Goal: Transaction & Acquisition: Download file/media

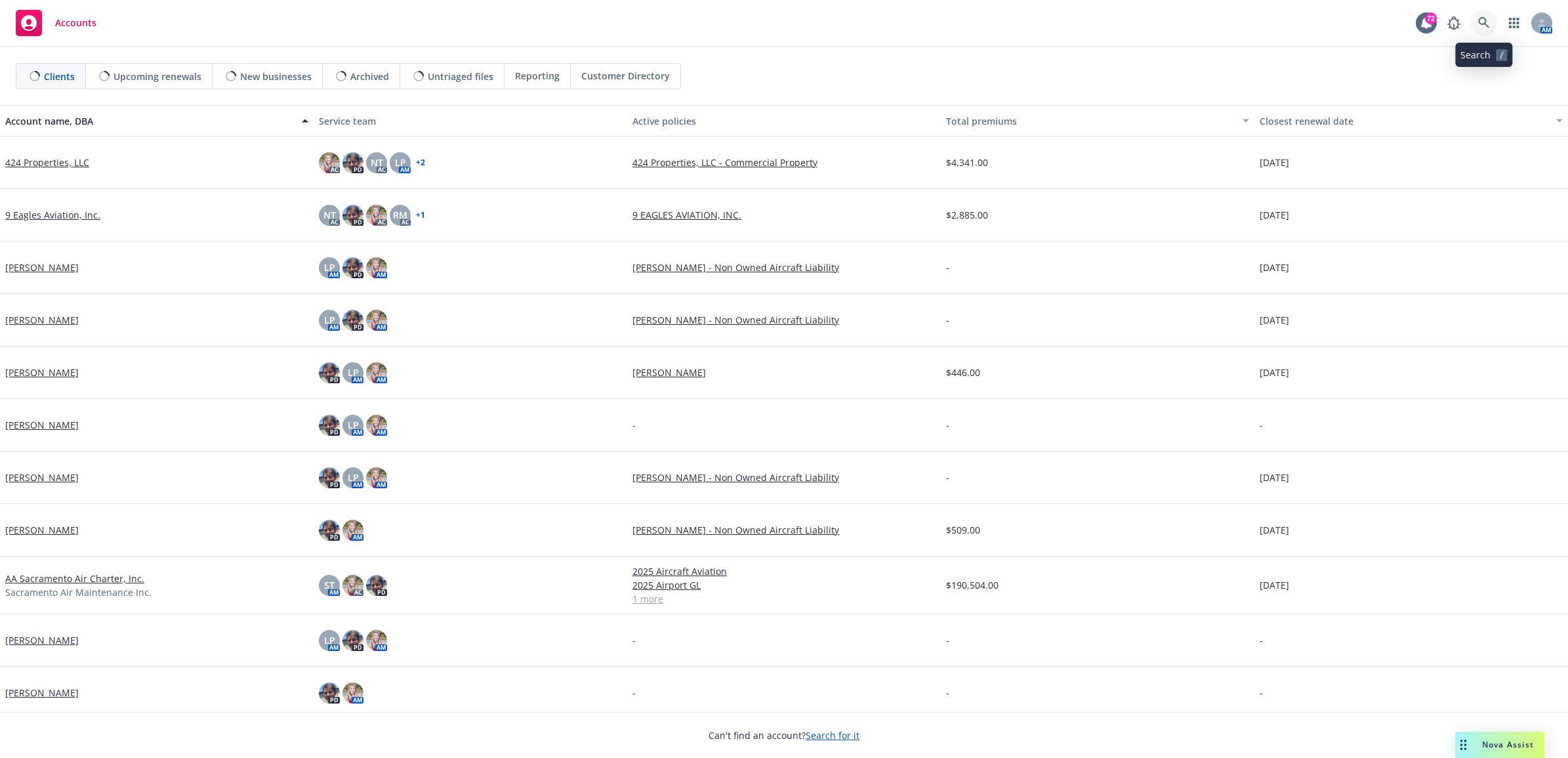
click at [1487, 20] on icon at bounding box center [1484, 22] width 12 height 12
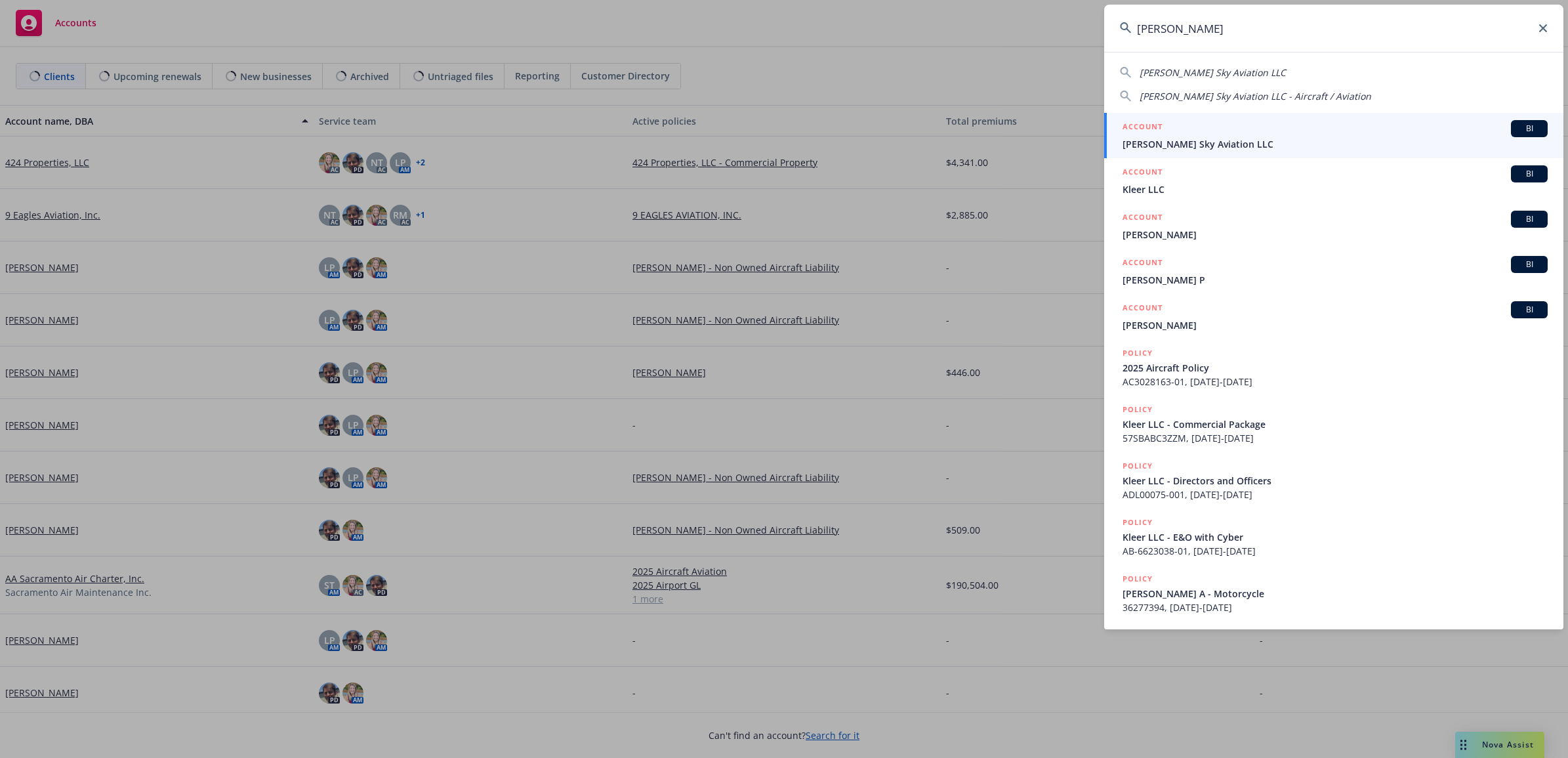
type input "klier"
click at [1247, 138] on span "[PERSON_NAME] Sky Aviation LLC" at bounding box center [1335, 144] width 425 height 14
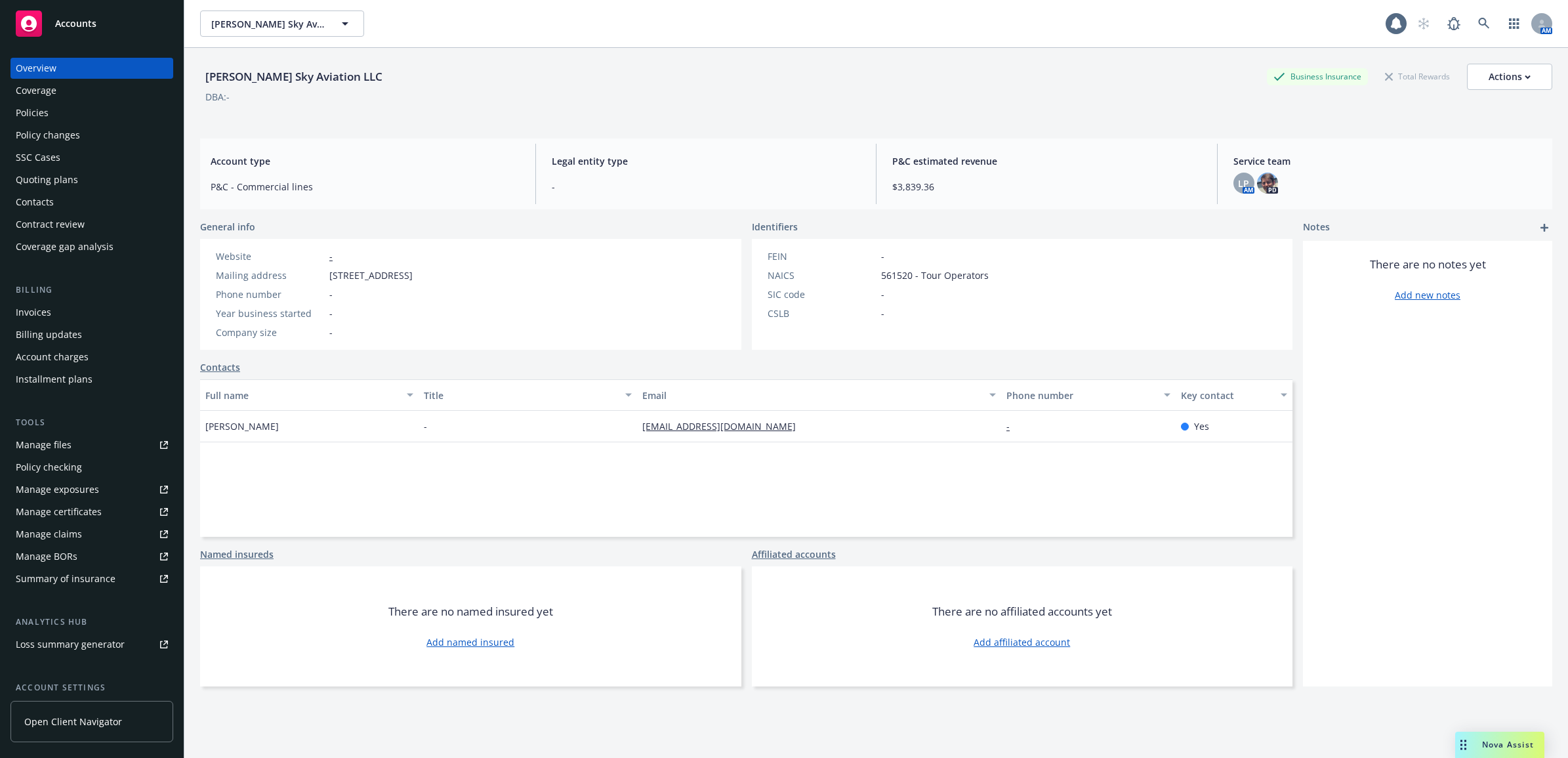
click at [50, 117] on div "Policies" at bounding box center [92, 113] width 152 height 21
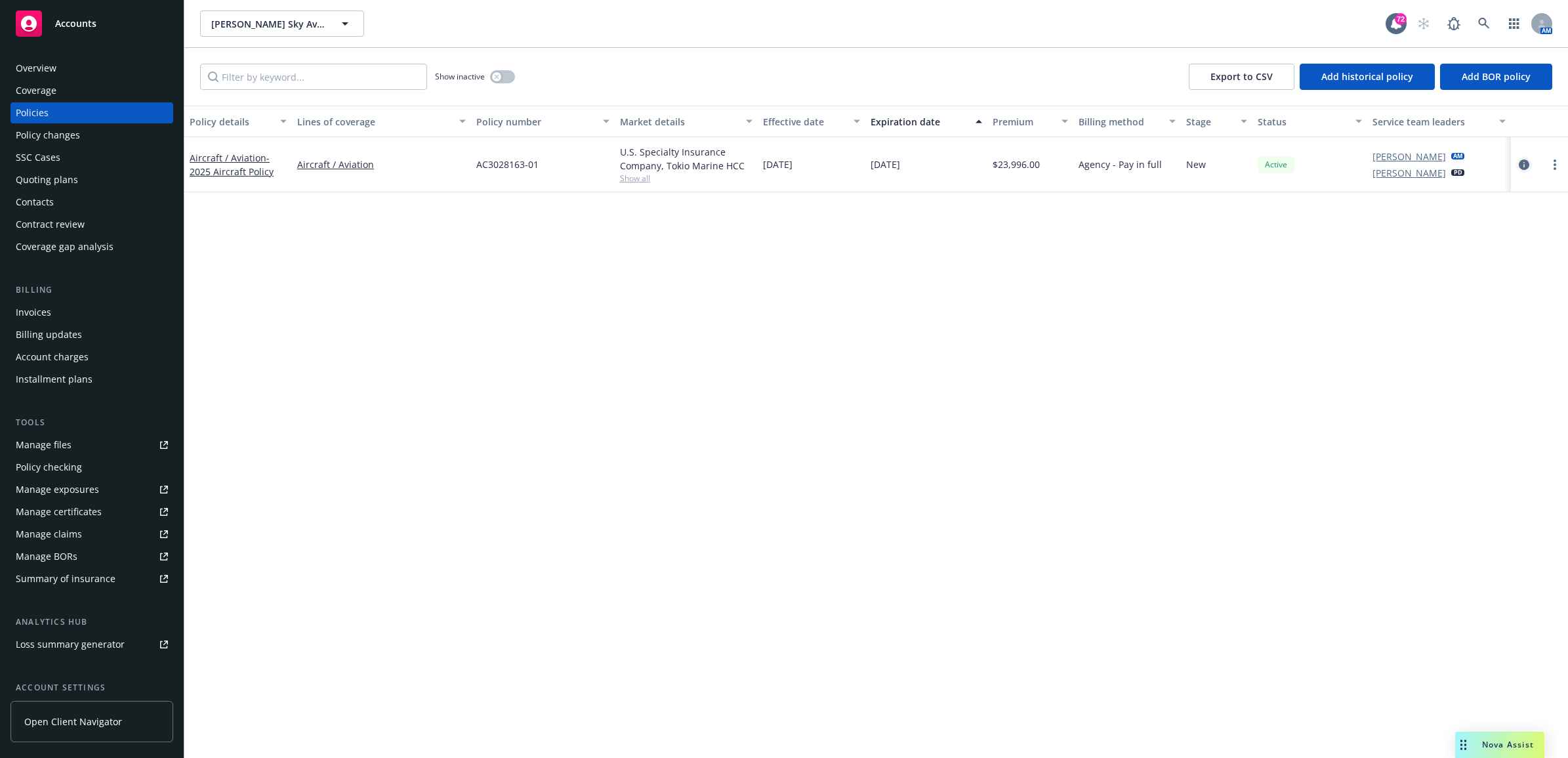
click at [1524, 157] on link "circleInformation" at bounding box center [1524, 164] width 16 height 16
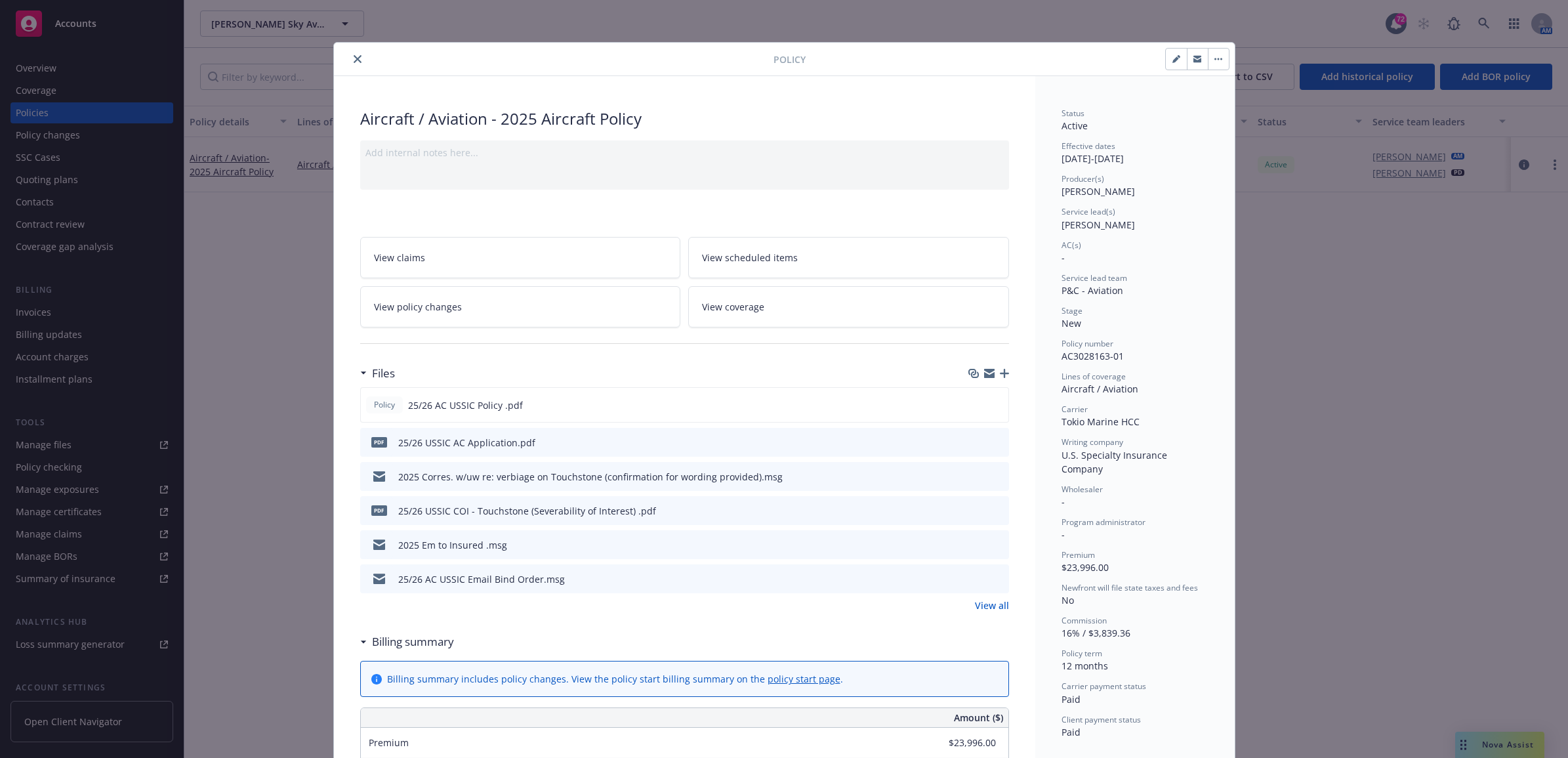
click at [989, 605] on link "View all" at bounding box center [992, 605] width 34 height 14
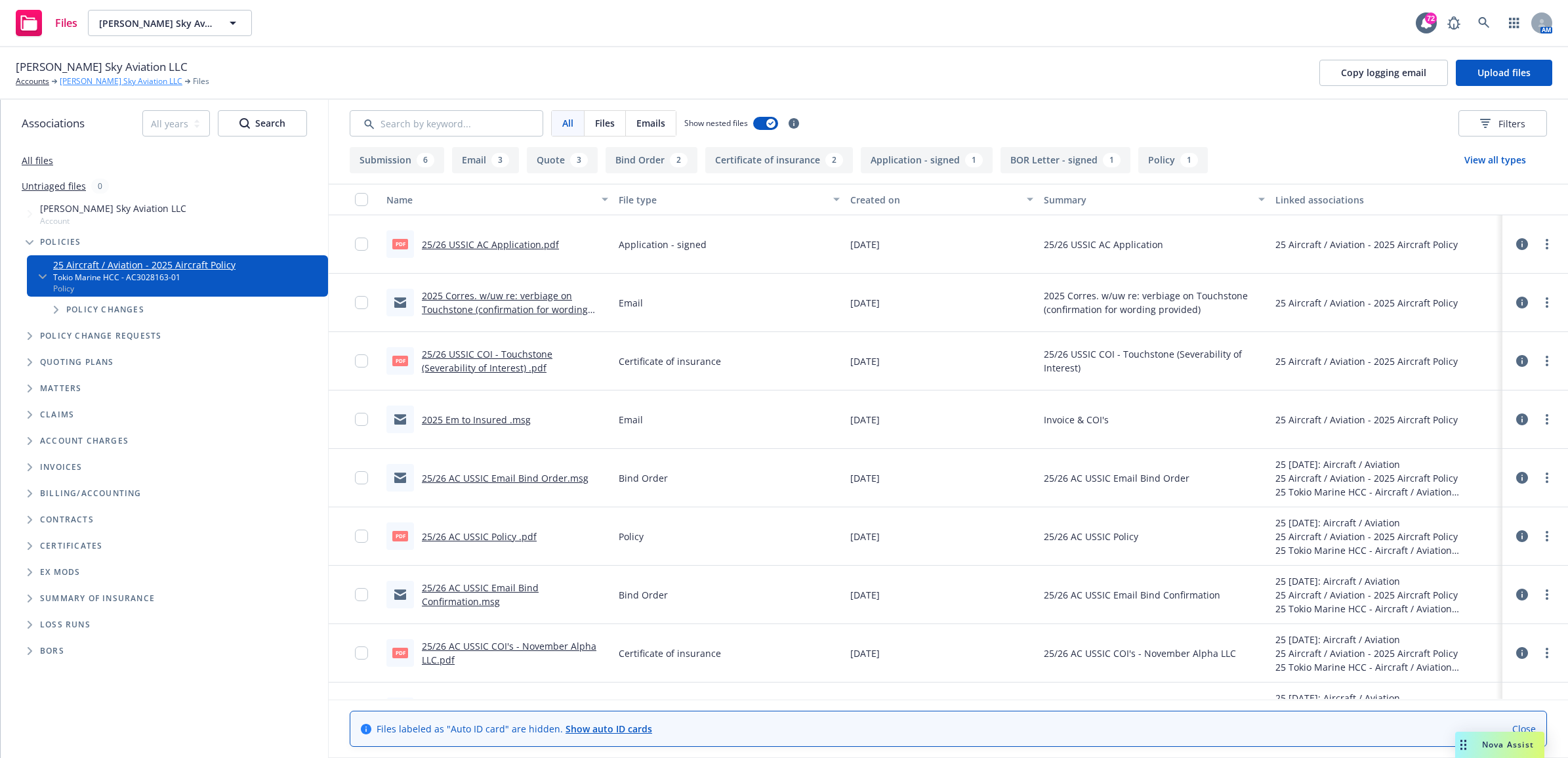
click at [115, 77] on link "[PERSON_NAME] Sky Aviation LLC" at bounding box center [121, 81] width 123 height 12
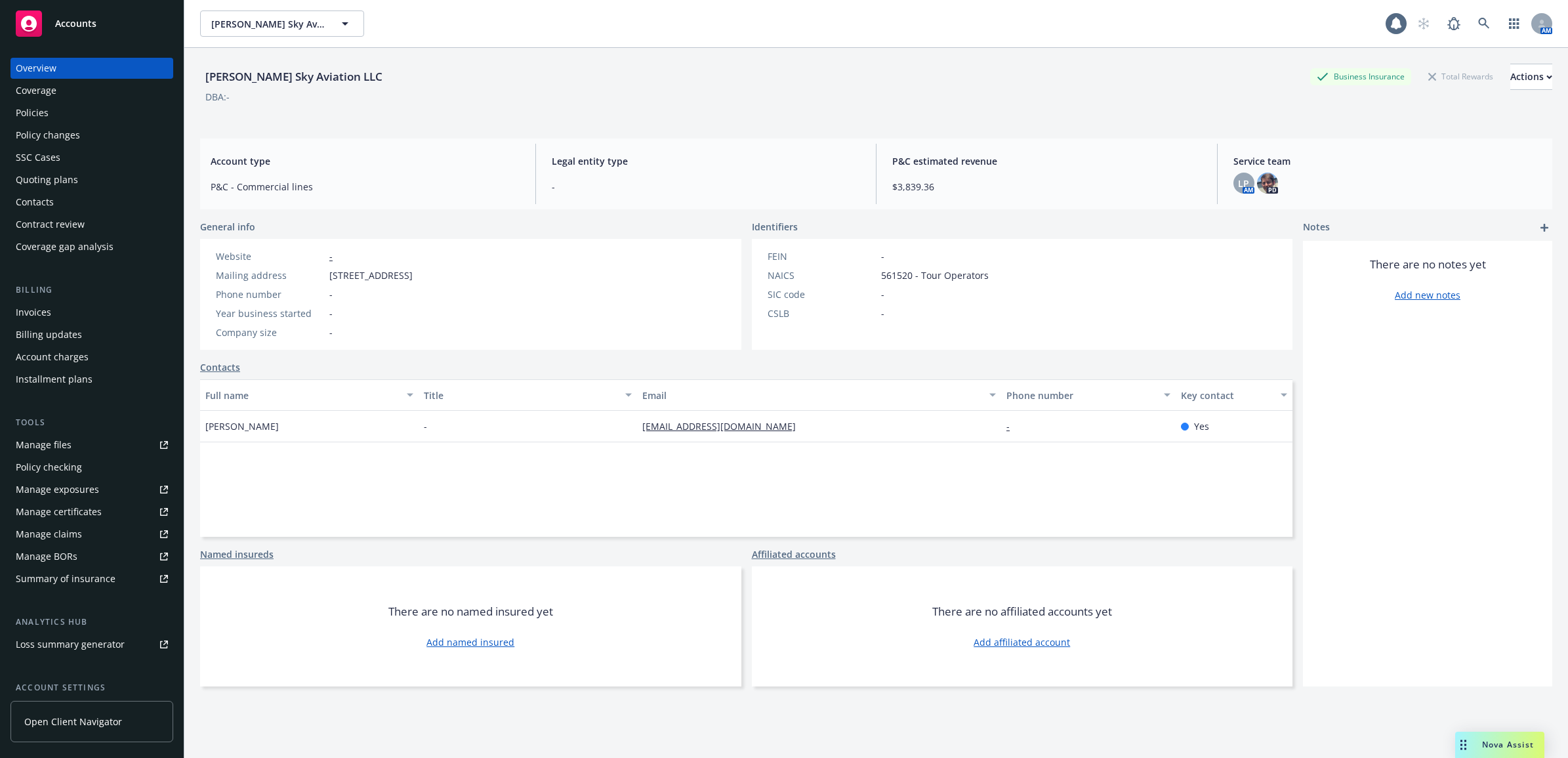
click at [81, 443] on link "Manage files" at bounding box center [92, 445] width 163 height 21
click at [1472, 14] on link at bounding box center [1484, 23] width 26 height 26
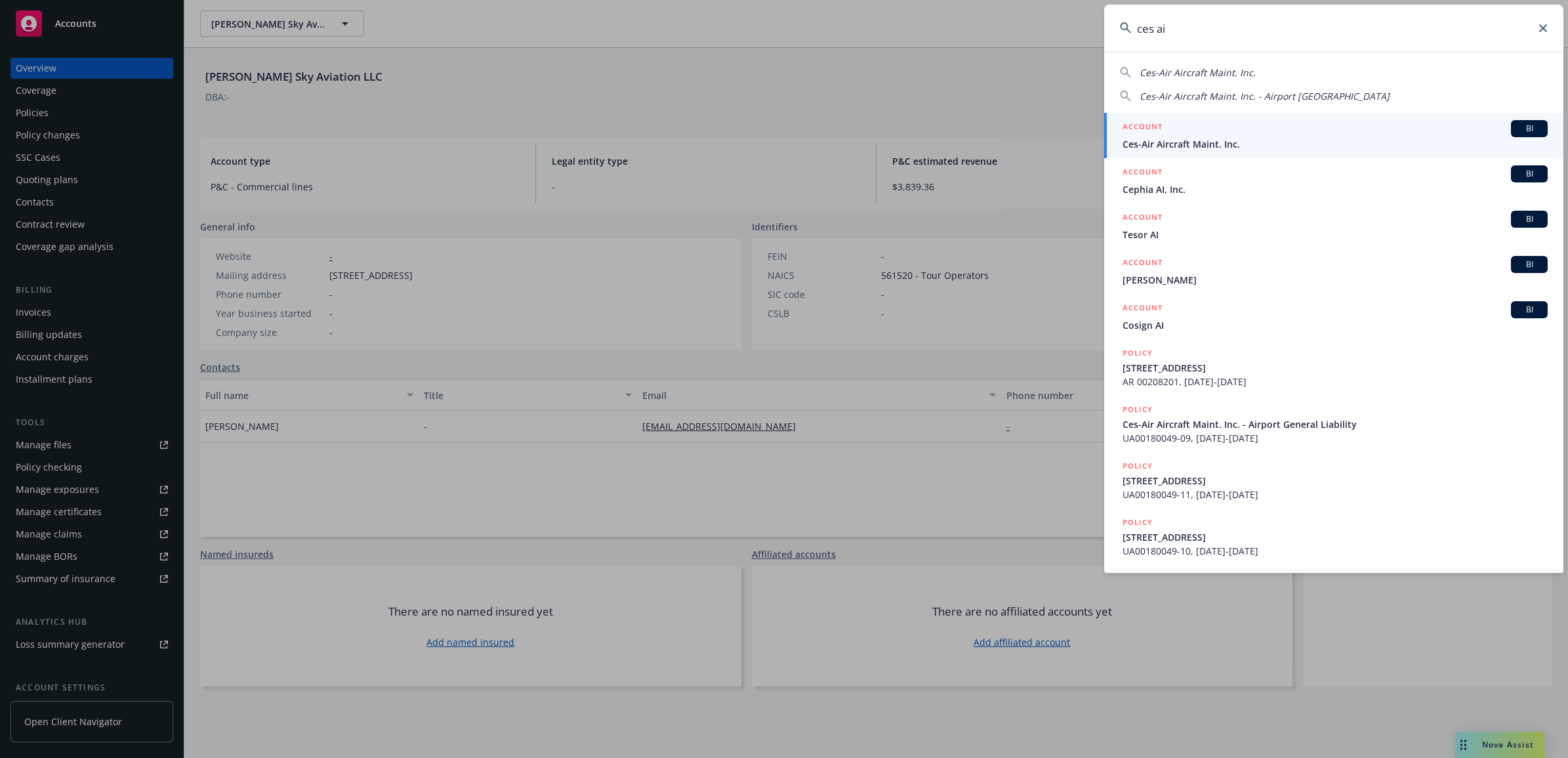
type input "ces ai"
click at [1247, 138] on span "Ces-Air Aircraft Maint. Inc." at bounding box center [1335, 144] width 425 height 14
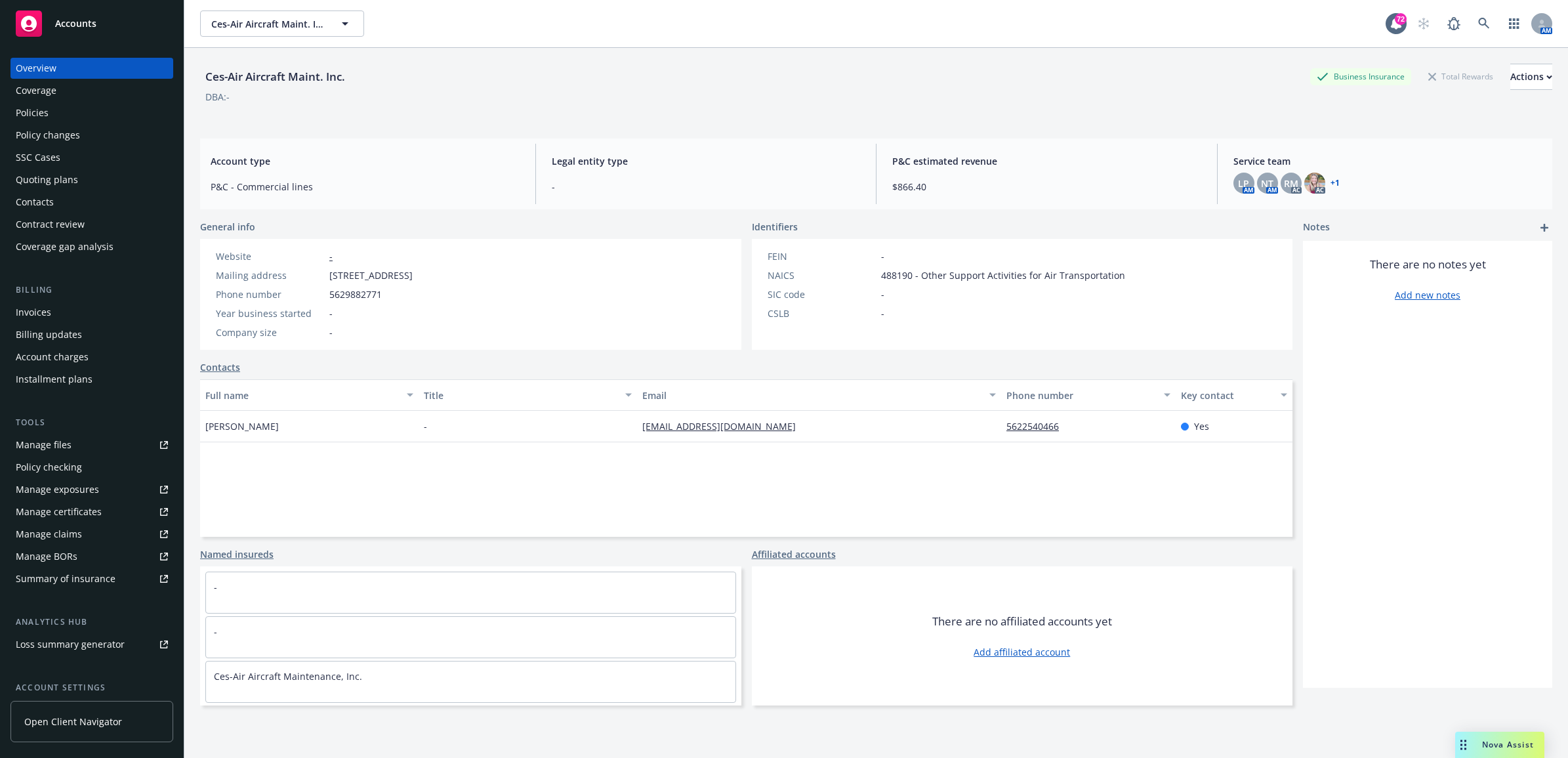
click at [107, 111] on div "Policies" at bounding box center [92, 113] width 152 height 21
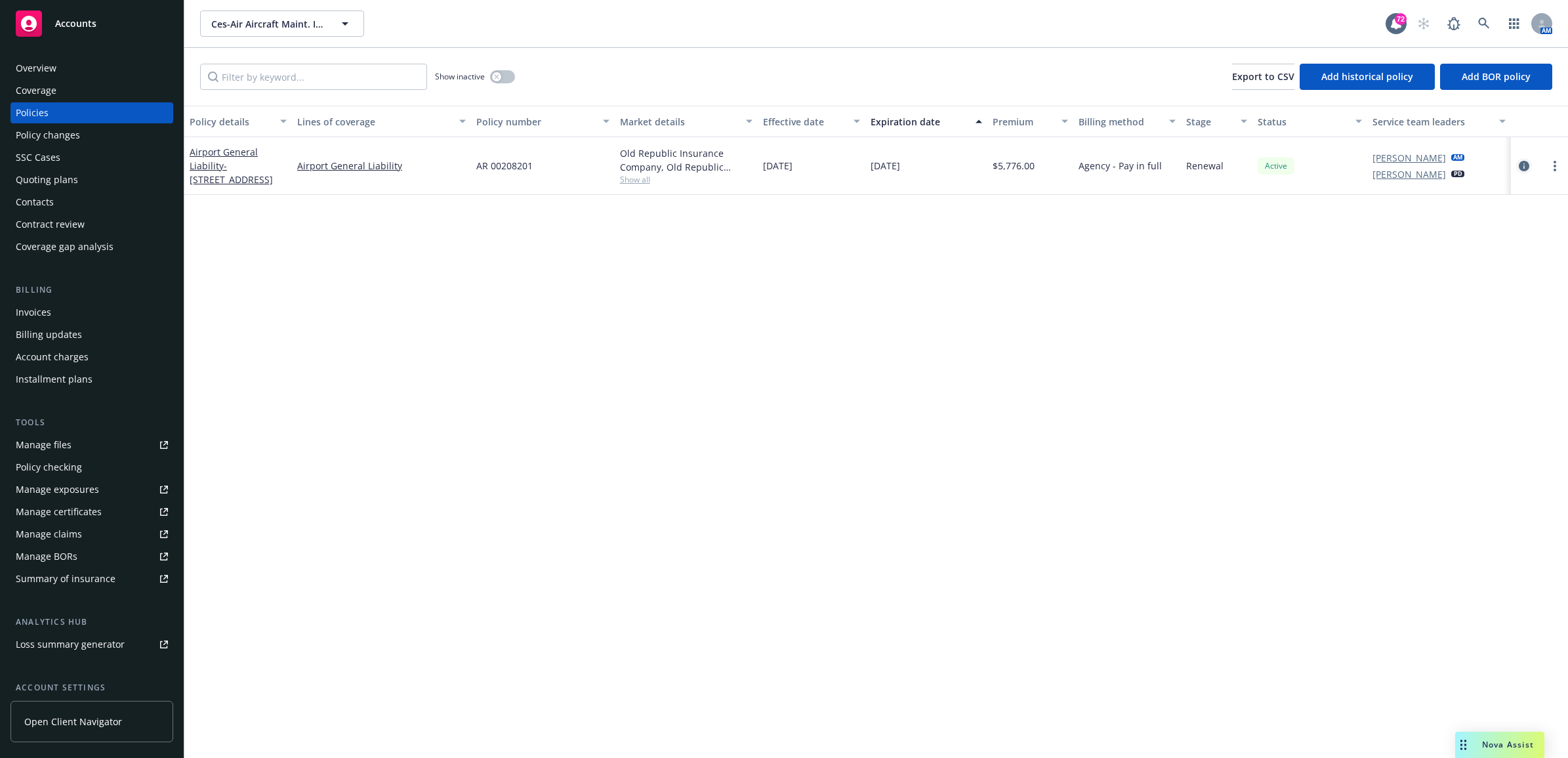
click at [1526, 161] on icon "circleInformation" at bounding box center [1524, 165] width 10 height 10
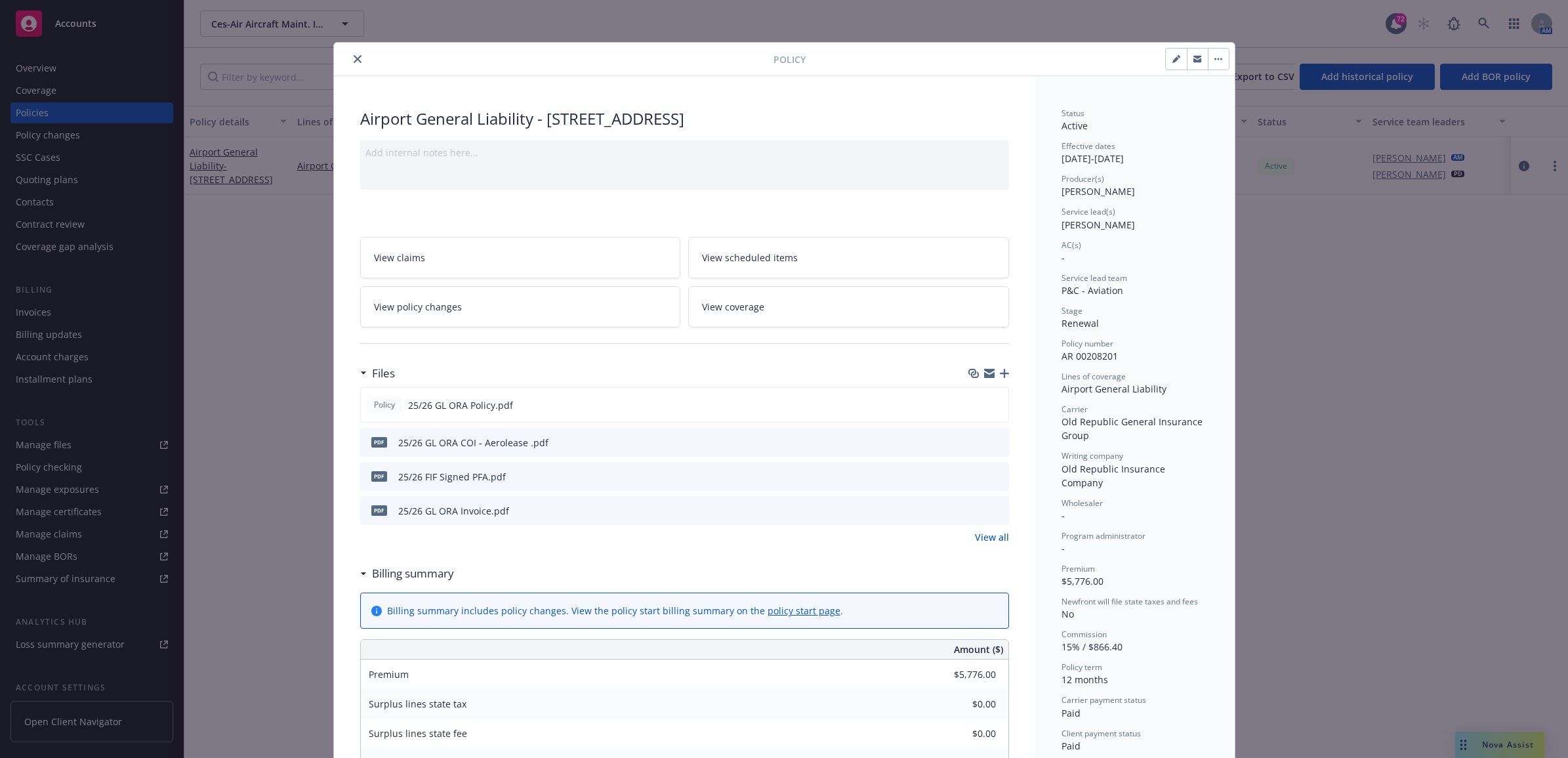
click at [354, 56] on icon "close" at bounding box center [358, 59] width 8 height 8
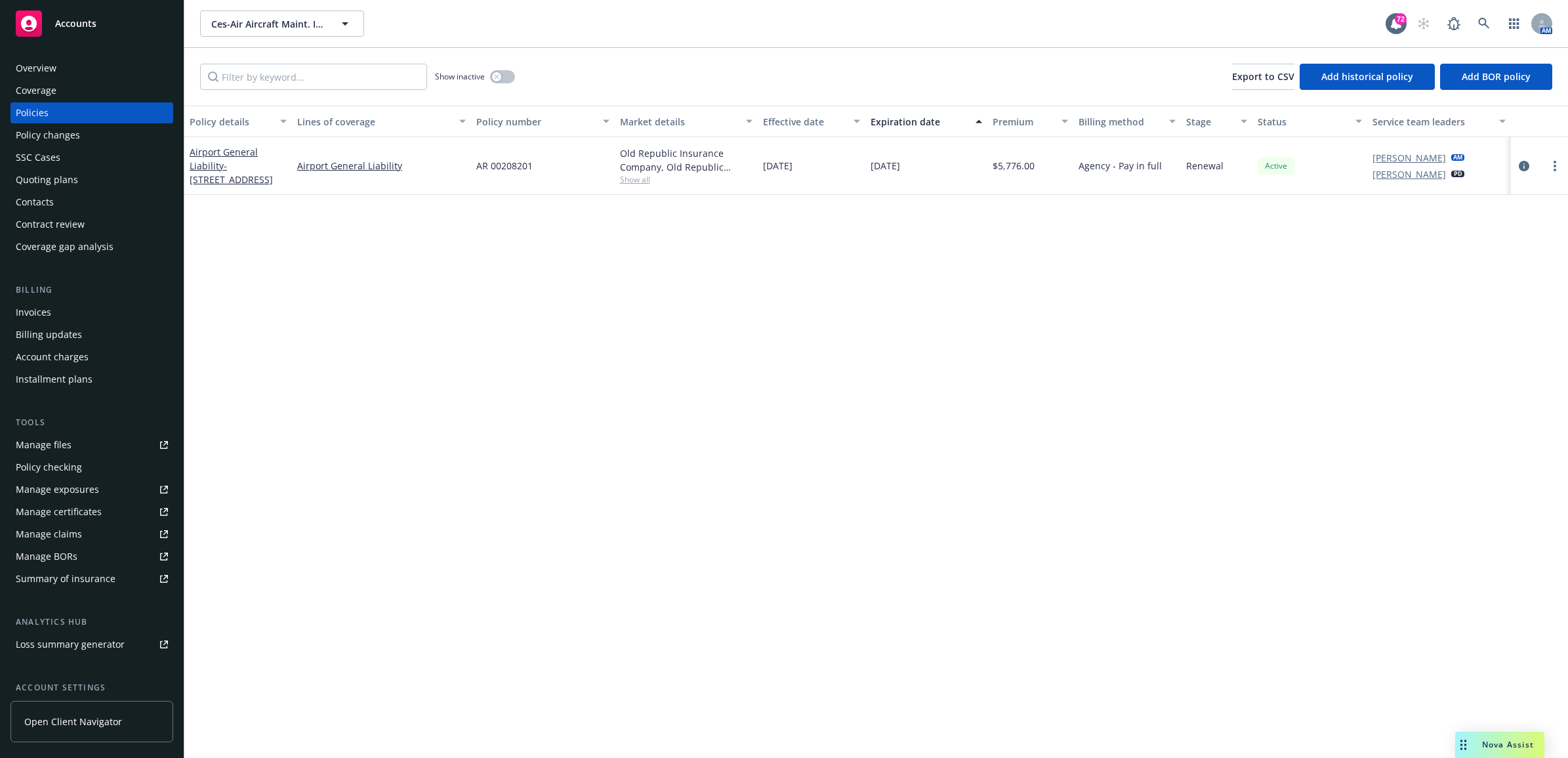
click at [47, 445] on div "Manage files" at bounding box center [43, 445] width 56 height 21
click at [1529, 161] on icon "circleInformation" at bounding box center [1524, 165] width 10 height 10
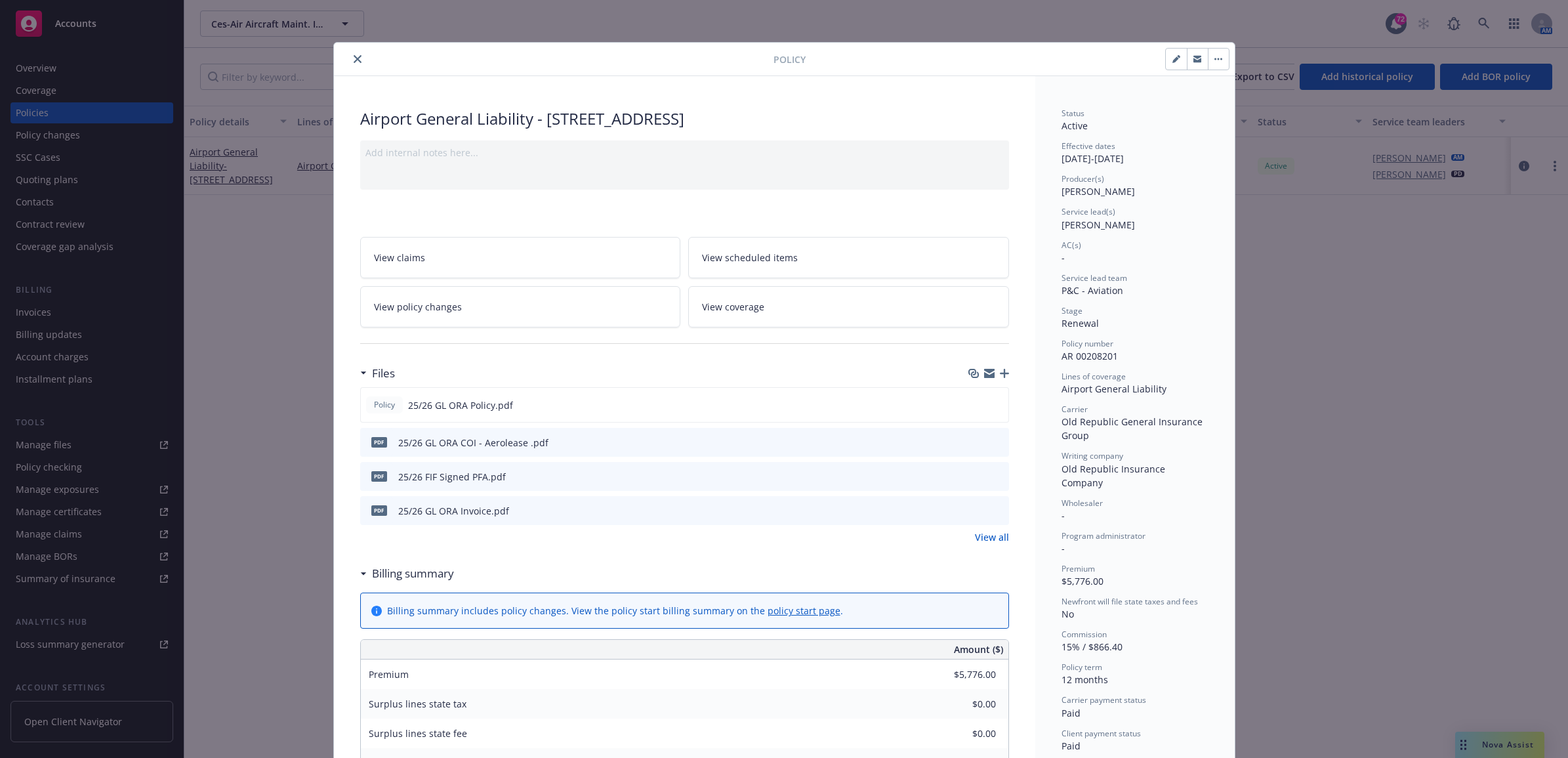
scroll to position [39, 0]
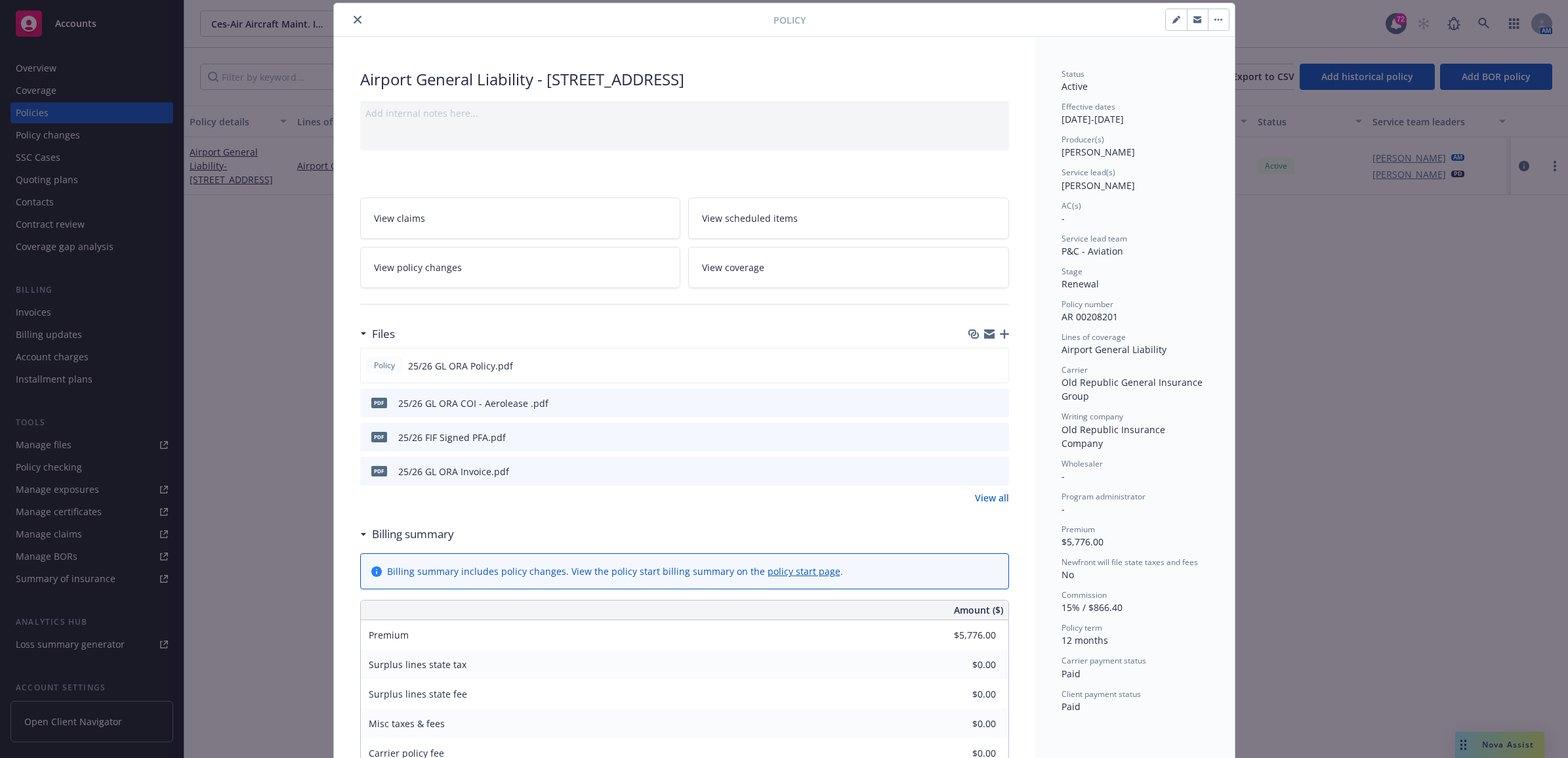
click at [999, 326] on div "Files" at bounding box center [684, 334] width 649 height 28
click at [1000, 334] on icon "button" at bounding box center [1005, 334] width 9 height 9
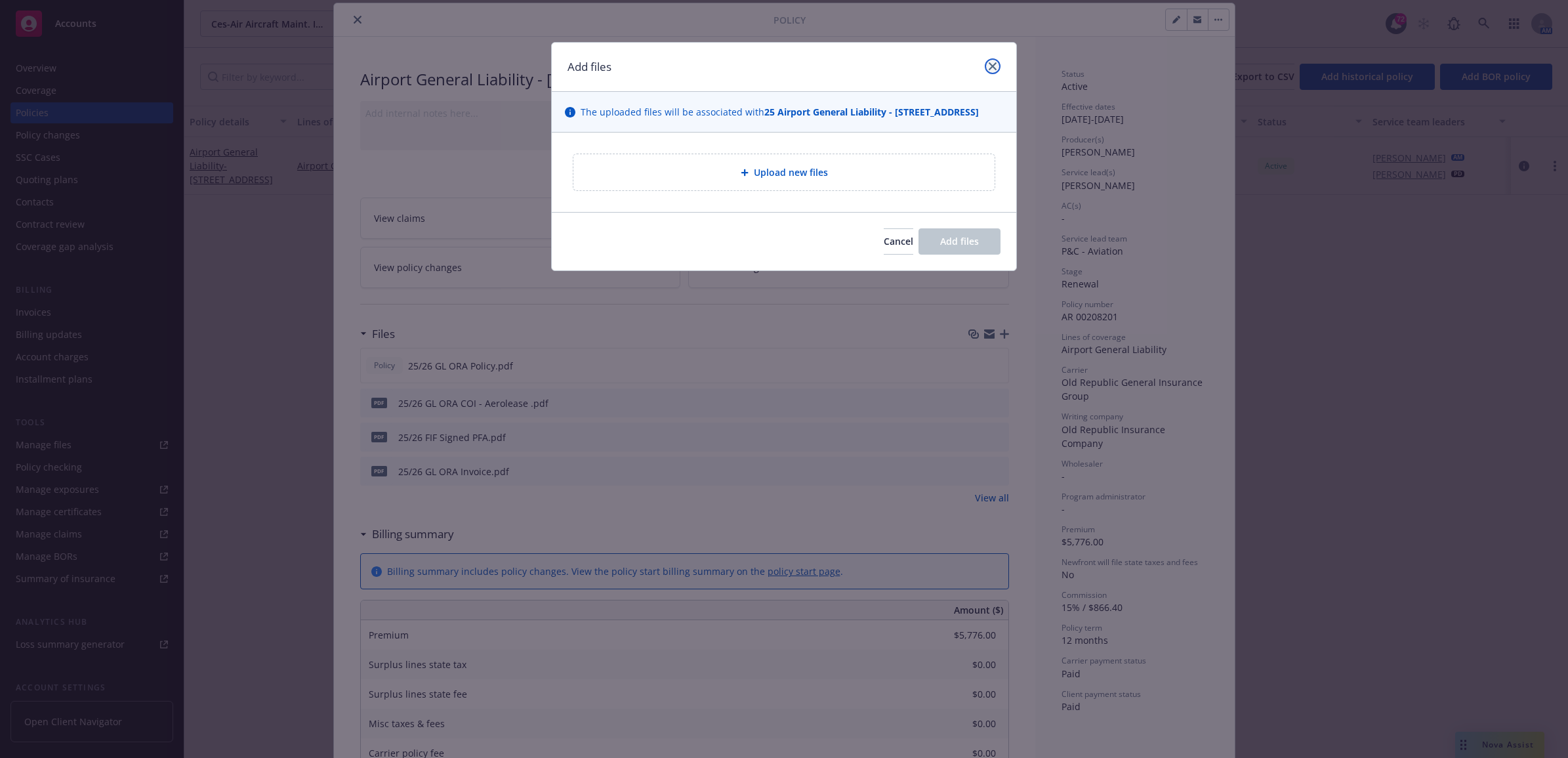
click at [991, 66] on icon "close" at bounding box center [993, 66] width 8 height 8
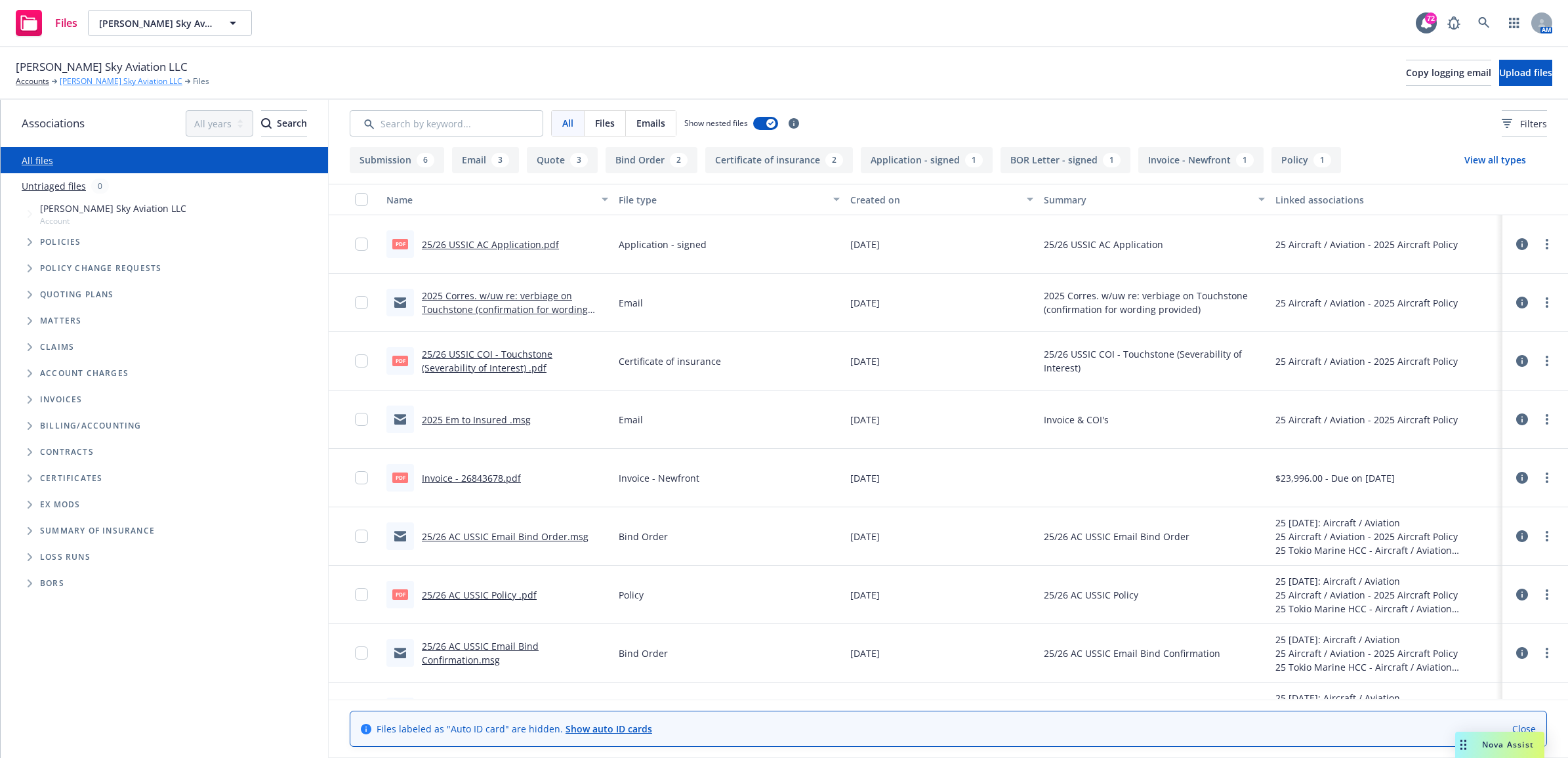
click at [62, 80] on link "[PERSON_NAME] Sky Aviation LLC" at bounding box center [121, 81] width 123 height 12
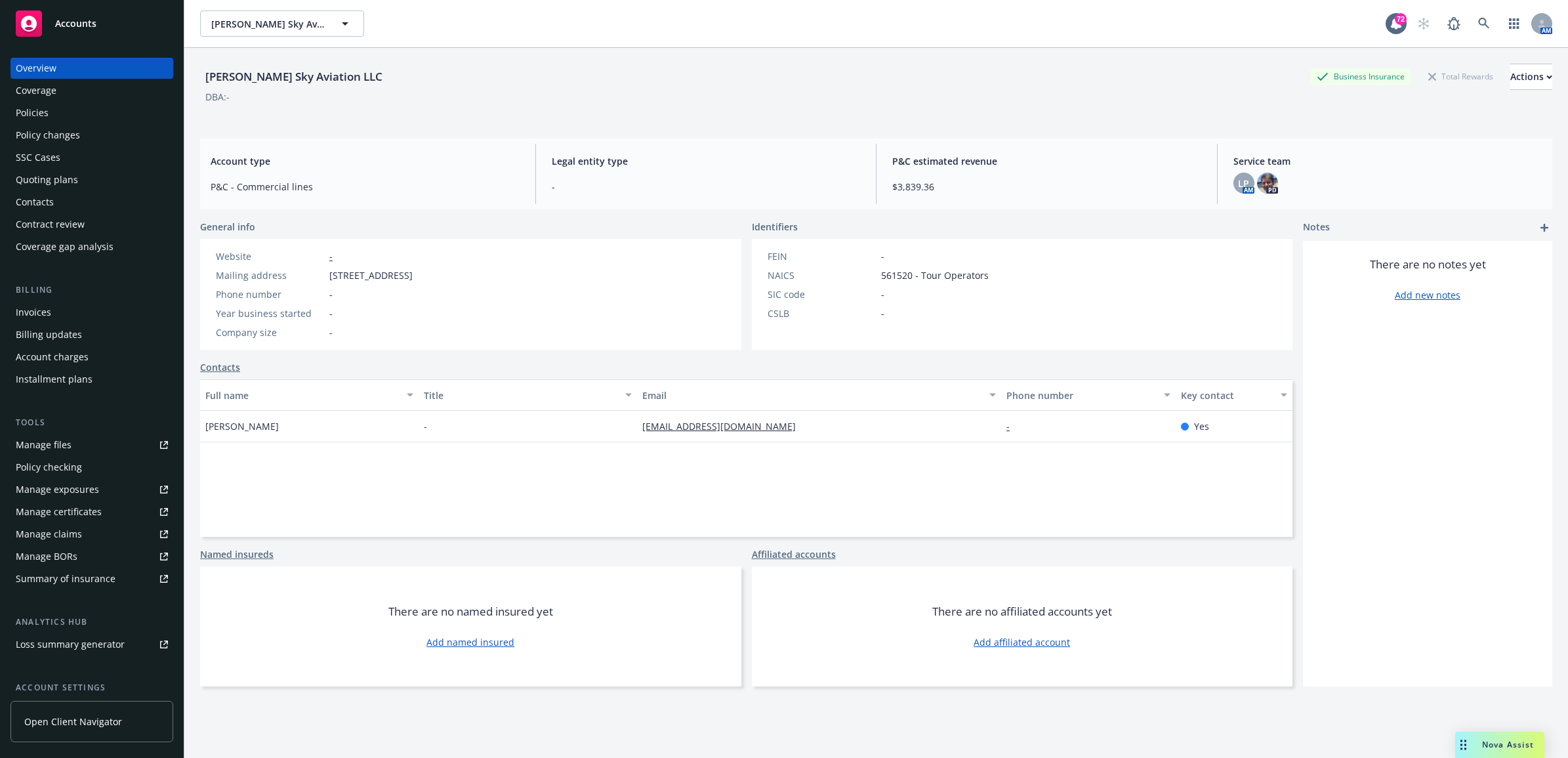
click at [79, 205] on div "Contacts" at bounding box center [92, 202] width 152 height 21
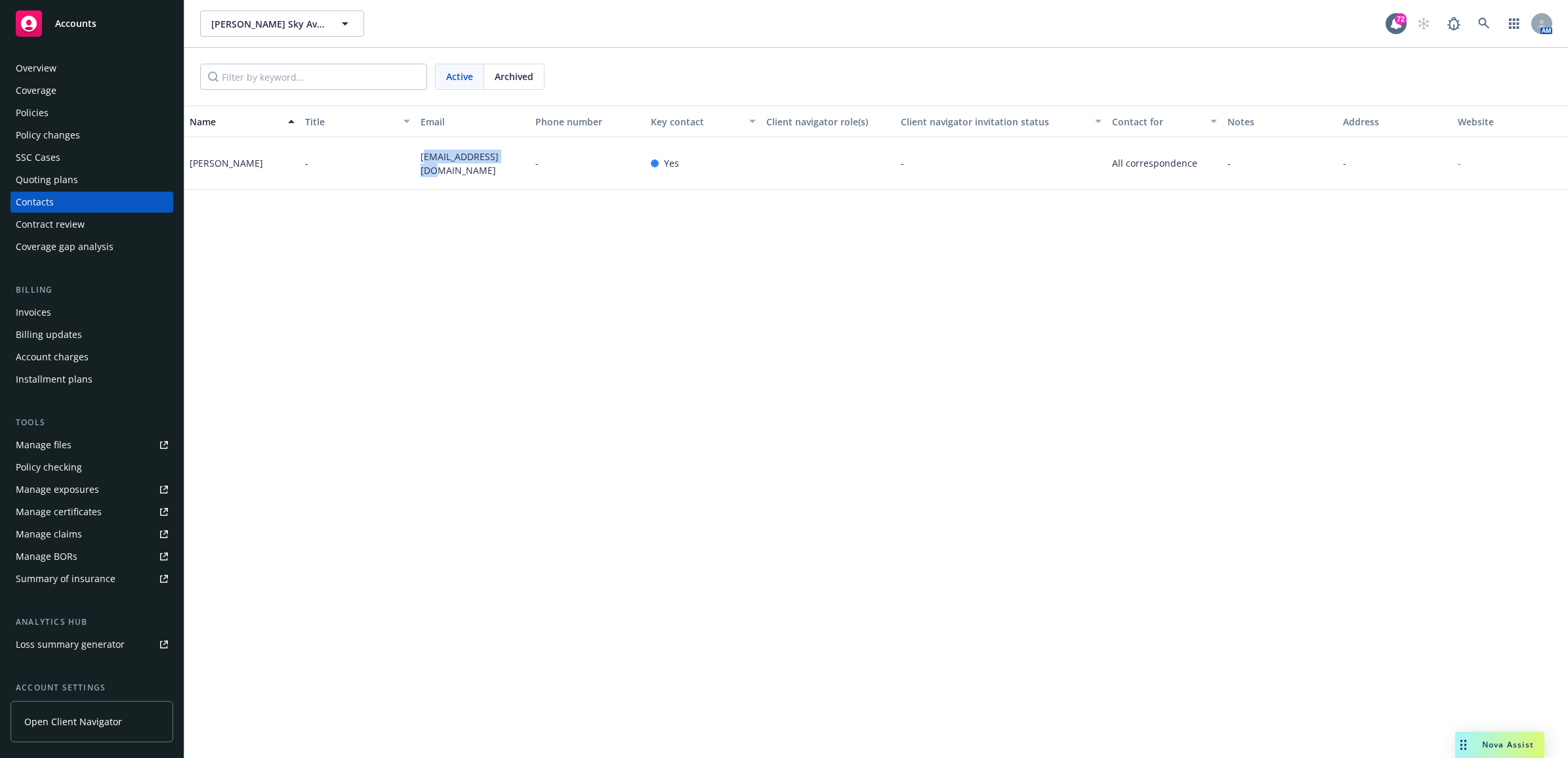
drag, startPoint x: 494, startPoint y: 167, endPoint x: 428, endPoint y: 166, distance: 66.0
click at [428, 166] on div "mattney1@gmail.com" at bounding box center [473, 163] width 115 height 52
click at [428, 166] on span "mattney1@gmail.com" at bounding box center [473, 163] width 105 height 28
drag, startPoint x: 420, startPoint y: 163, endPoint x: 513, endPoint y: 159, distance: 93.1
click at [513, 159] on span "mattney1@gmail.com" at bounding box center [473, 163] width 105 height 28
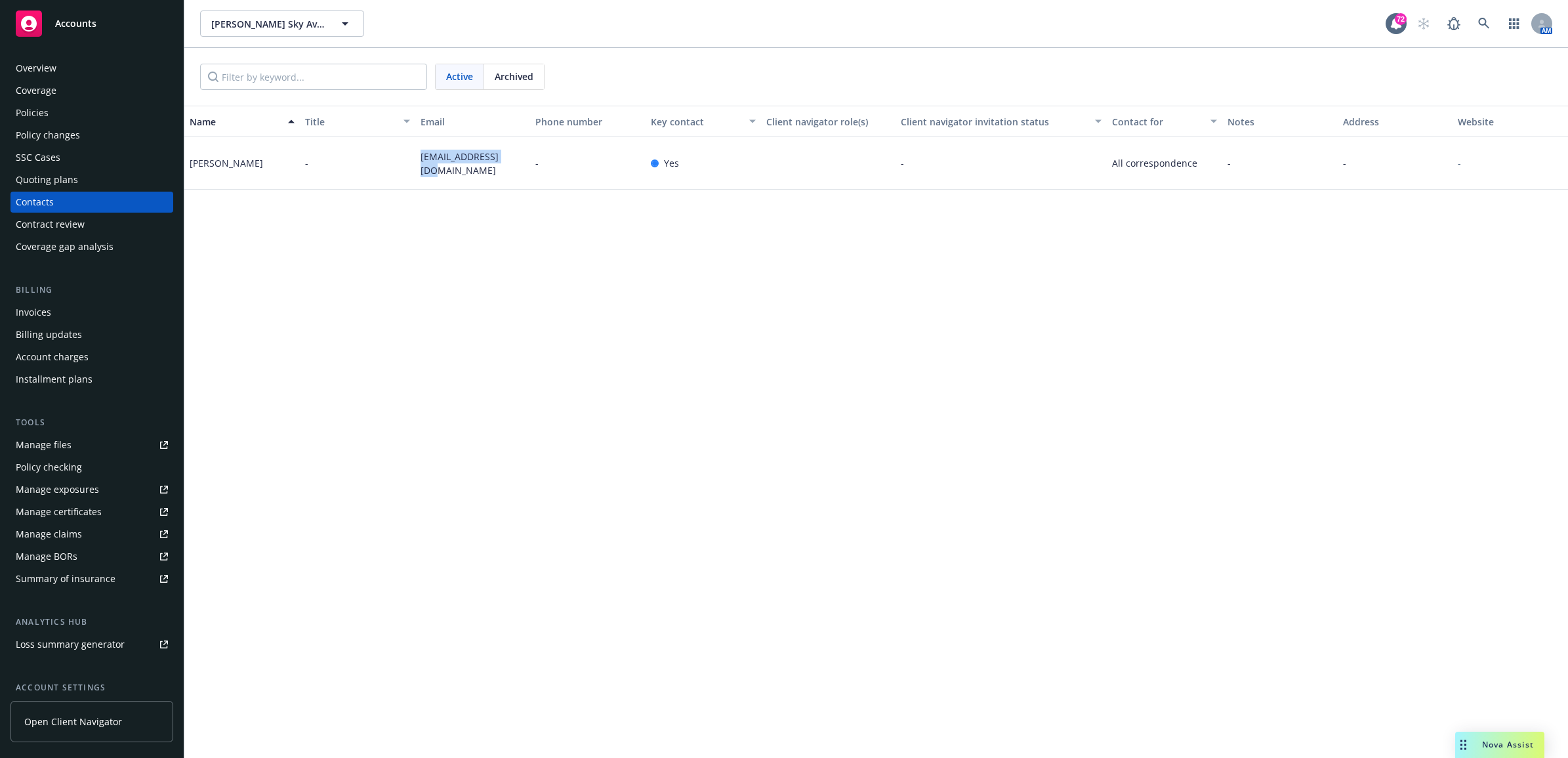
drag, startPoint x: 513, startPoint y: 159, endPoint x: 498, endPoint y: 159, distance: 15.0
copy span "mattney1@gmail.com"
drag, startPoint x: 77, startPoint y: 115, endPoint x: 758, endPoint y: 287, distance: 702.4
click at [77, 115] on div "Policies" at bounding box center [92, 113] width 152 height 21
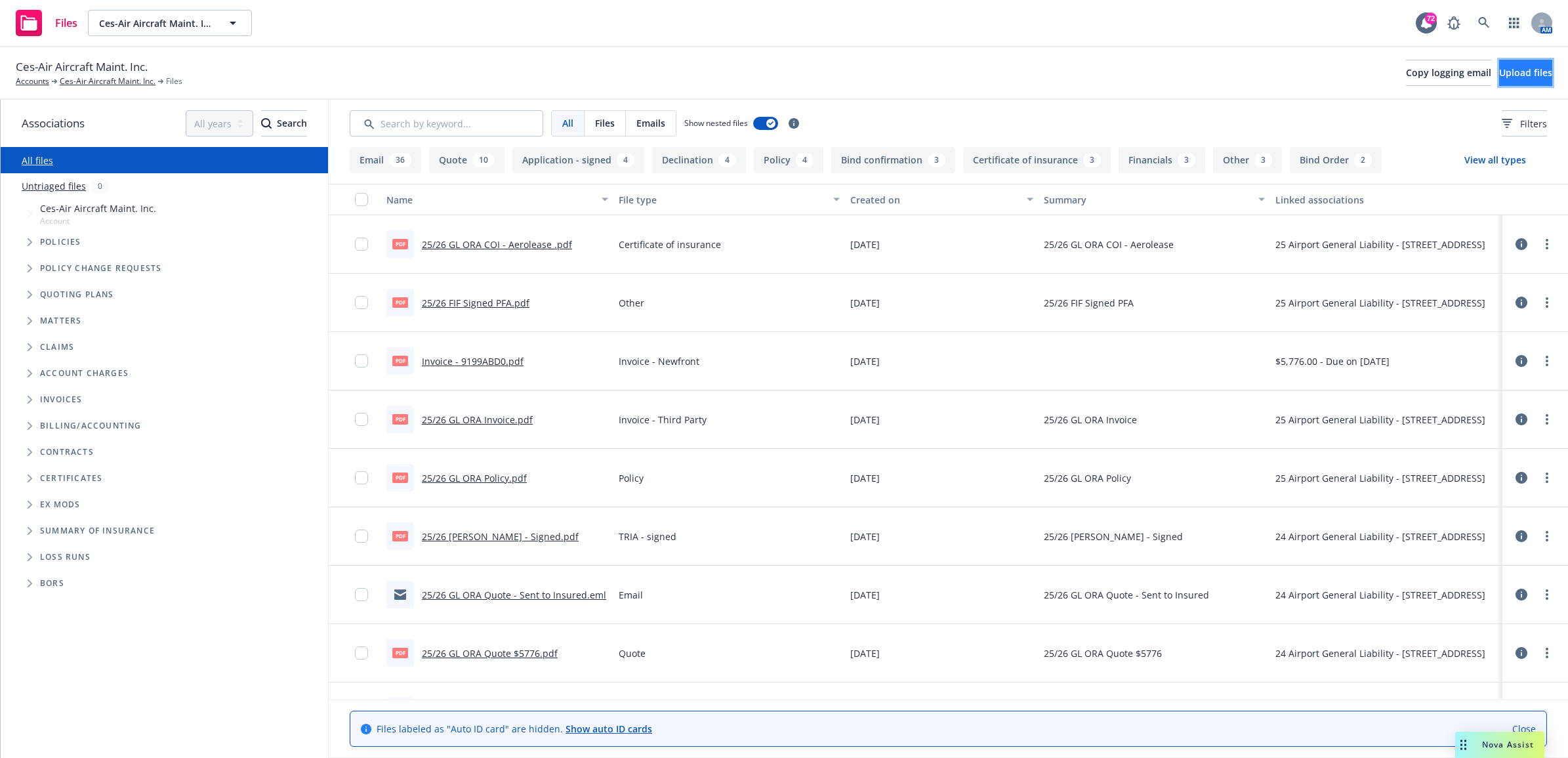
click at [1500, 73] on span "Upload files" at bounding box center [1526, 73] width 53 height 12
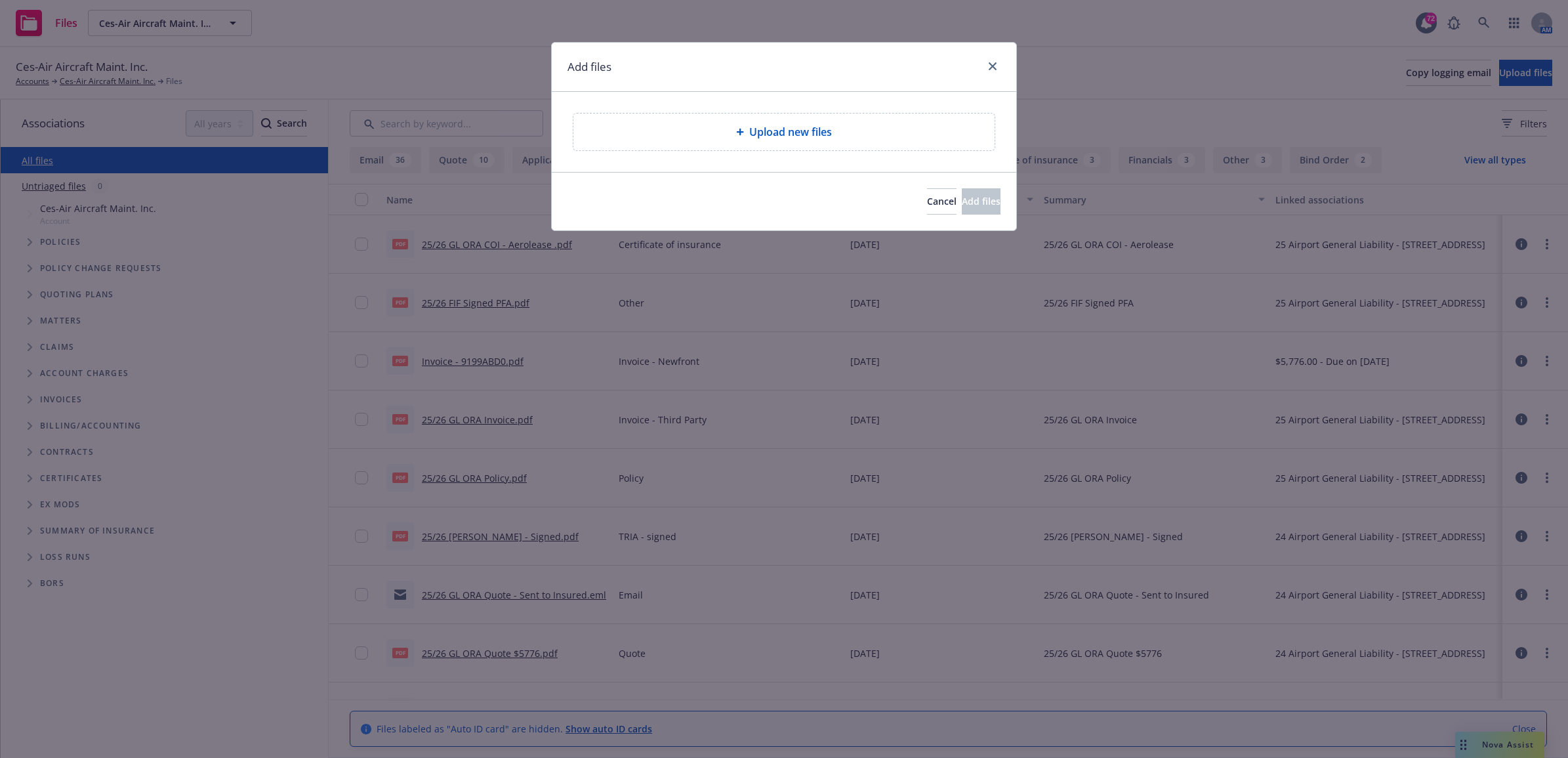
click at [739, 132] on icon at bounding box center [741, 132] width 7 height 7
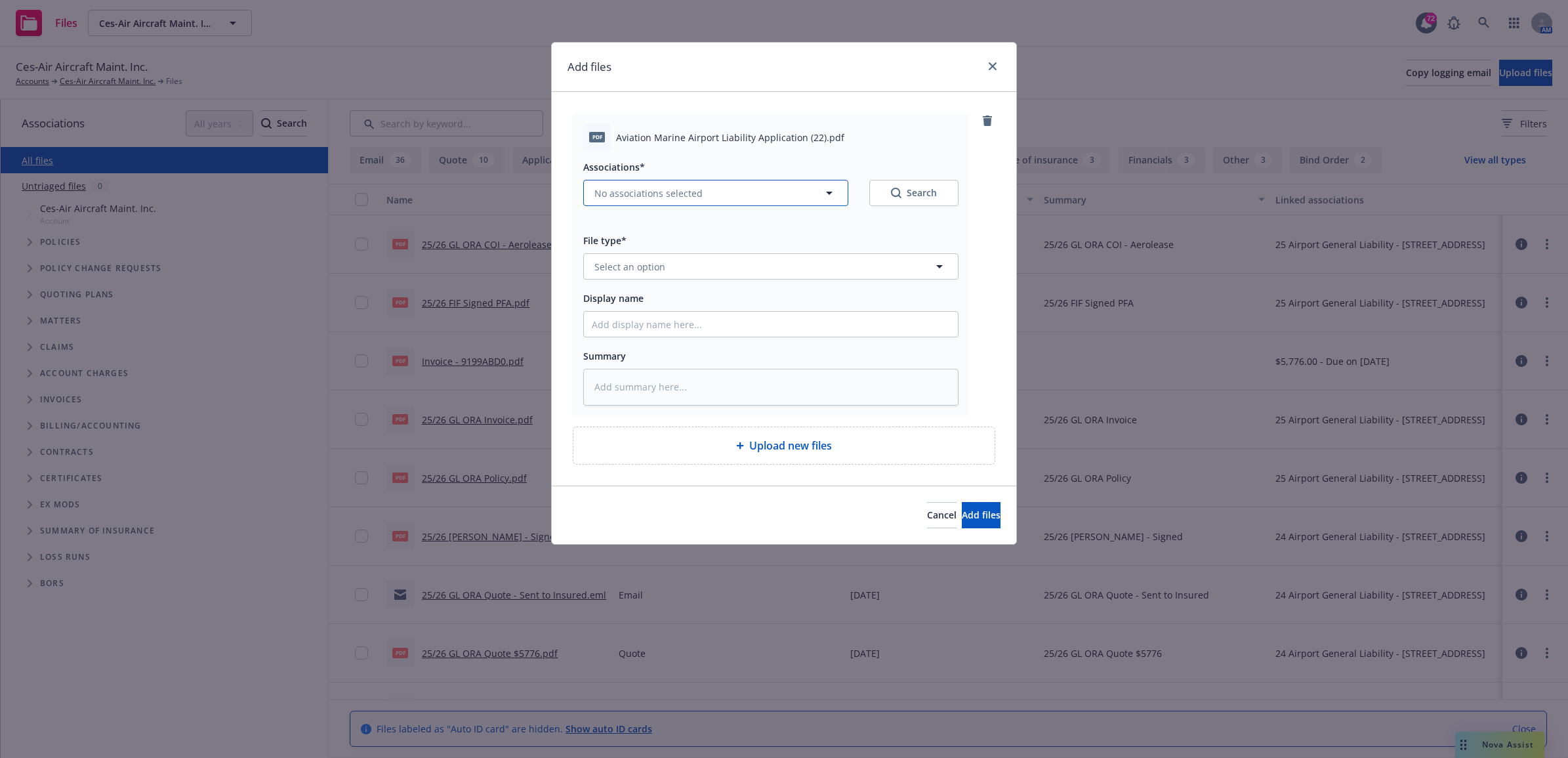
click at [736, 197] on button "No associations selected" at bounding box center [716, 193] width 265 height 26
type textarea "x"
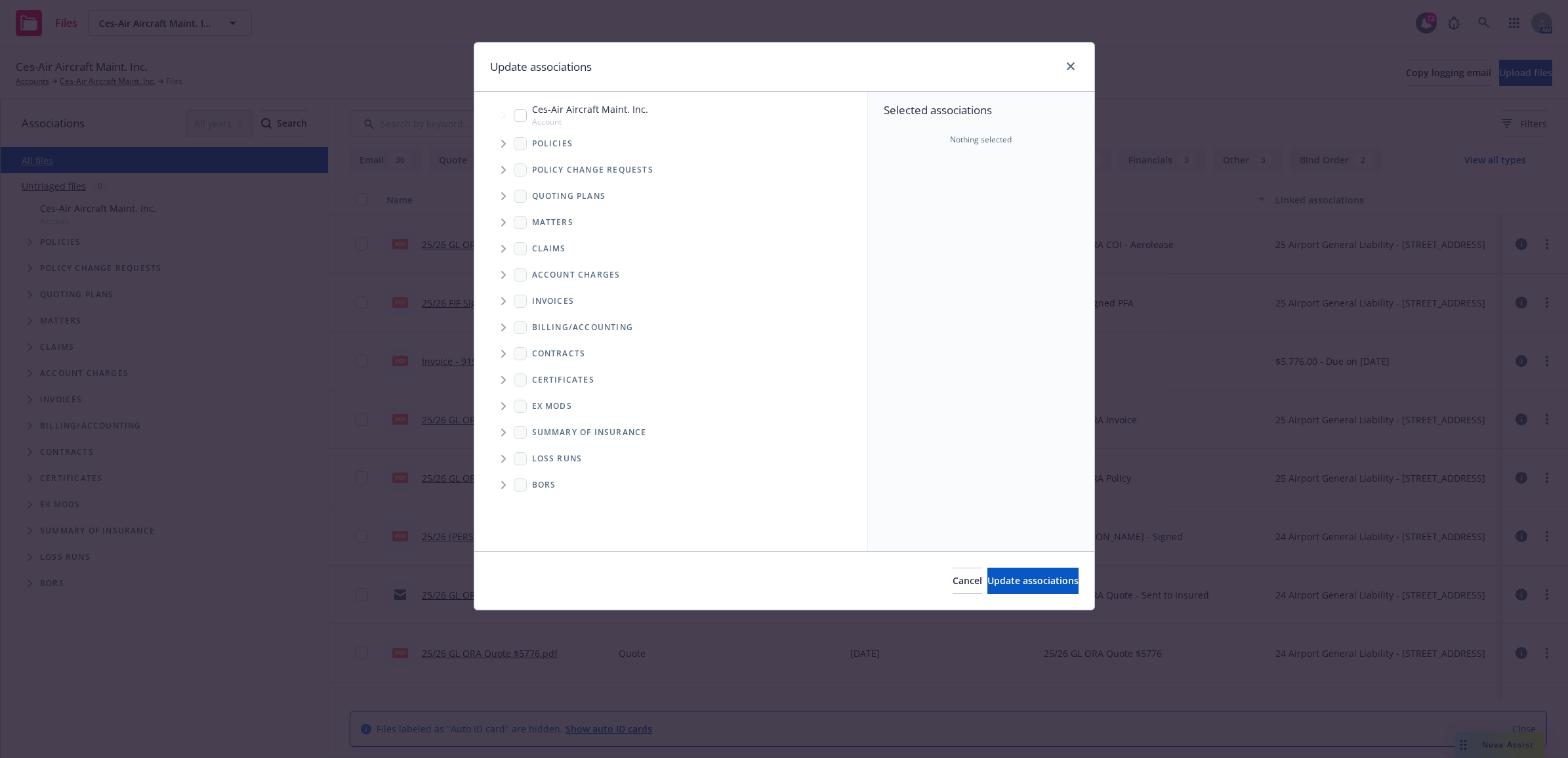
click at [498, 150] on span "Tree Example" at bounding box center [503, 143] width 21 height 21
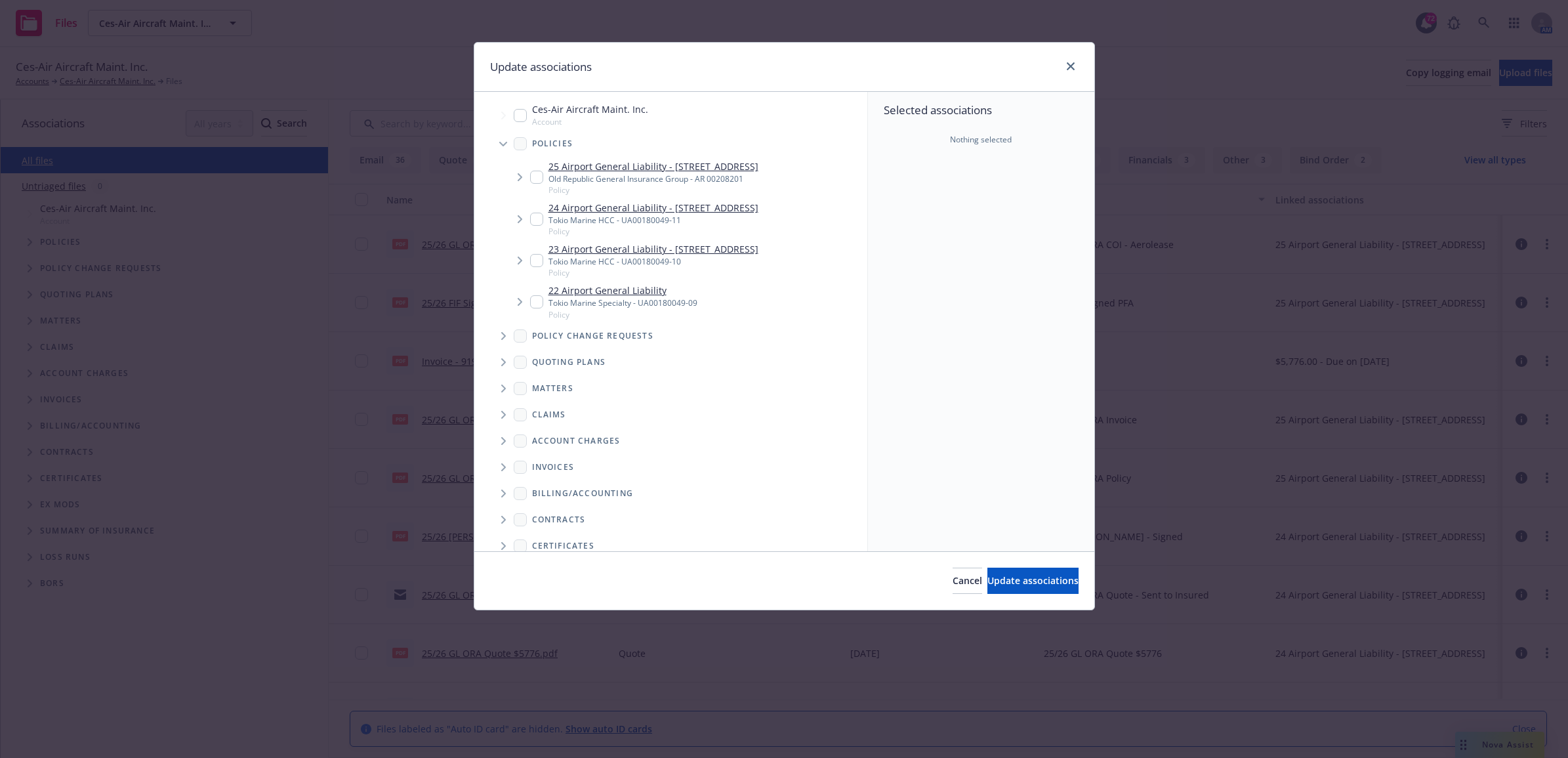
click at [530, 174] on input "Tree Example" at bounding box center [536, 177] width 13 height 13
checkbox input "true"
click at [1022, 571] on button "Update associations" at bounding box center [1033, 580] width 91 height 26
type textarea "x"
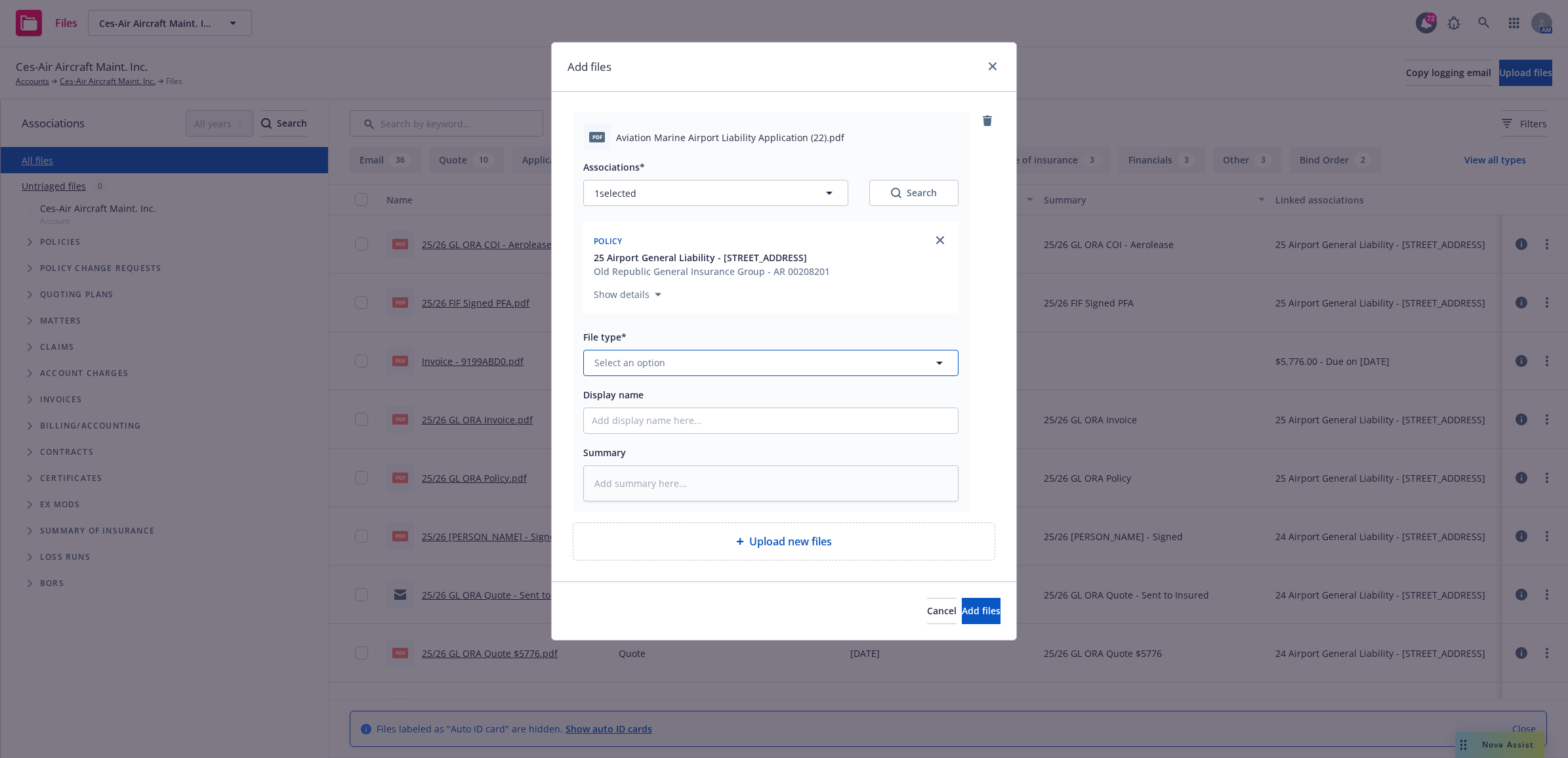
click at [722, 370] on button "Select an option" at bounding box center [770, 363] width 375 height 26
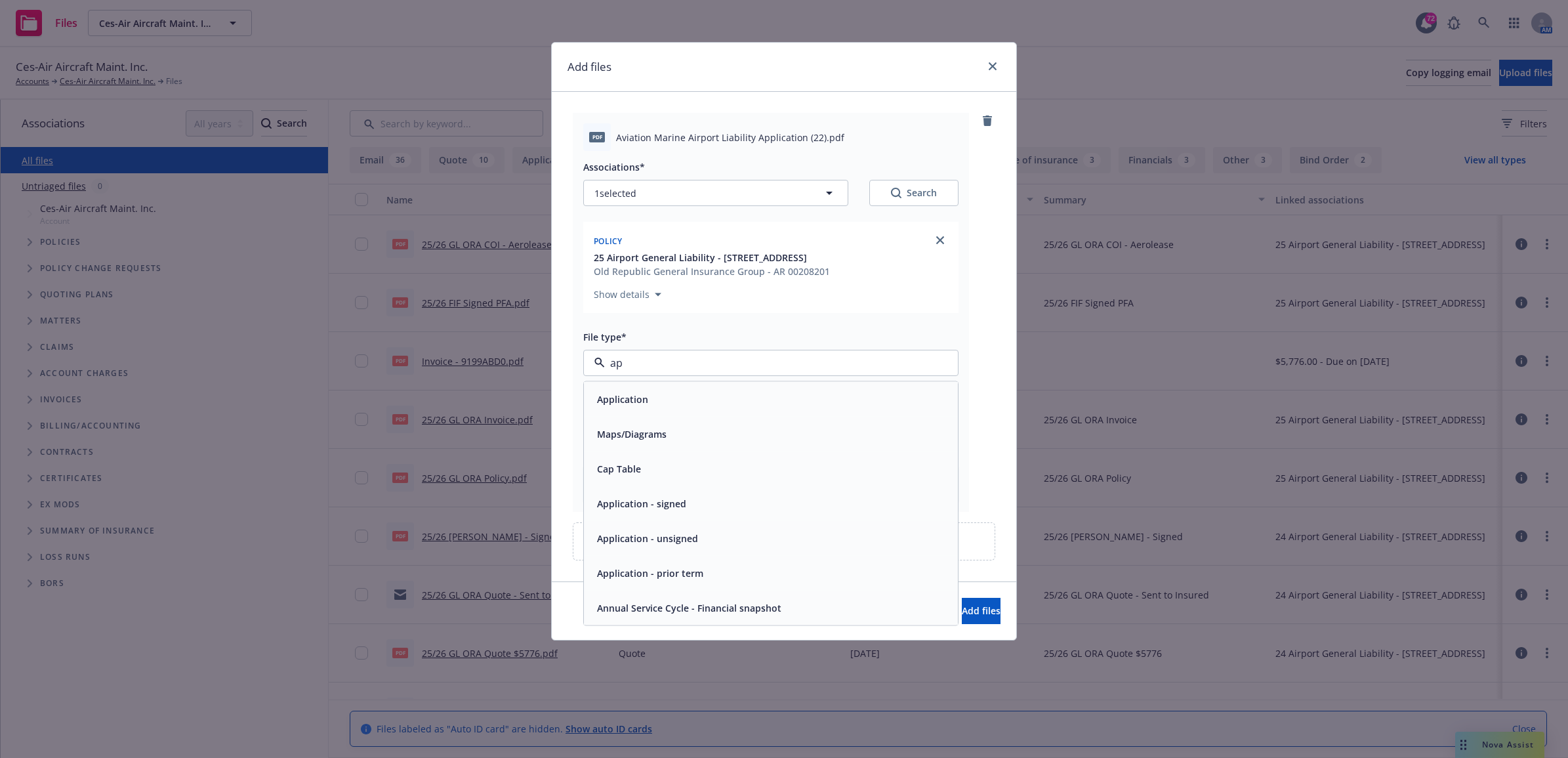
type input "app"
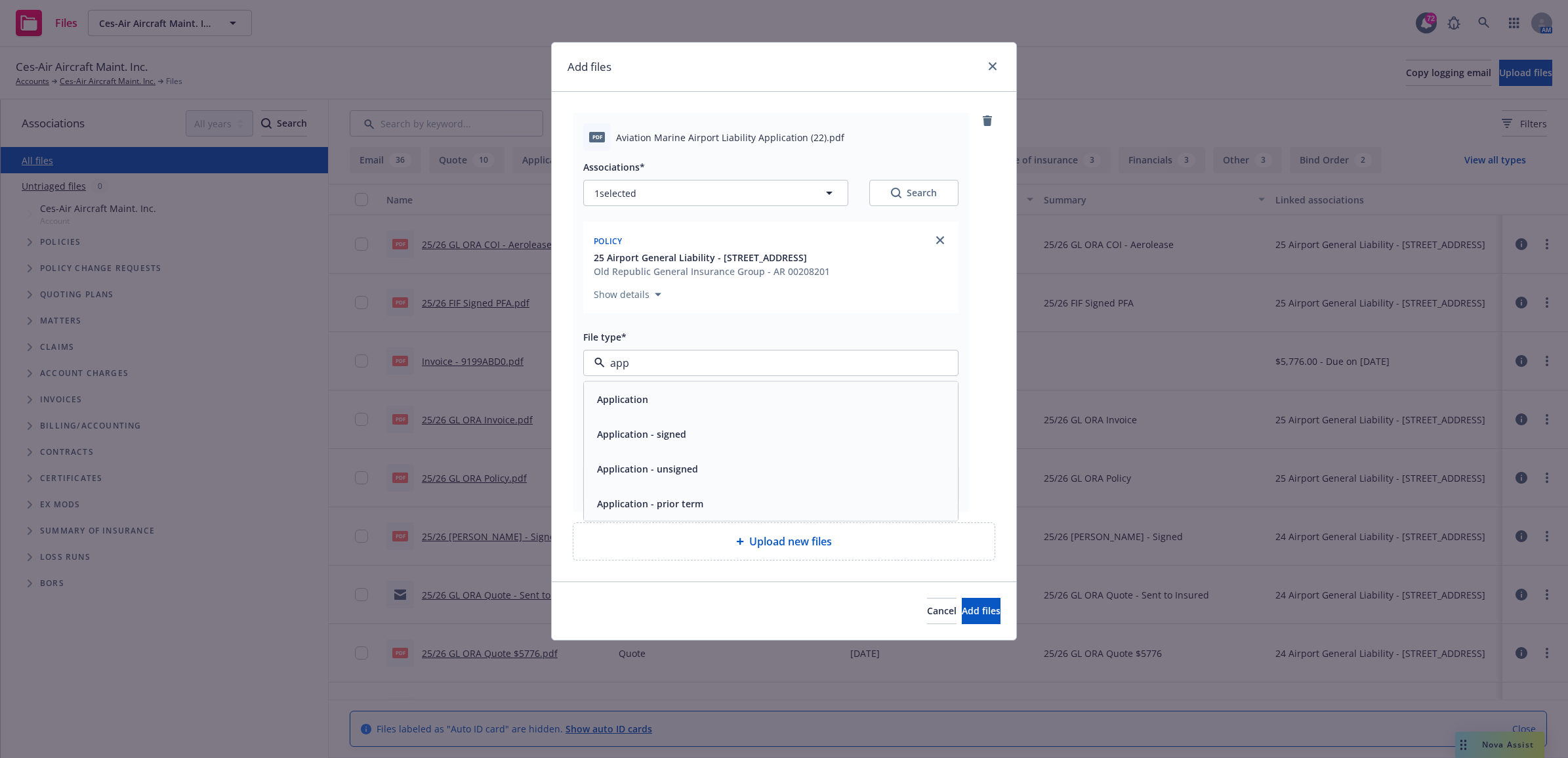
click at [684, 446] on div "Application - signed" at bounding box center [771, 433] width 374 height 35
click at [696, 421] on input "Display name" at bounding box center [771, 420] width 374 height 25
type textarea "x"
type input "2"
type textarea "x"
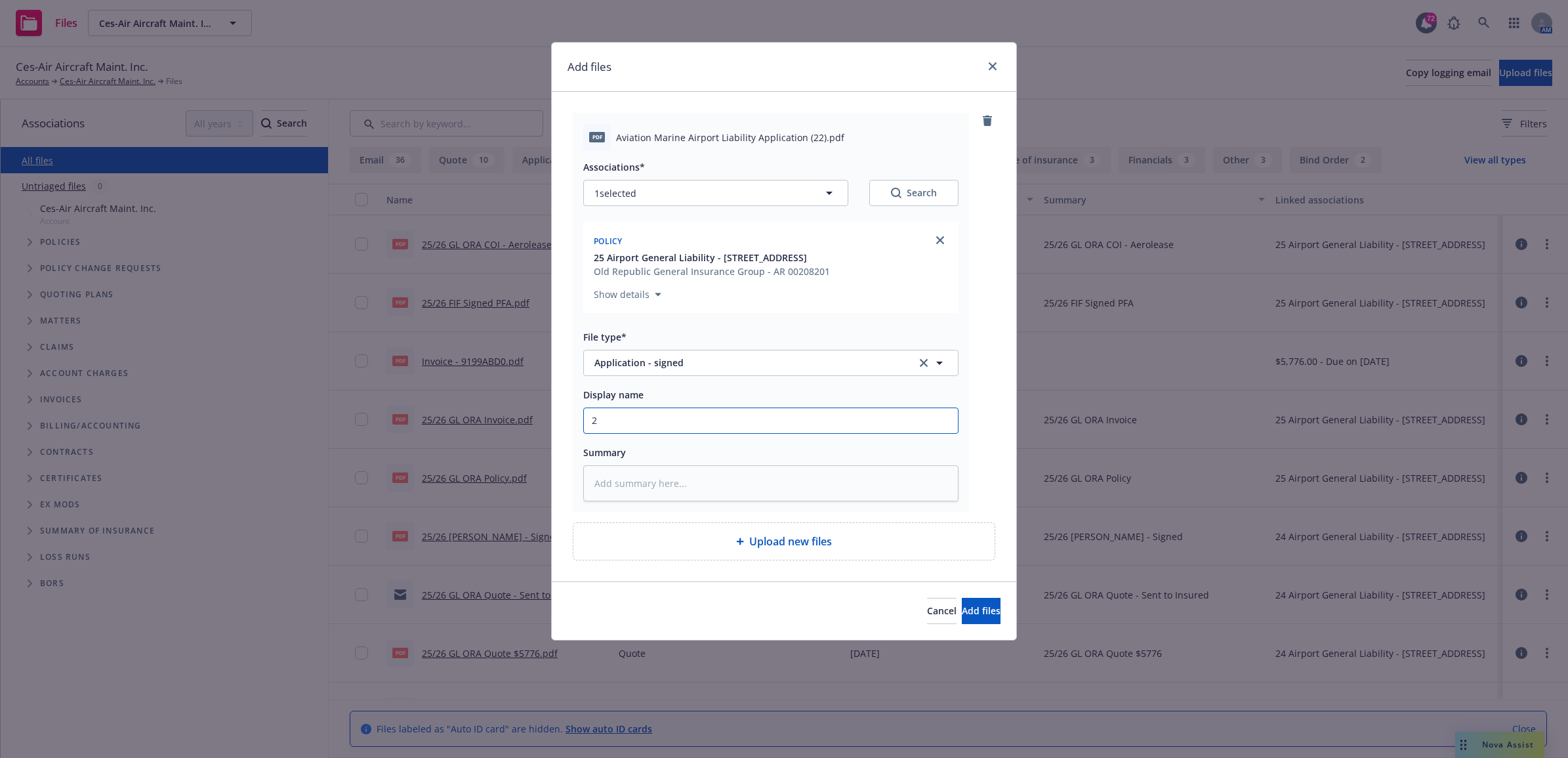
type input "25"
type textarea "x"
type input "25"
type textarea "x"
type input "25 A"
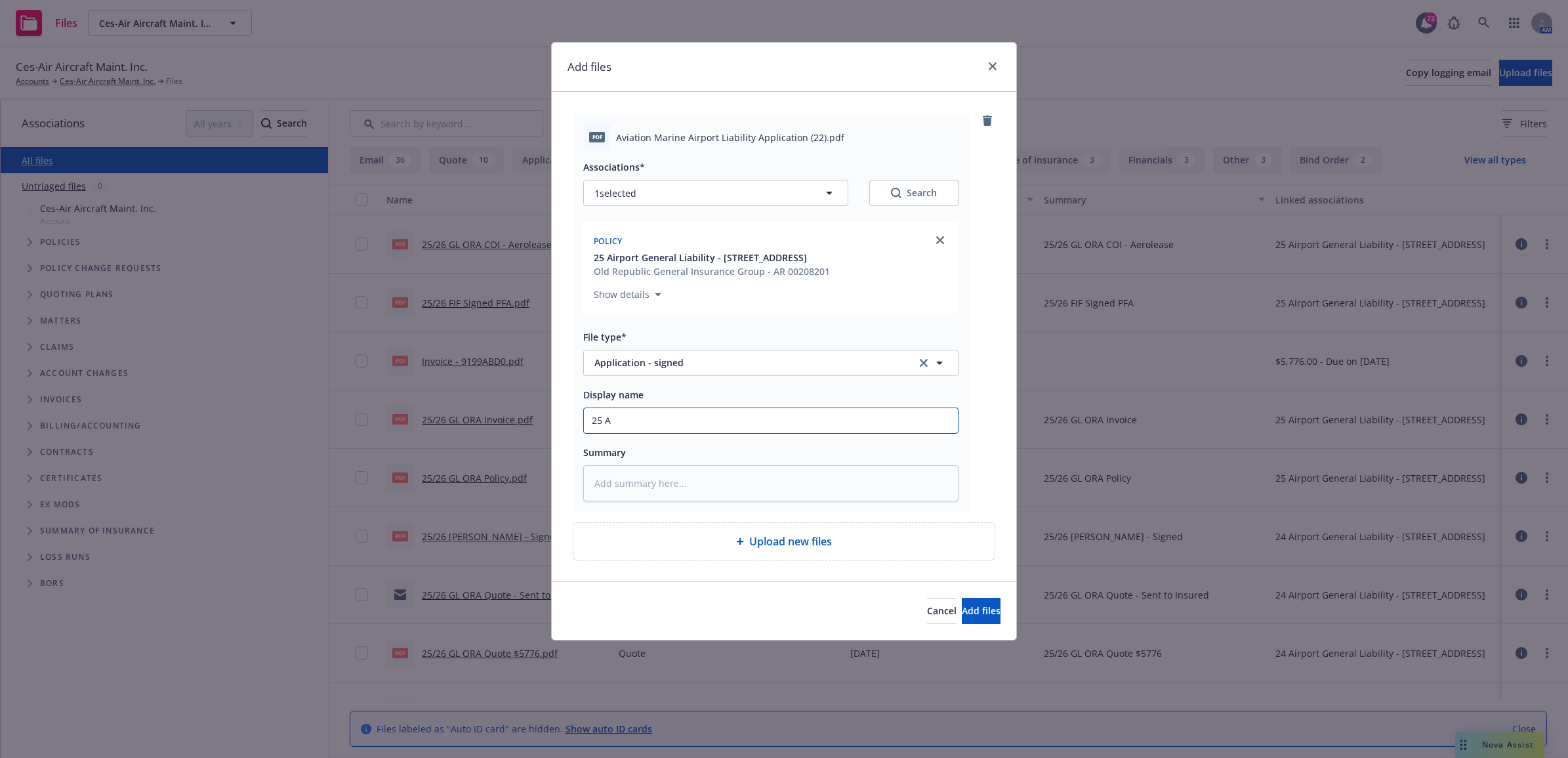
type textarea "x"
type input "25 AP"
type textarea "x"
type input "25 AP"
type textarea "x"
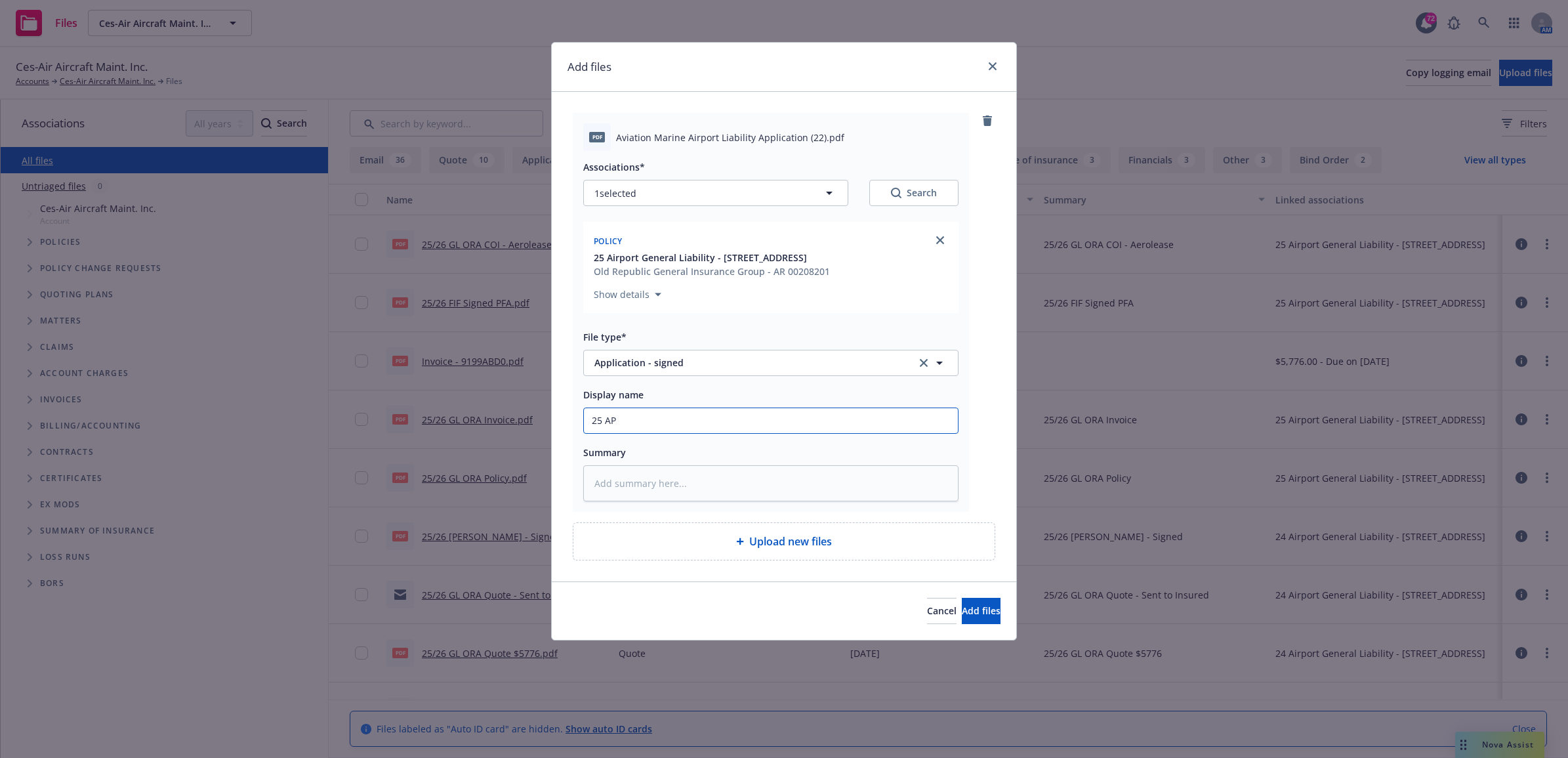
type input "25 AP O"
type textarea "x"
type input "25 AP OR"
type textarea "x"
type input "25 AP ORA"
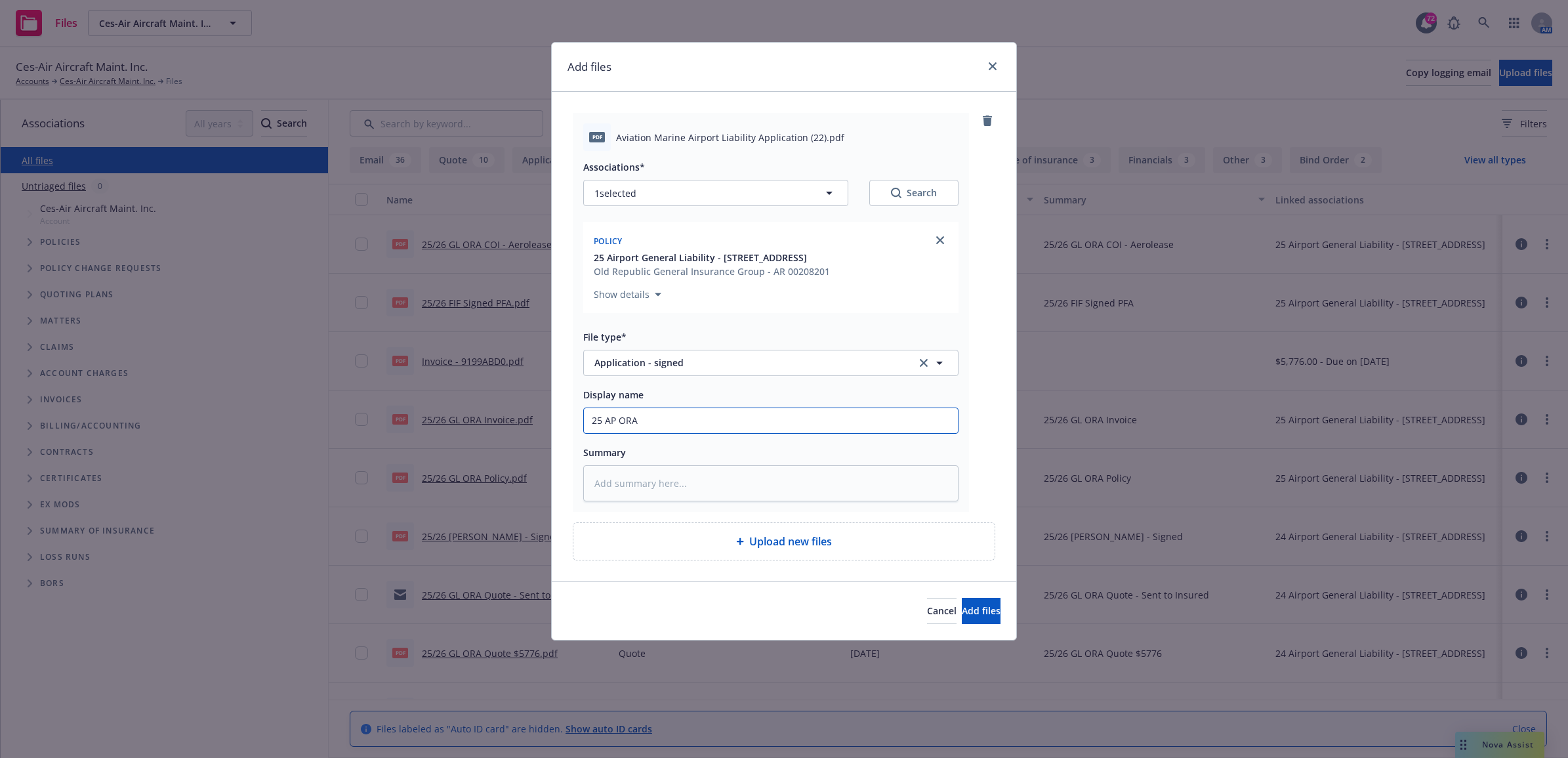
type textarea "x"
type input "25 AP ORA"
type textarea "x"
type input "25 AP ORA -"
type textarea "x"
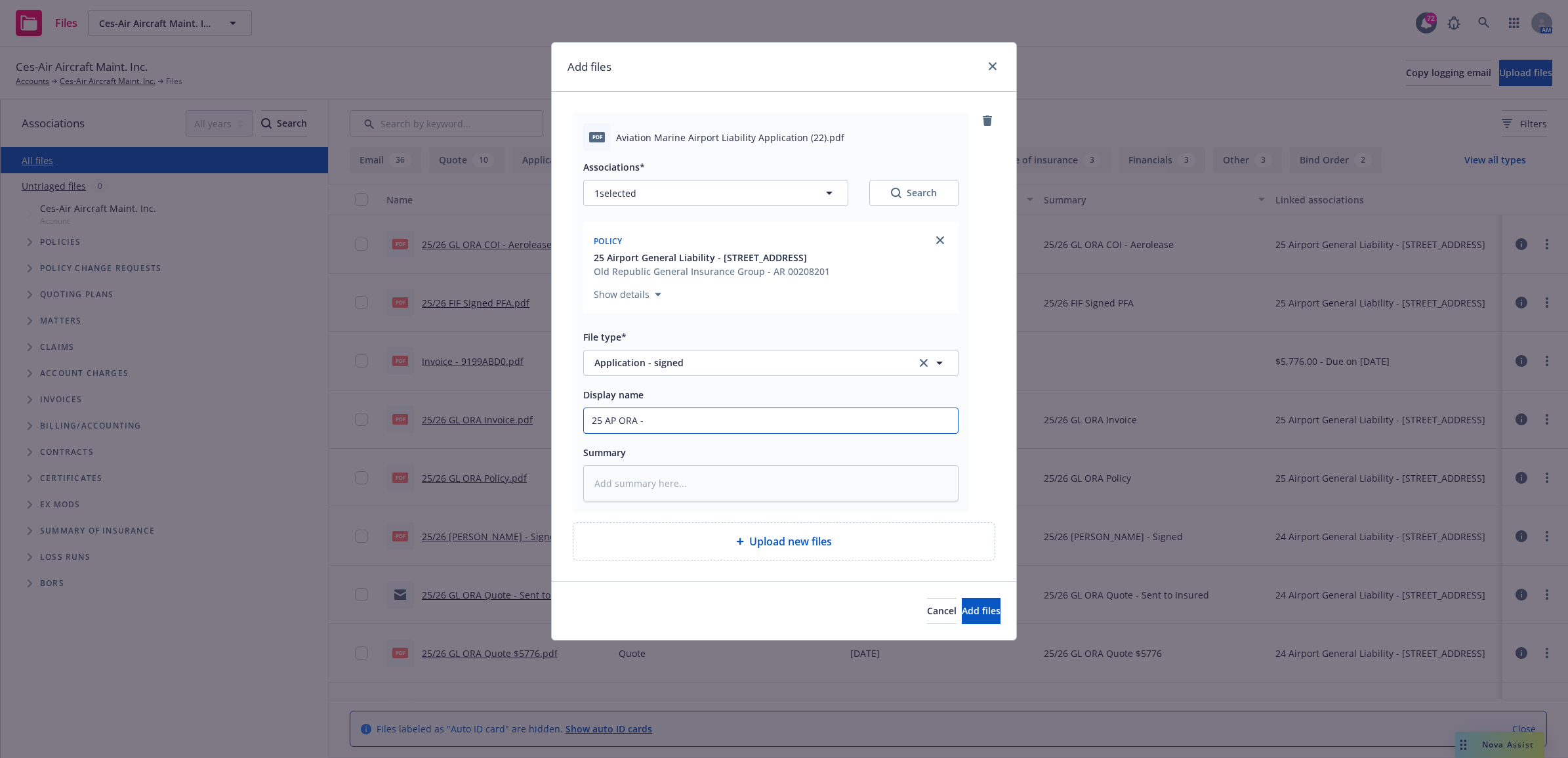
type input "25 AP ORA -"
type textarea "x"
type input "25 AP ORA - S"
type textarea "x"
type input "25 AP ORA - Si"
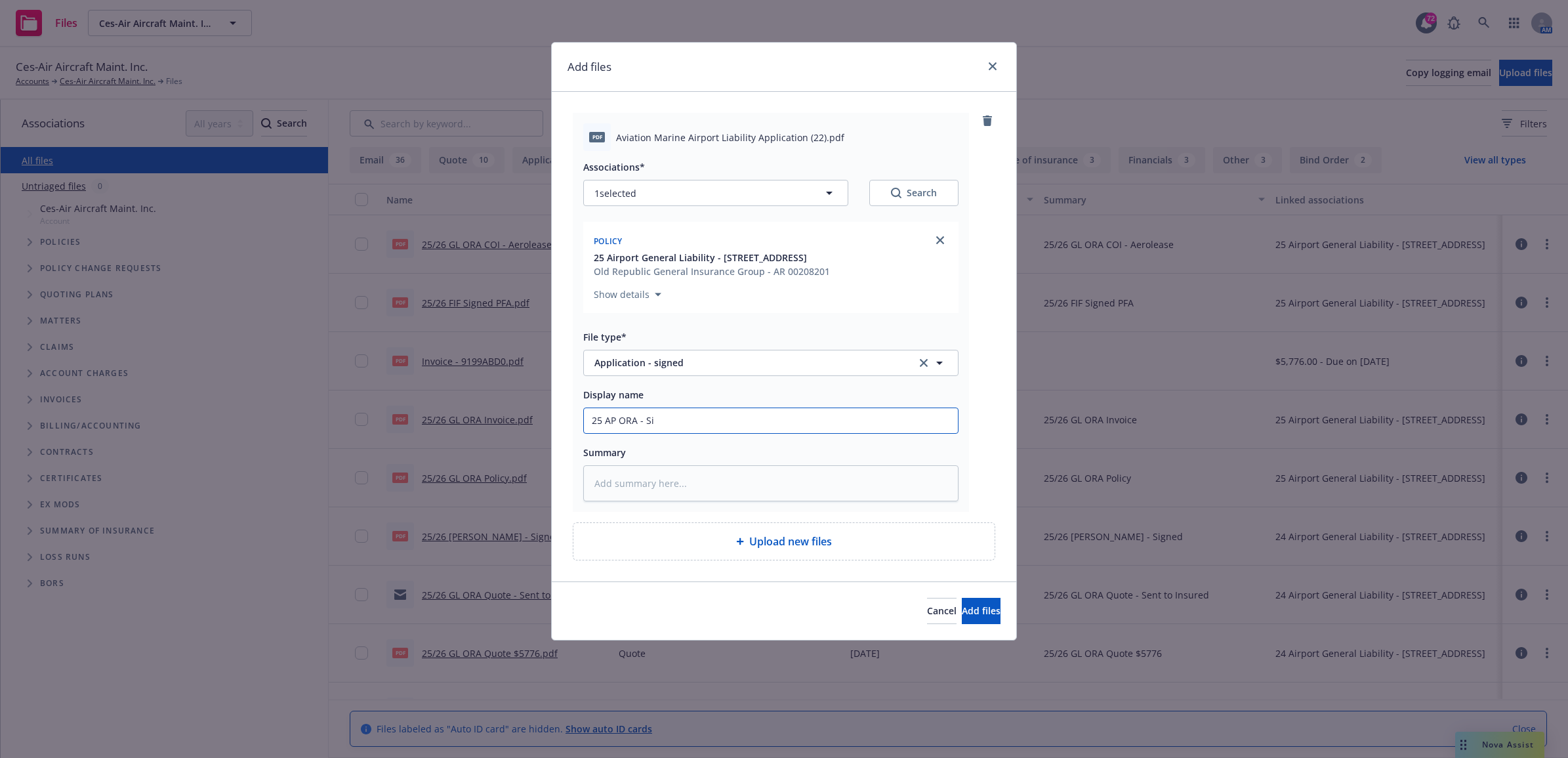
type textarea "x"
type input "25 AP ORA - Sig"
type textarea "x"
type input "25 AP ORA - Sign"
type textarea "x"
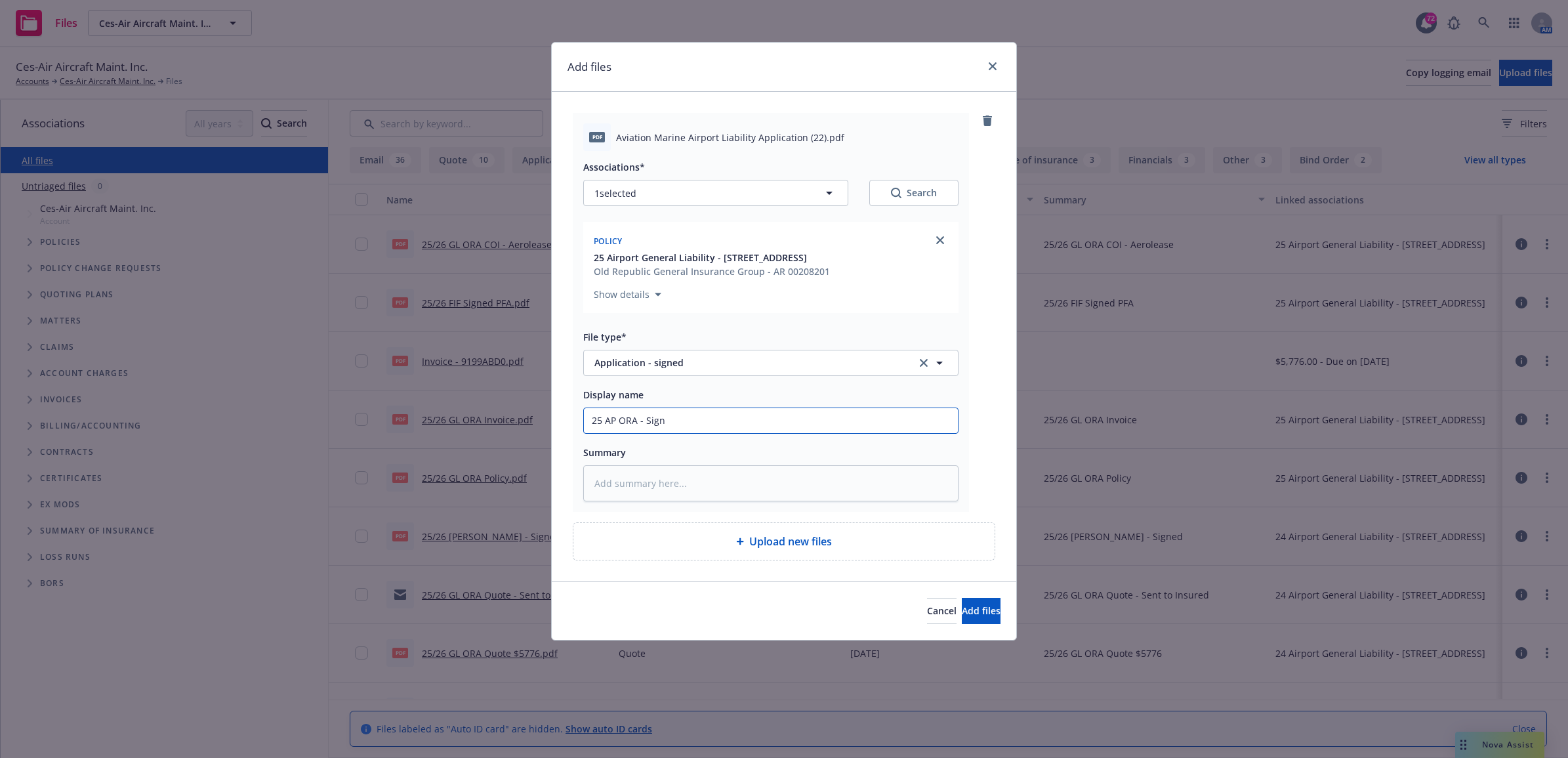
type input "25 AP ORA - Signe"
type textarea "x"
type input "25 AP ORA - Signed"
type textarea "x"
type input "25 AP ORA - Signed"
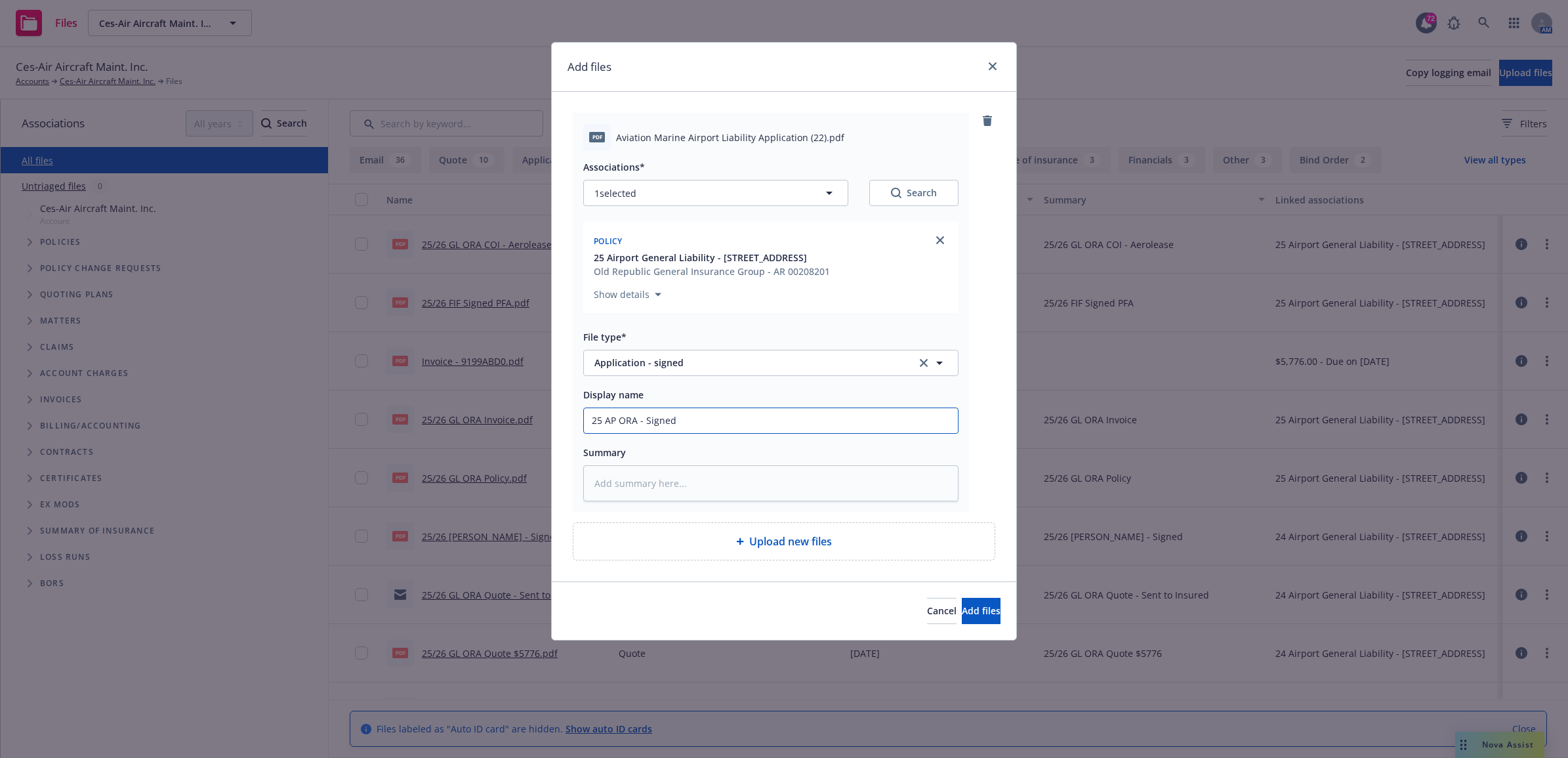
type textarea "x"
type input "25 AP ORA - Signed A"
type textarea "x"
type input "25 AP ORA - Signed Ap"
type textarea "x"
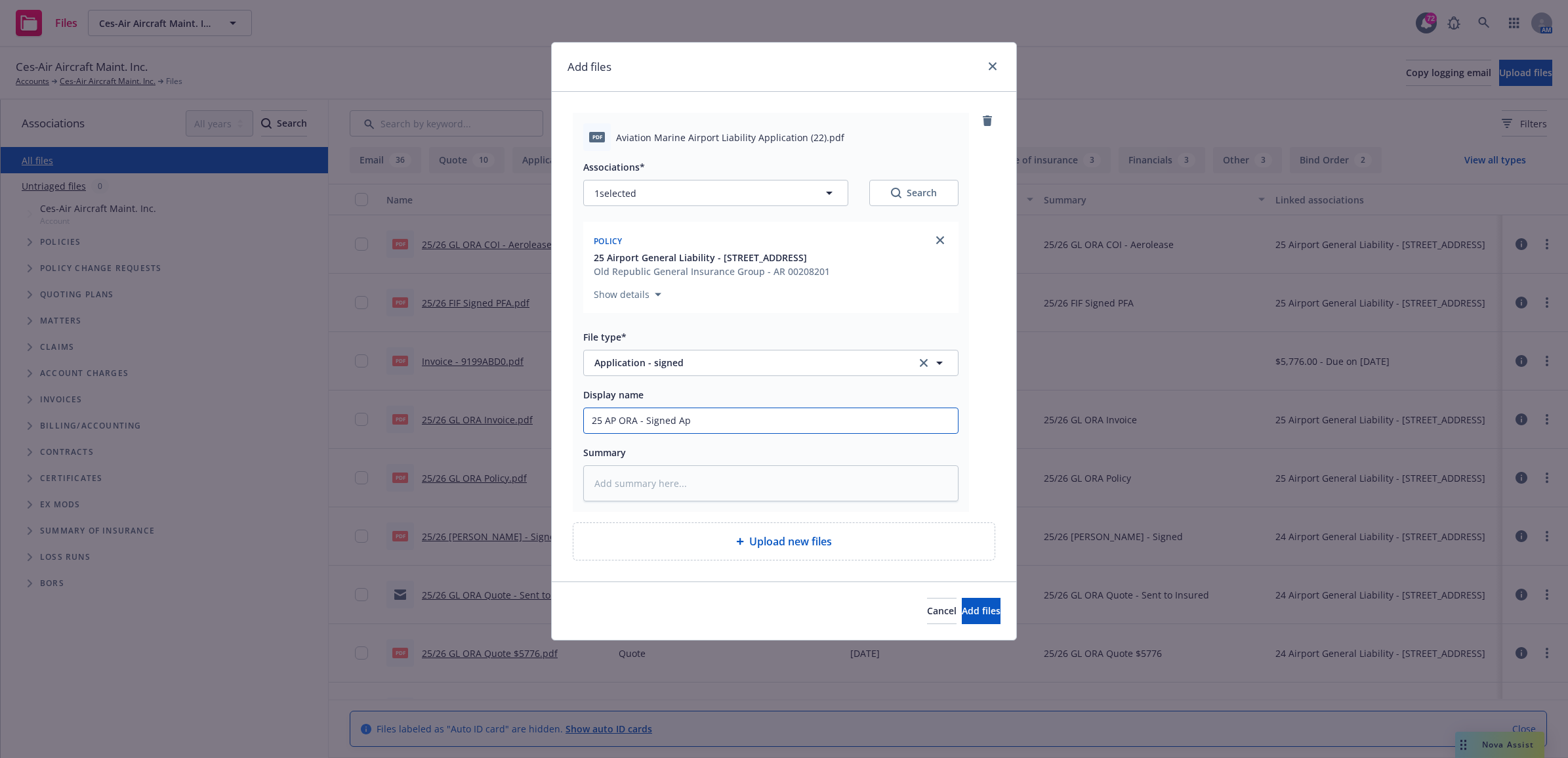
type input "25 AP ORA - Signed App"
type textarea "x"
type input "25 AP ORA - Signed Appl"
type textarea "x"
type input "25 AP ORA - Signed Appli"
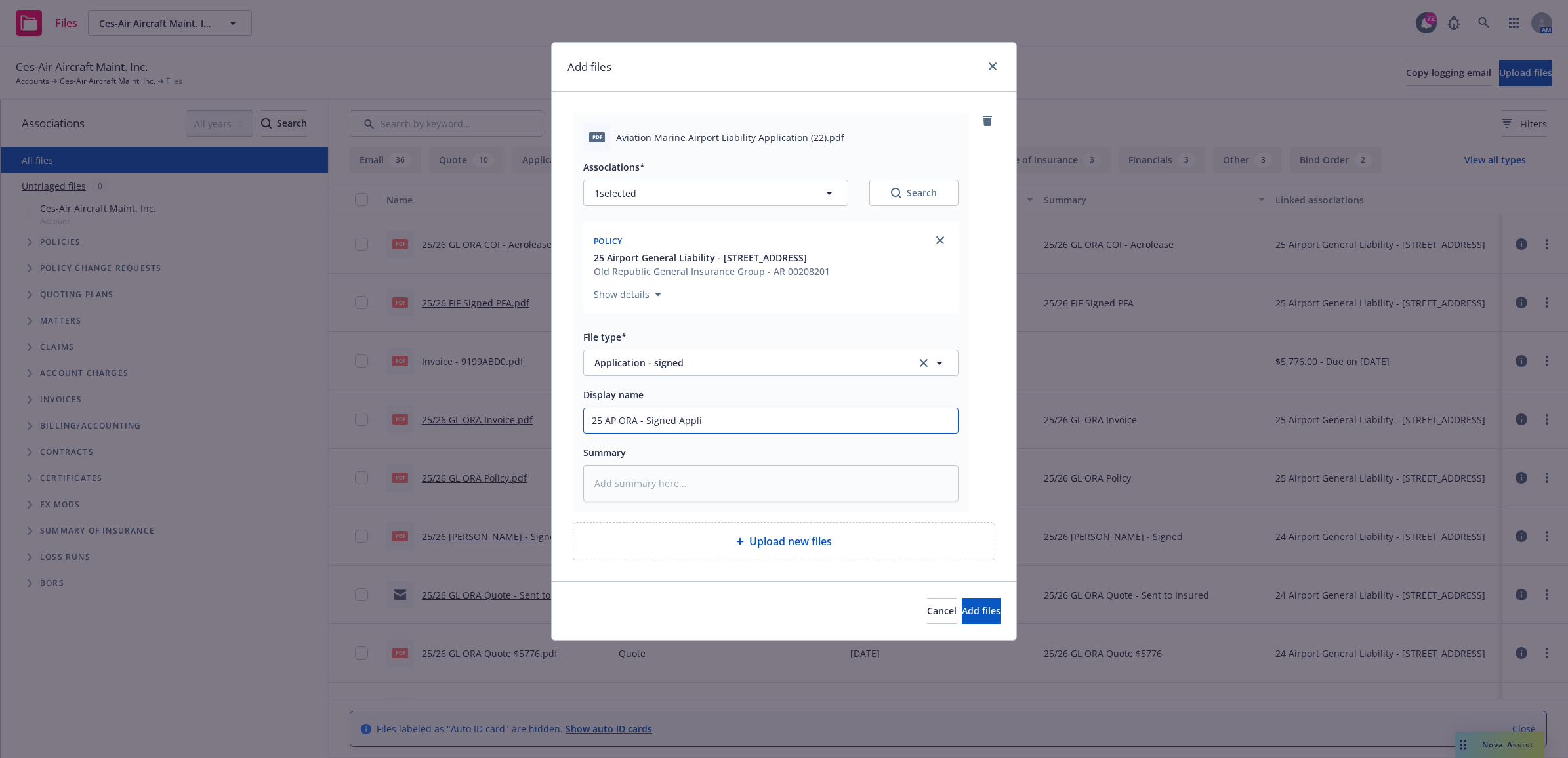
type textarea "x"
type input "25 AP ORA - Signed Applic"
type textarea "x"
type input "25 AP ORA - Signed Applica"
type textarea "x"
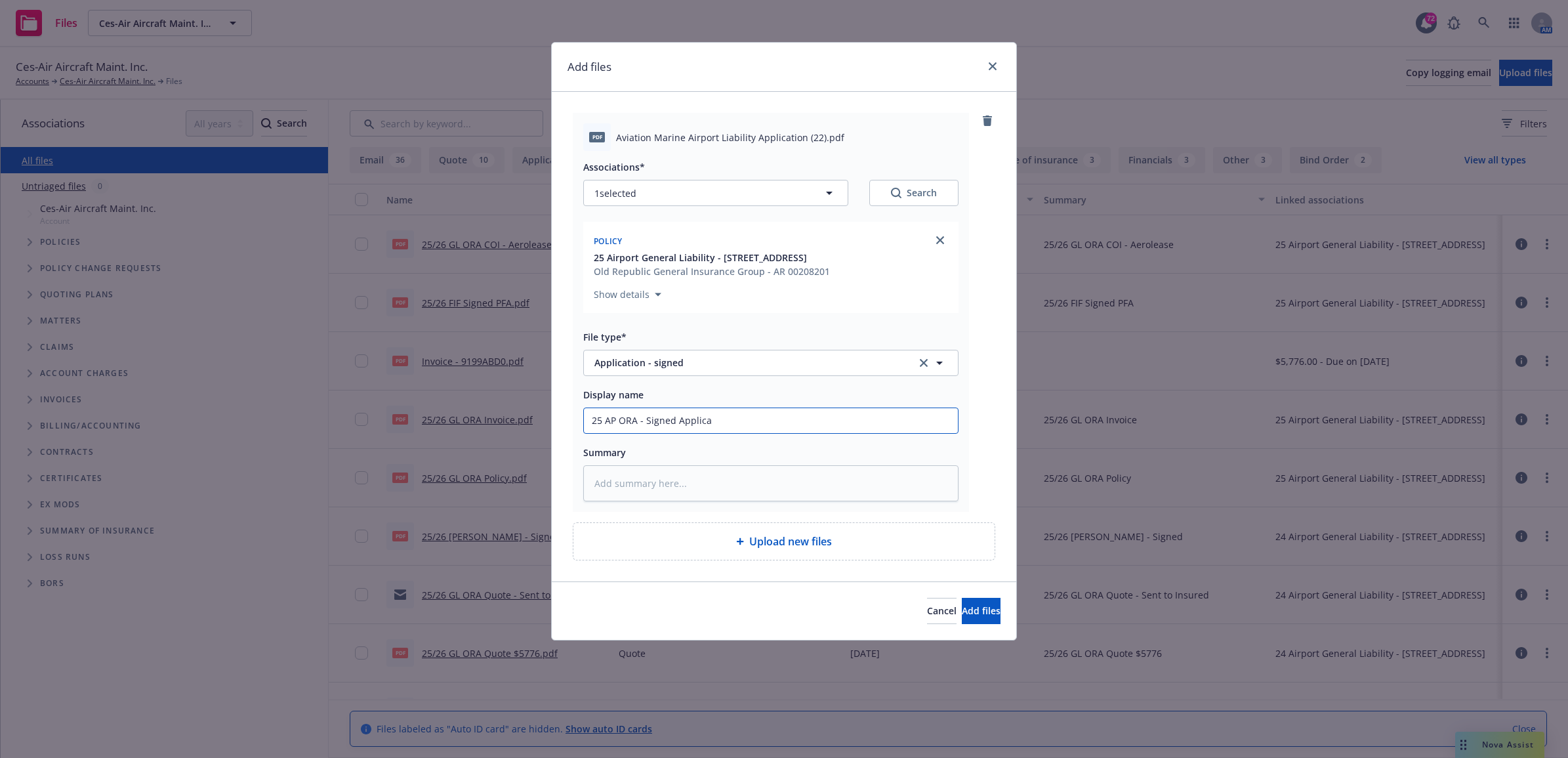
type input "25 AP ORA - Signed Applicat"
type textarea "x"
type input "25 AP ORA - Signed Applicati"
type textarea "x"
type input "25 AP ORA - Signed Applicatio"
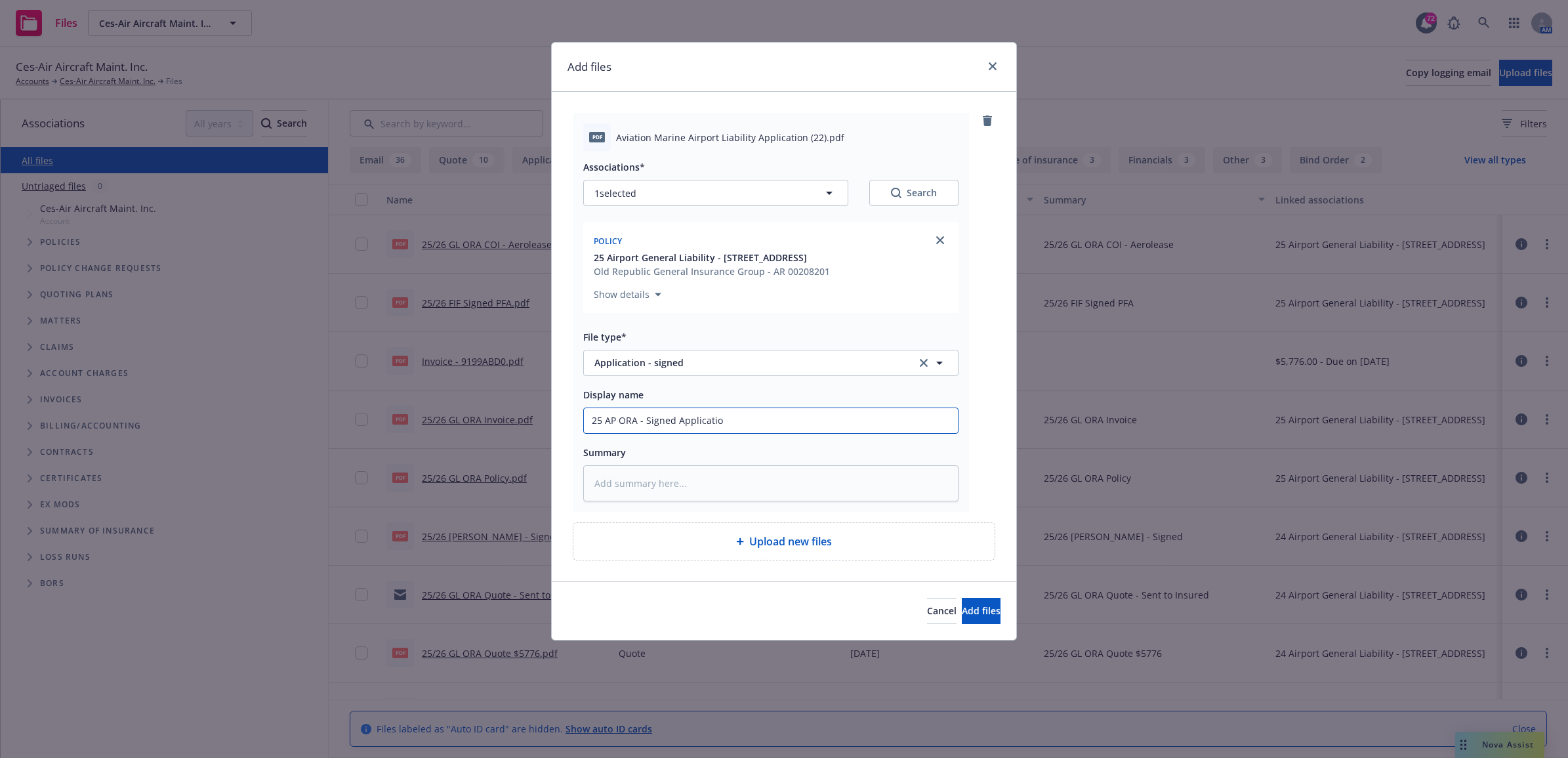
type textarea "x"
drag, startPoint x: 668, startPoint y: 405, endPoint x: 552, endPoint y: 405, distance: 116.0
click at [552, 404] on div "pdf Aviation Marine Airport Liability Application (22).pdf Associations* 1 sele…" at bounding box center [784, 336] width 465 height 490
type input "25 AP ORA - Signed Application"
paste textarea "25 AP ORA - Signed Application"
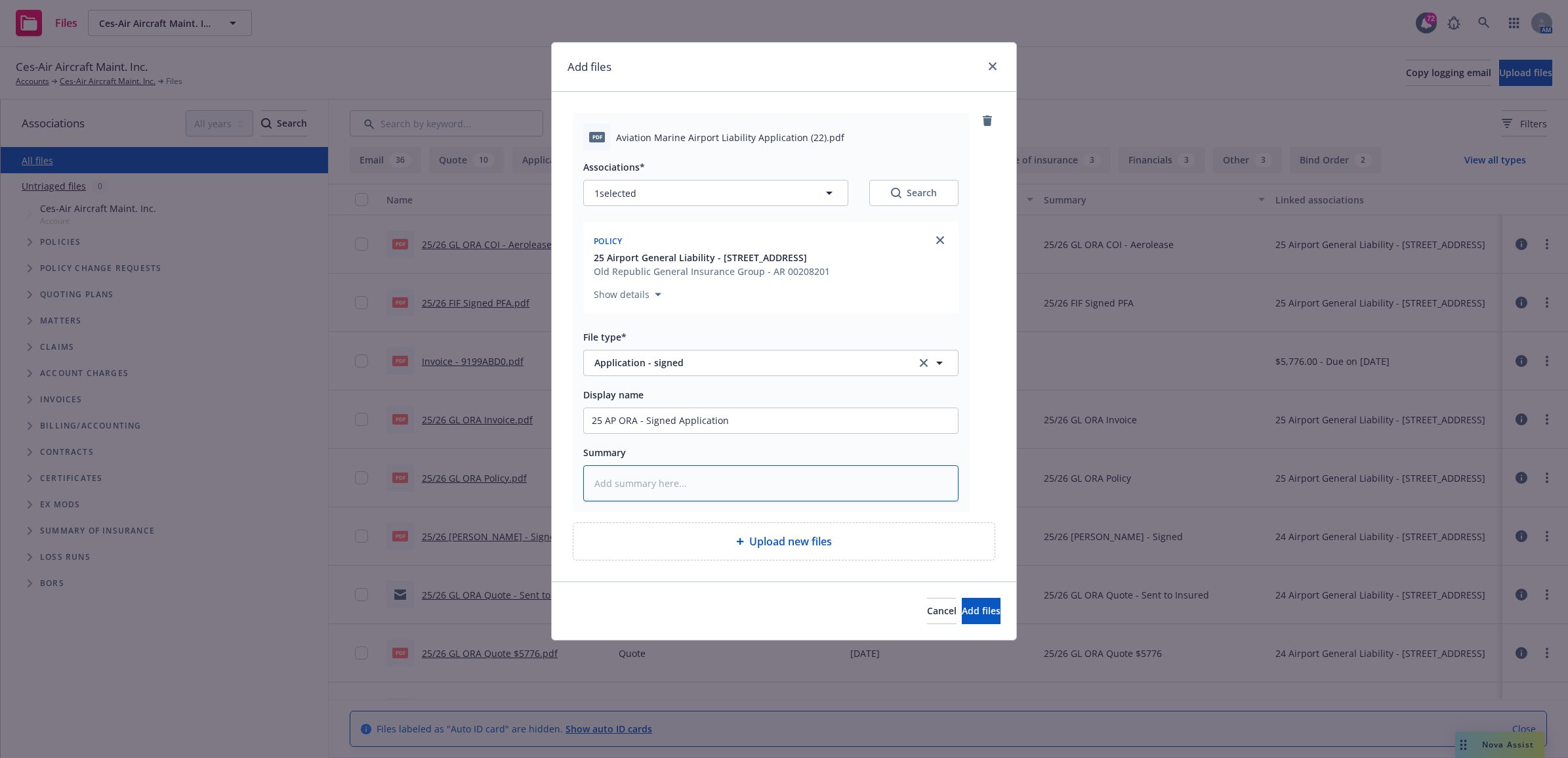
type textarea "x"
type textarea "25 AP ORA - Signed Application"
click at [962, 621] on button "Add files" at bounding box center [981, 610] width 39 height 26
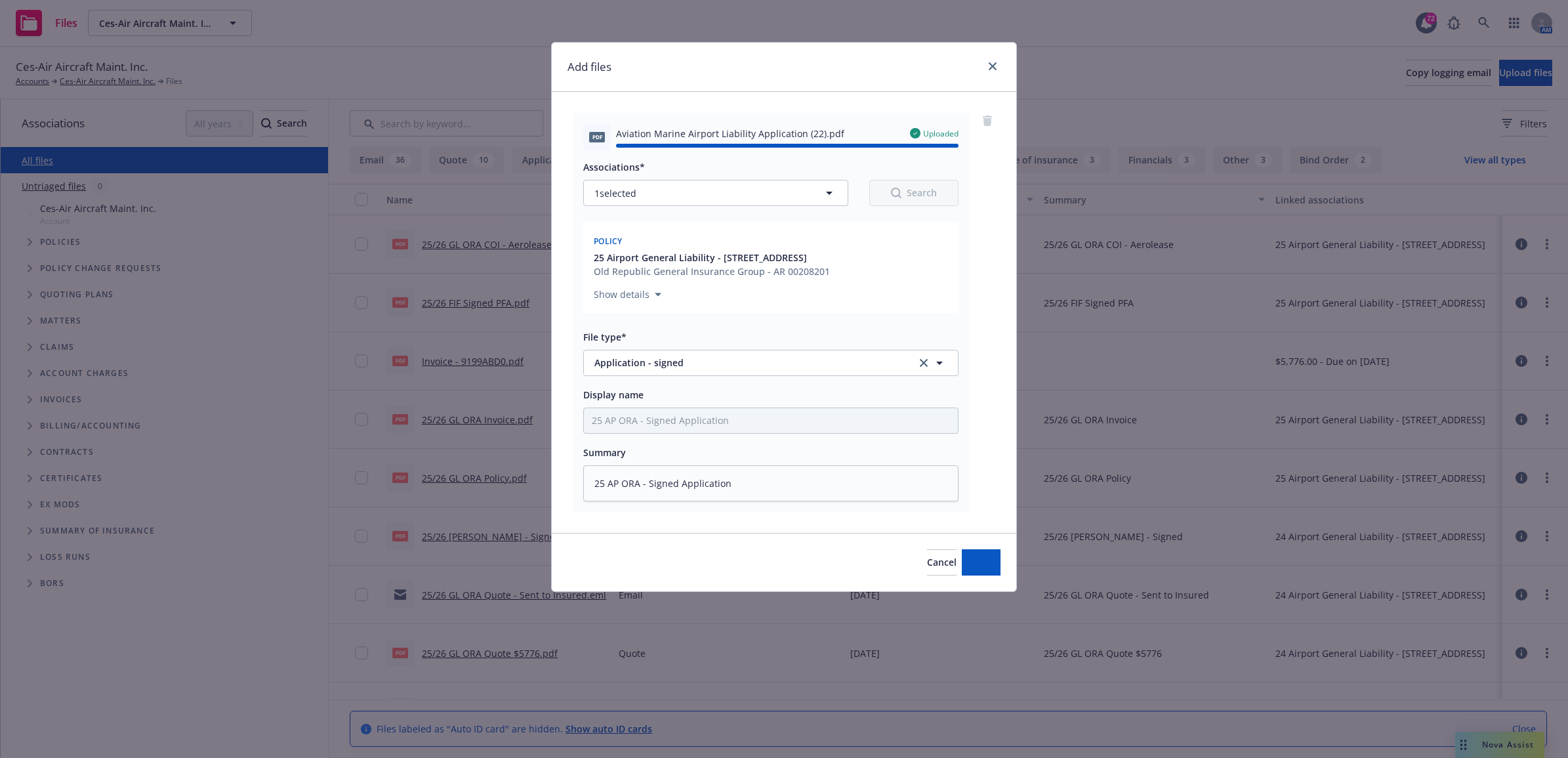
type textarea "x"
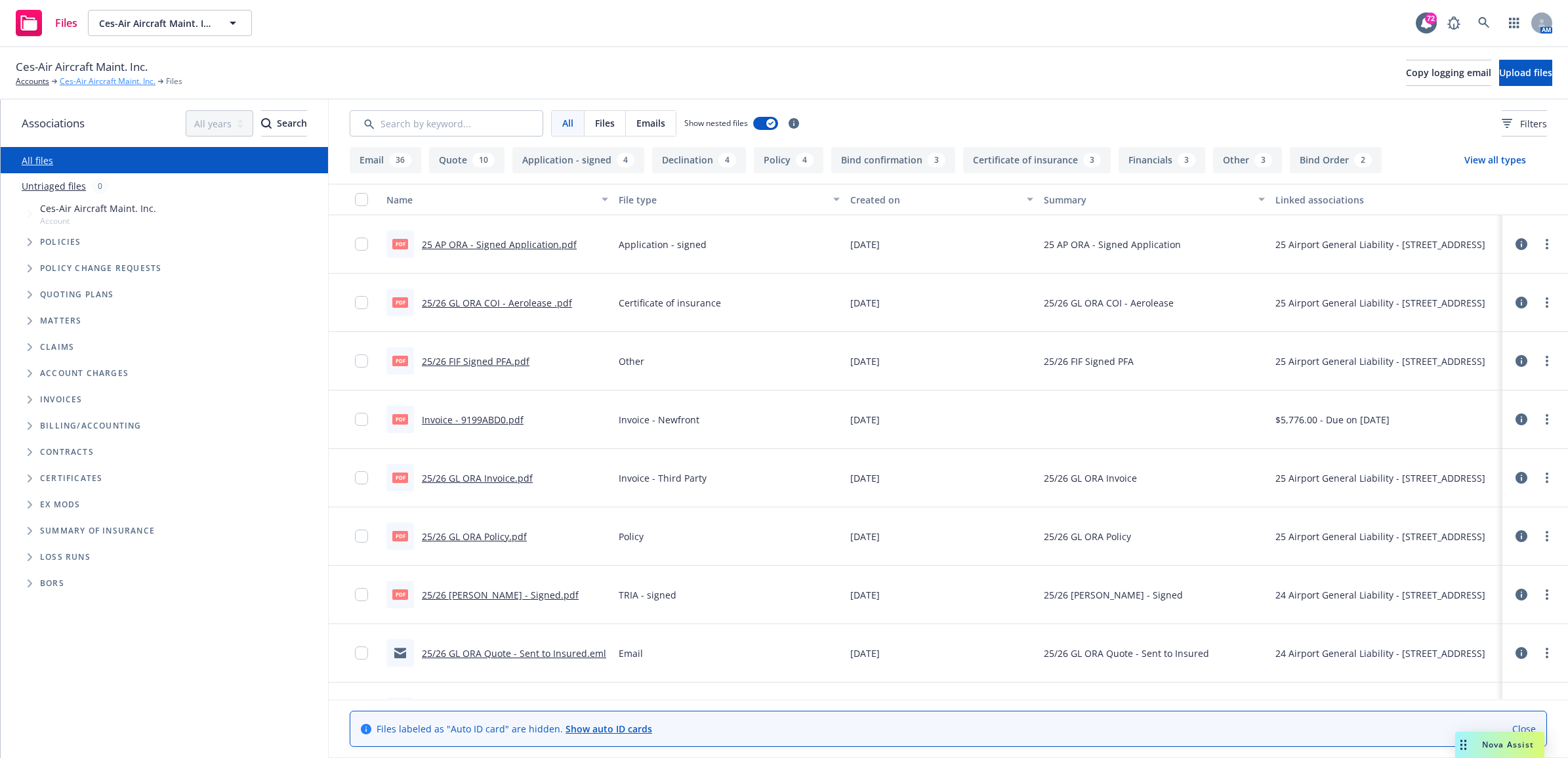
click at [112, 82] on link "Ces-Air Aircraft Maint. Inc." at bounding box center [107, 81] width 96 height 12
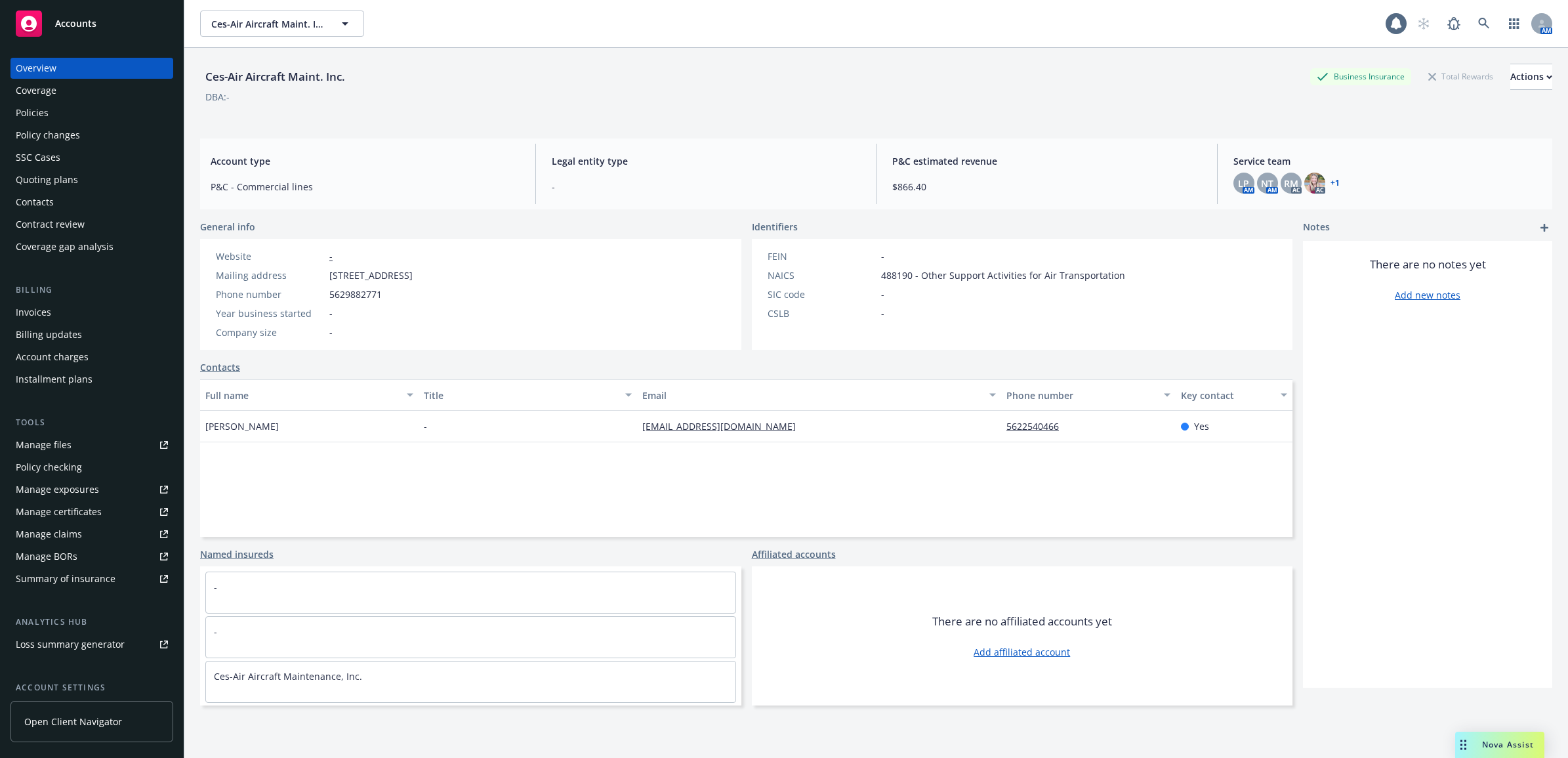
click at [52, 112] on div "Policies" at bounding box center [92, 113] width 152 height 21
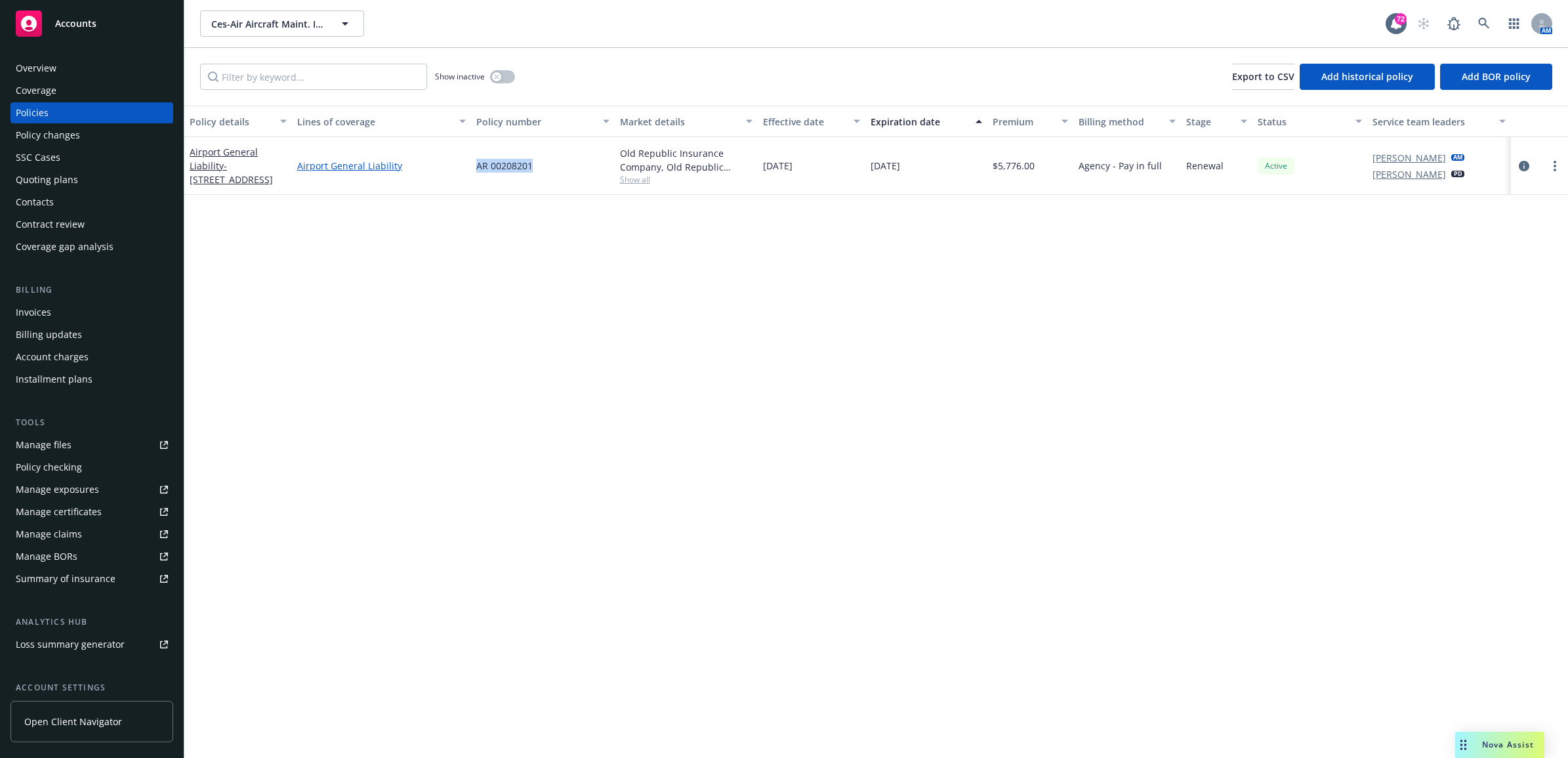
drag, startPoint x: 535, startPoint y: 166, endPoint x: 459, endPoint y: 169, distance: 76.1
click at [459, 168] on div "Airport General Liability - 3333 E. Spring Street, #24 Airport General Liabilit…" at bounding box center [876, 165] width 1384 height 58
drag, startPoint x: 459, startPoint y: 169, endPoint x: 491, endPoint y: 162, distance: 32.8
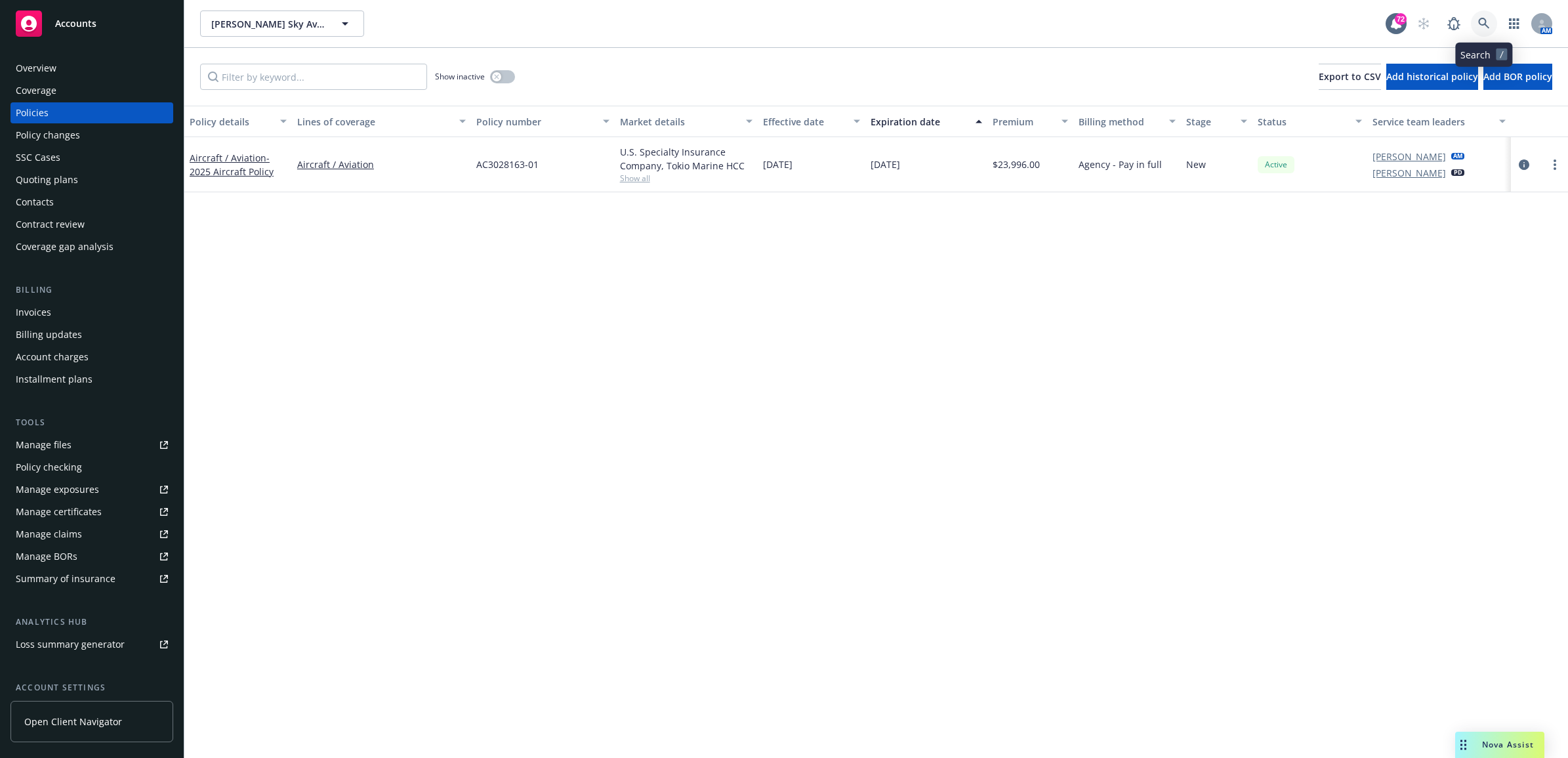
click at [1486, 18] on icon at bounding box center [1484, 23] width 12 height 12
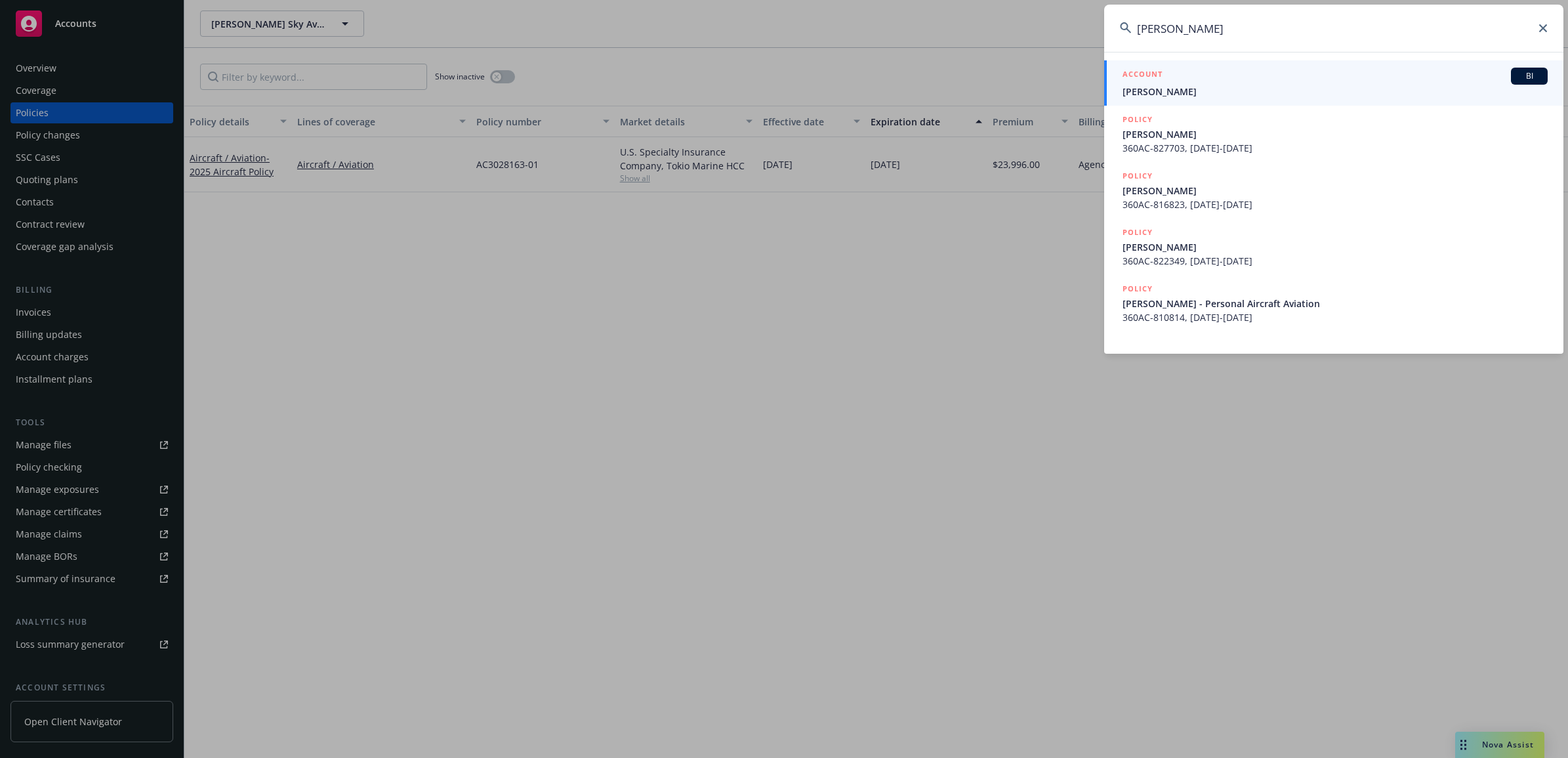
type input "lee boatwright"
click at [1206, 86] on span "Lee Boatright" at bounding box center [1335, 92] width 425 height 14
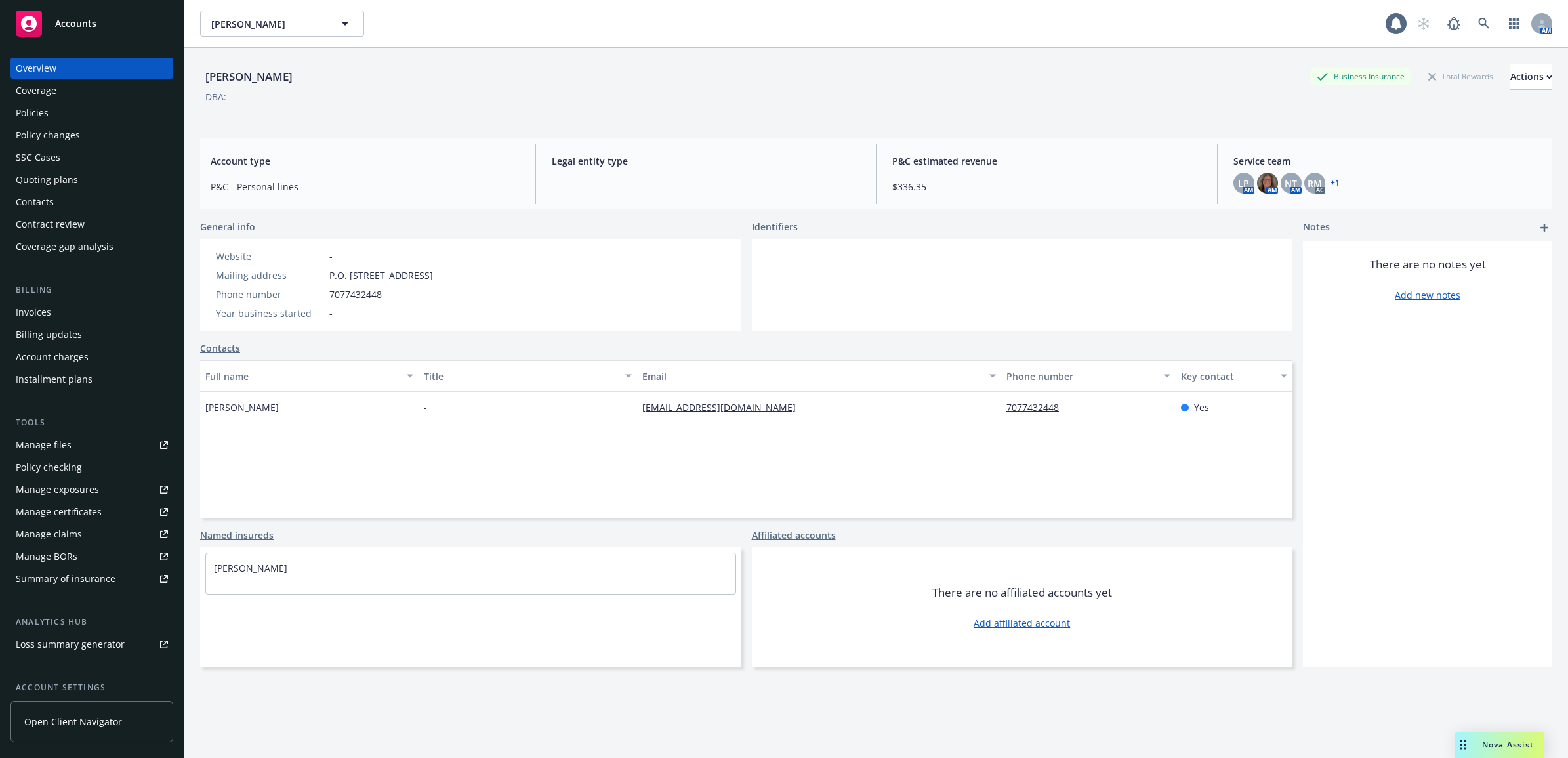
click at [79, 118] on div "Policies" at bounding box center [92, 113] width 152 height 21
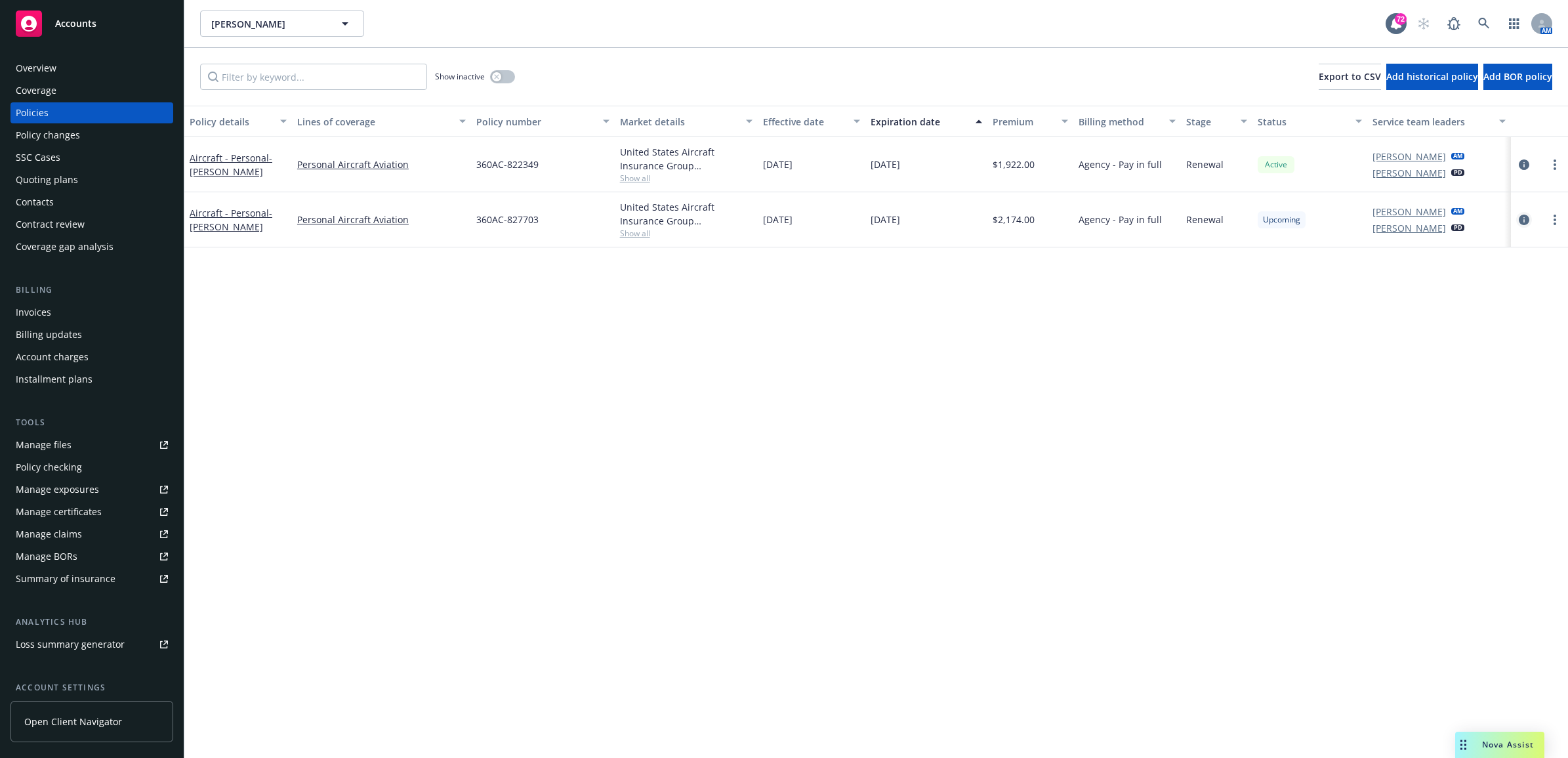
click at [1523, 220] on icon "circleInformation" at bounding box center [1524, 219] width 10 height 10
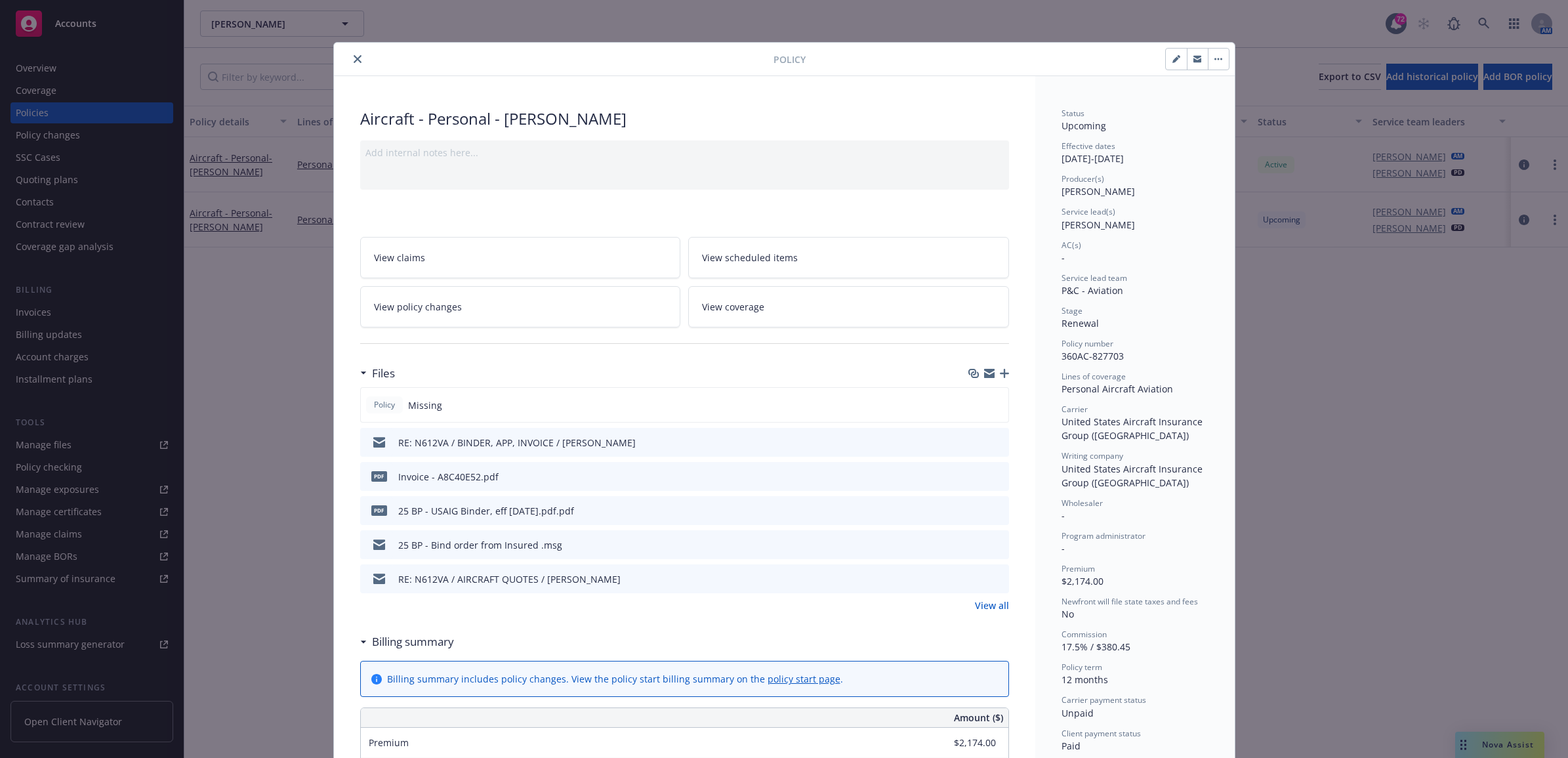
click at [354, 56] on icon "close" at bounding box center [358, 59] width 8 height 8
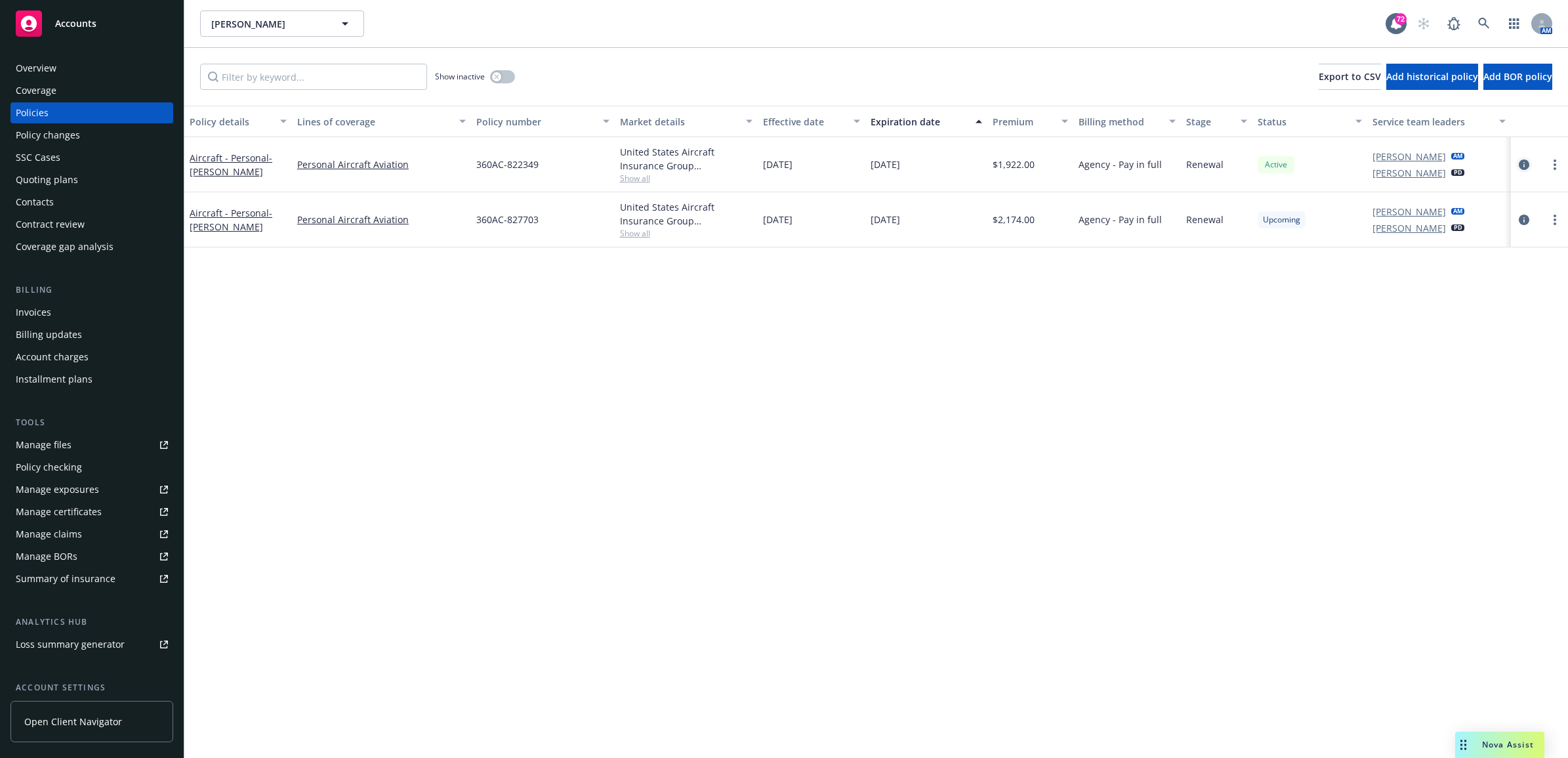
click at [1527, 165] on icon "circleInformation" at bounding box center [1524, 164] width 10 height 10
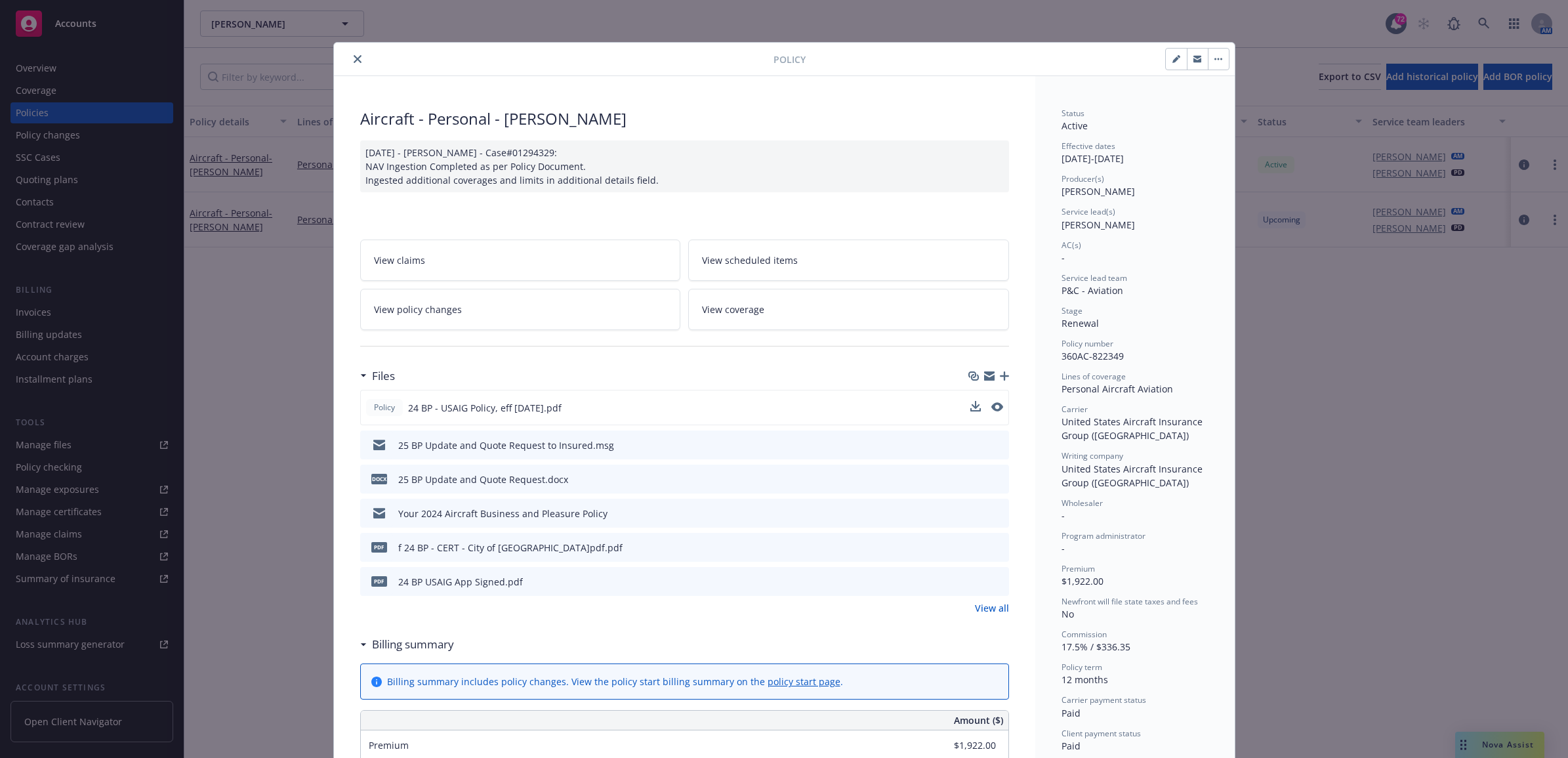
click at [971, 412] on button at bounding box center [975, 407] width 10 height 14
click at [354, 62] on icon "close" at bounding box center [358, 59] width 8 height 8
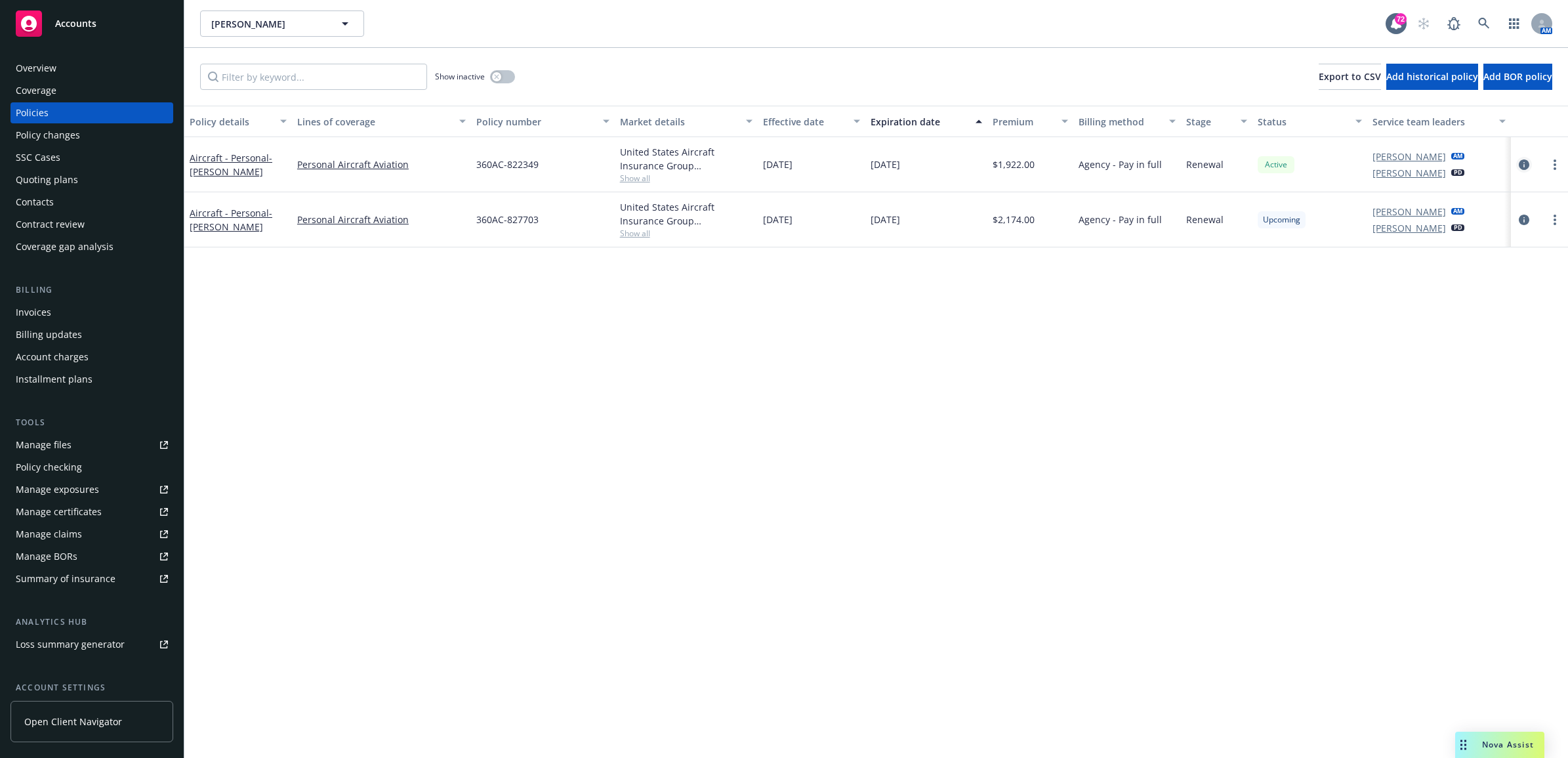
click at [1530, 159] on link "circleInformation" at bounding box center [1524, 164] width 16 height 16
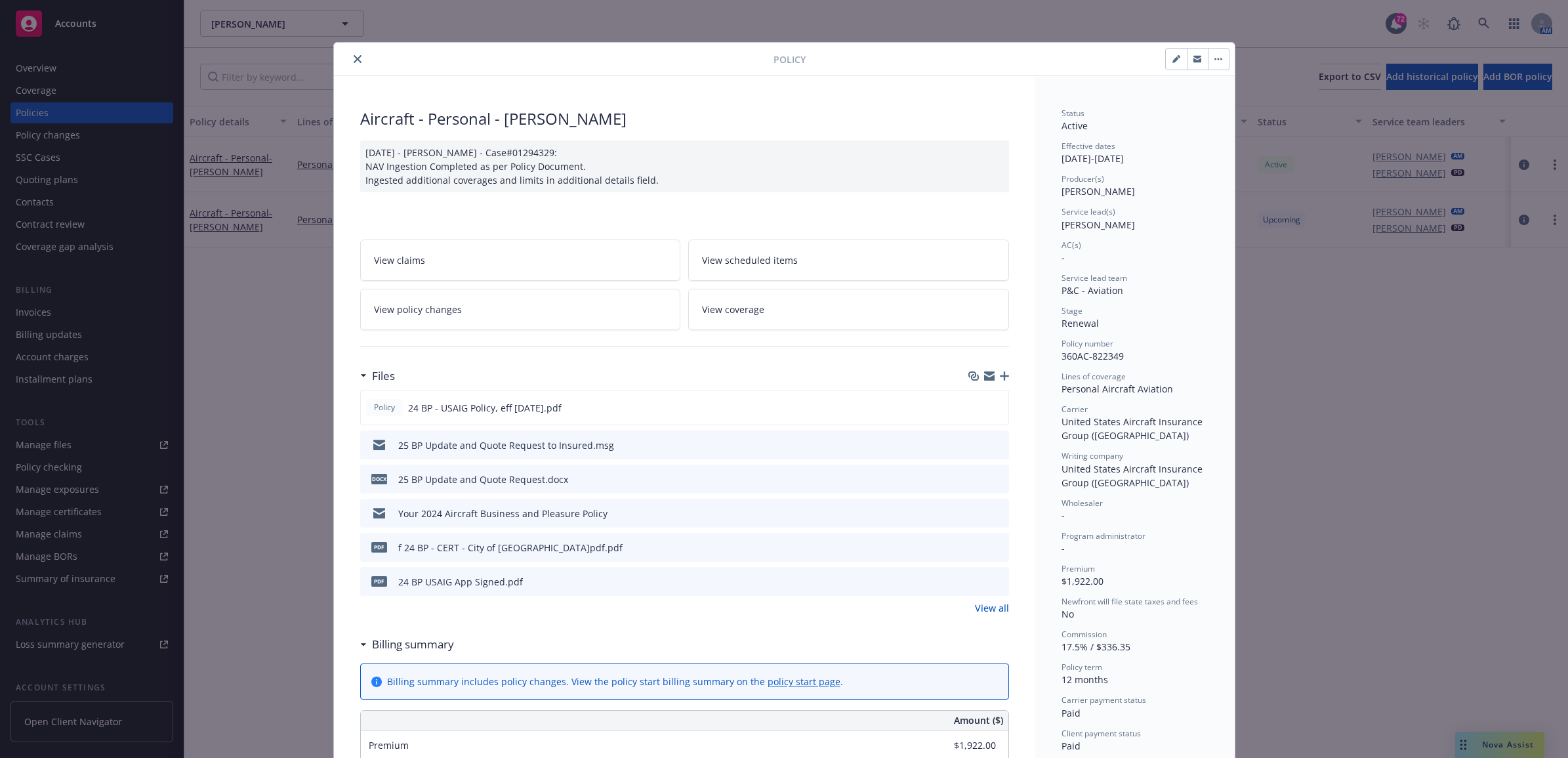
scroll to position [39, 0]
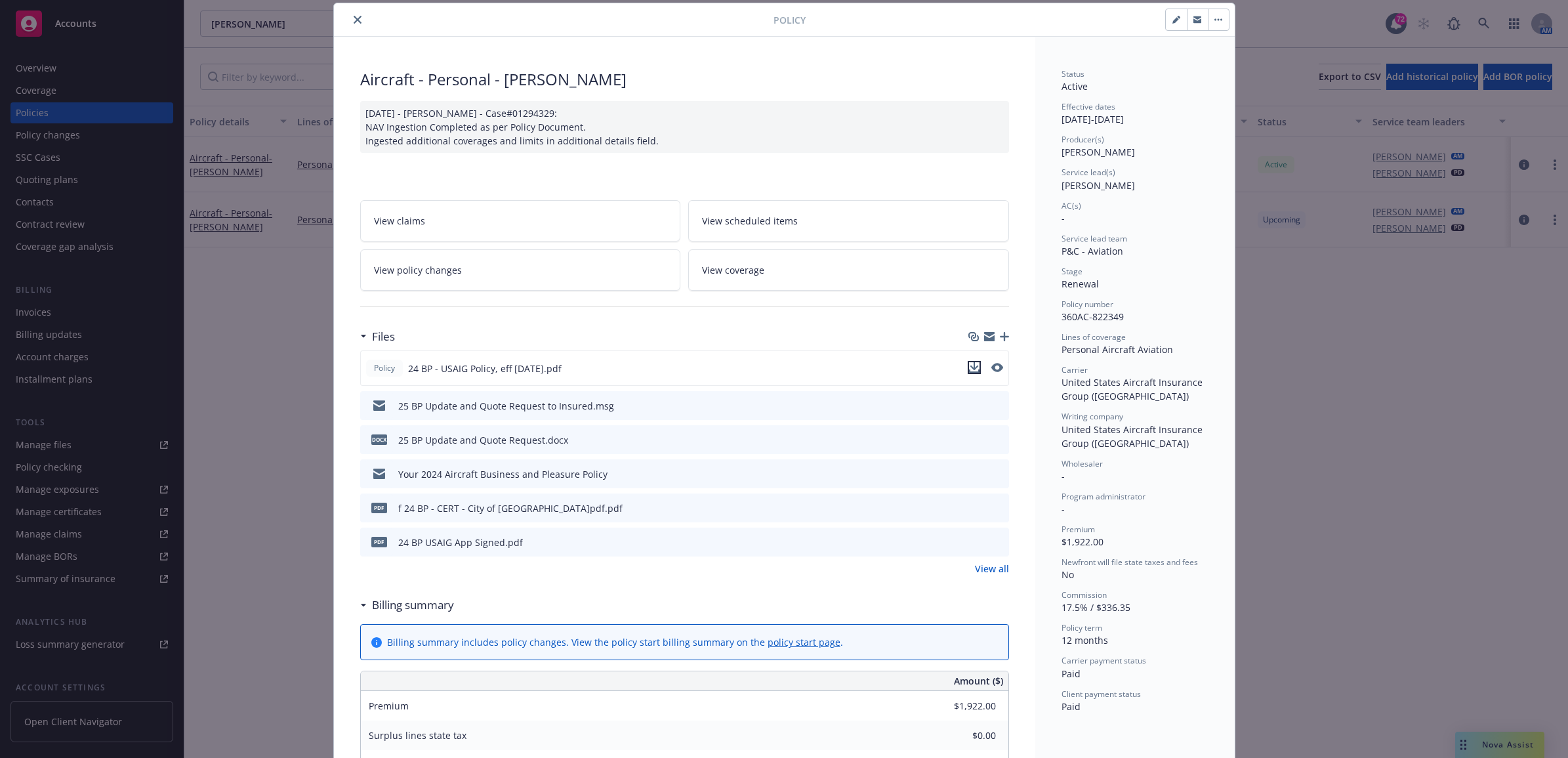
click at [969, 369] on icon "download file" at bounding box center [974, 367] width 10 height 10
click at [354, 20] on icon "close" at bounding box center [358, 20] width 8 height 8
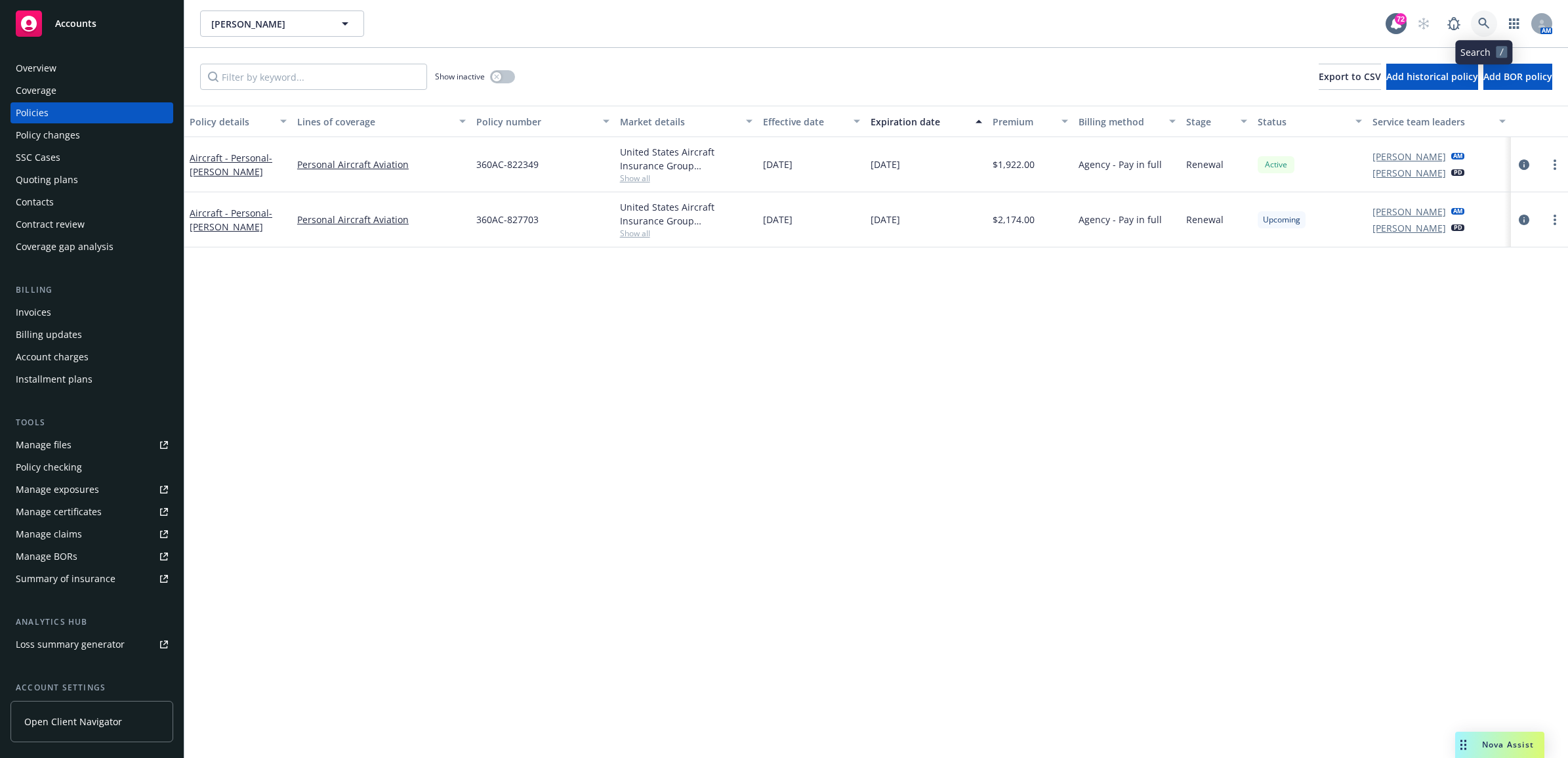
click at [1477, 18] on link at bounding box center [1484, 23] width 26 height 26
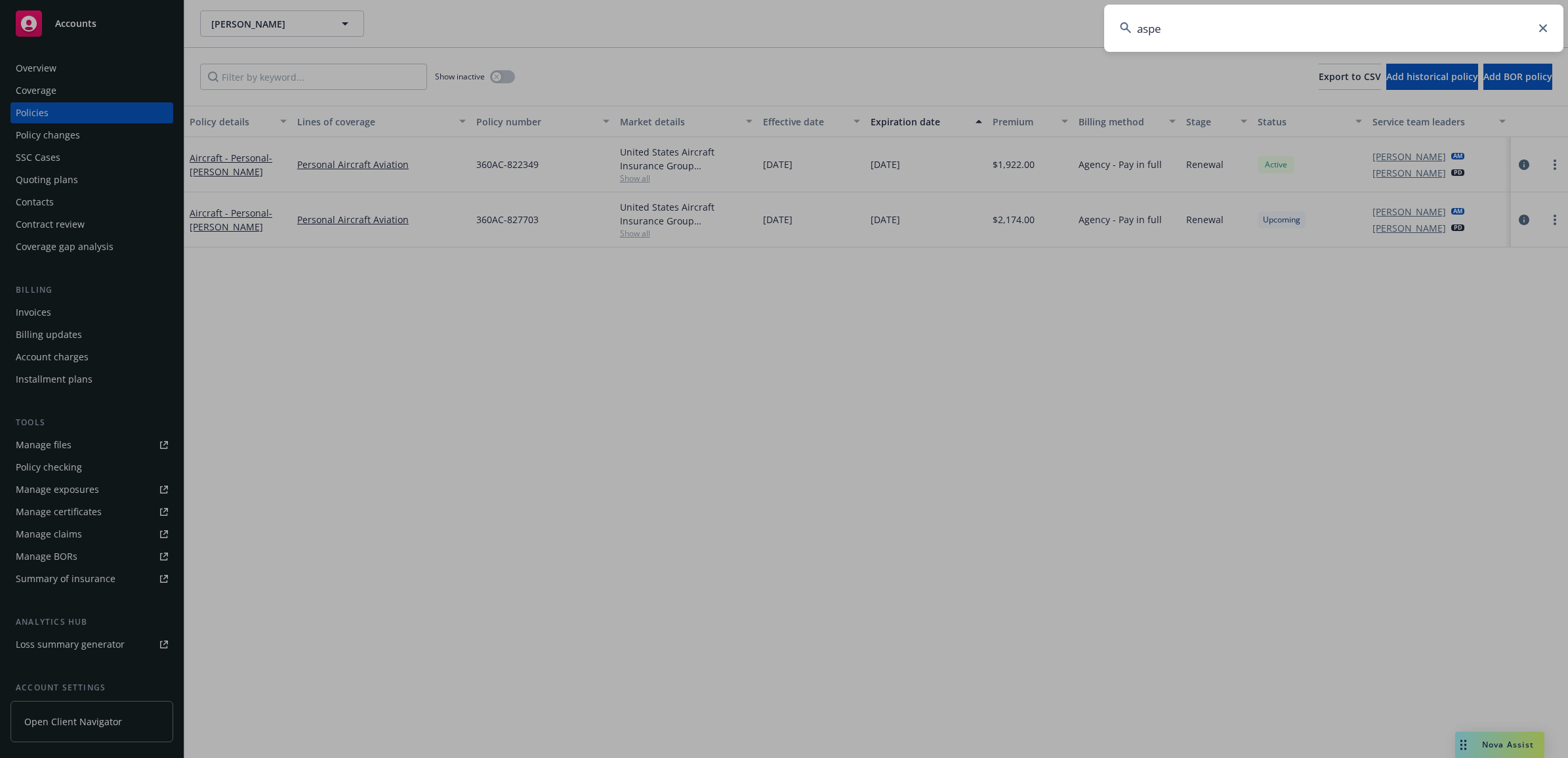
type input "aspen"
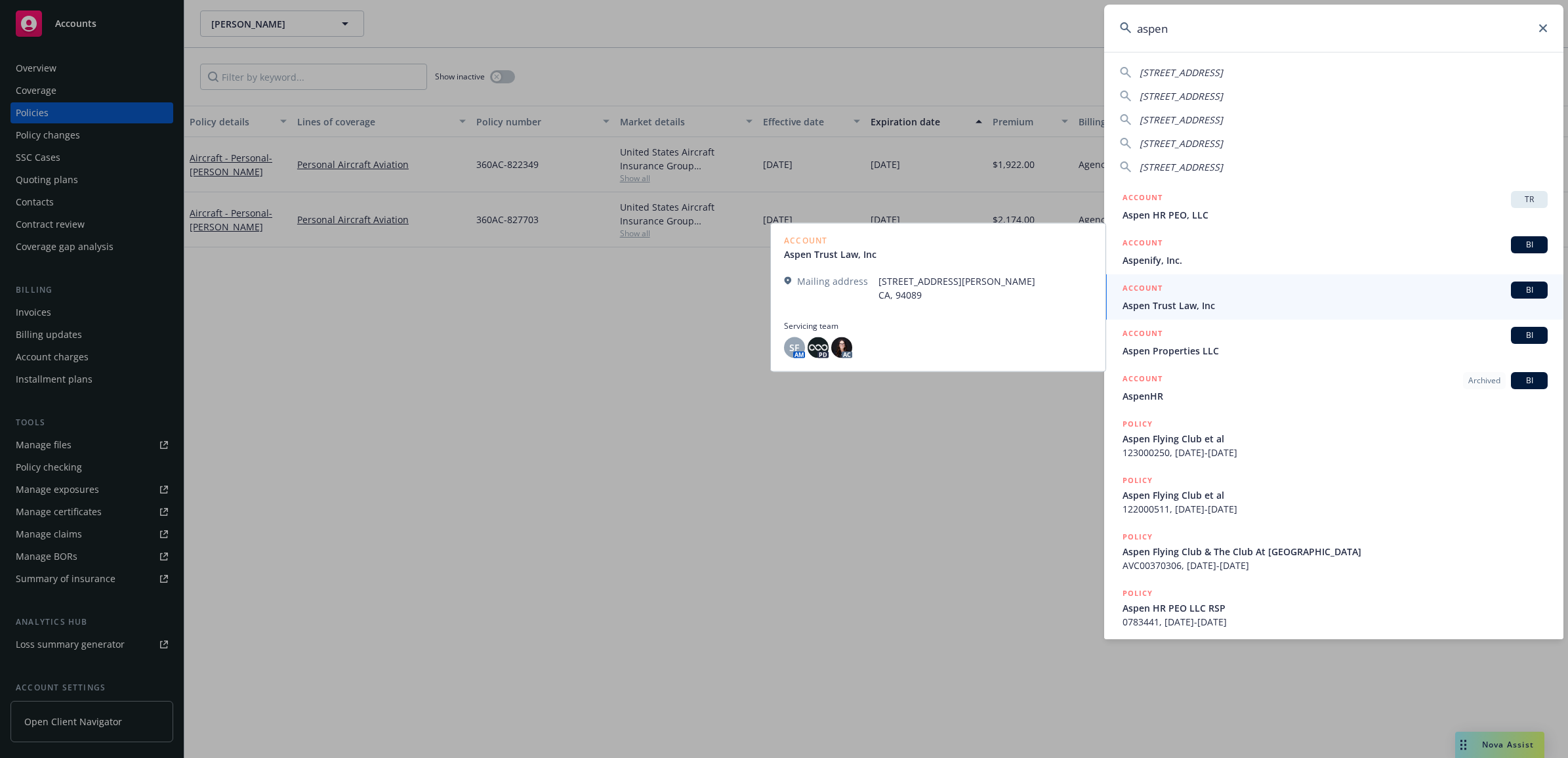
click at [1198, 443] on span "Aspen Flying Club et al" at bounding box center [1335, 439] width 425 height 14
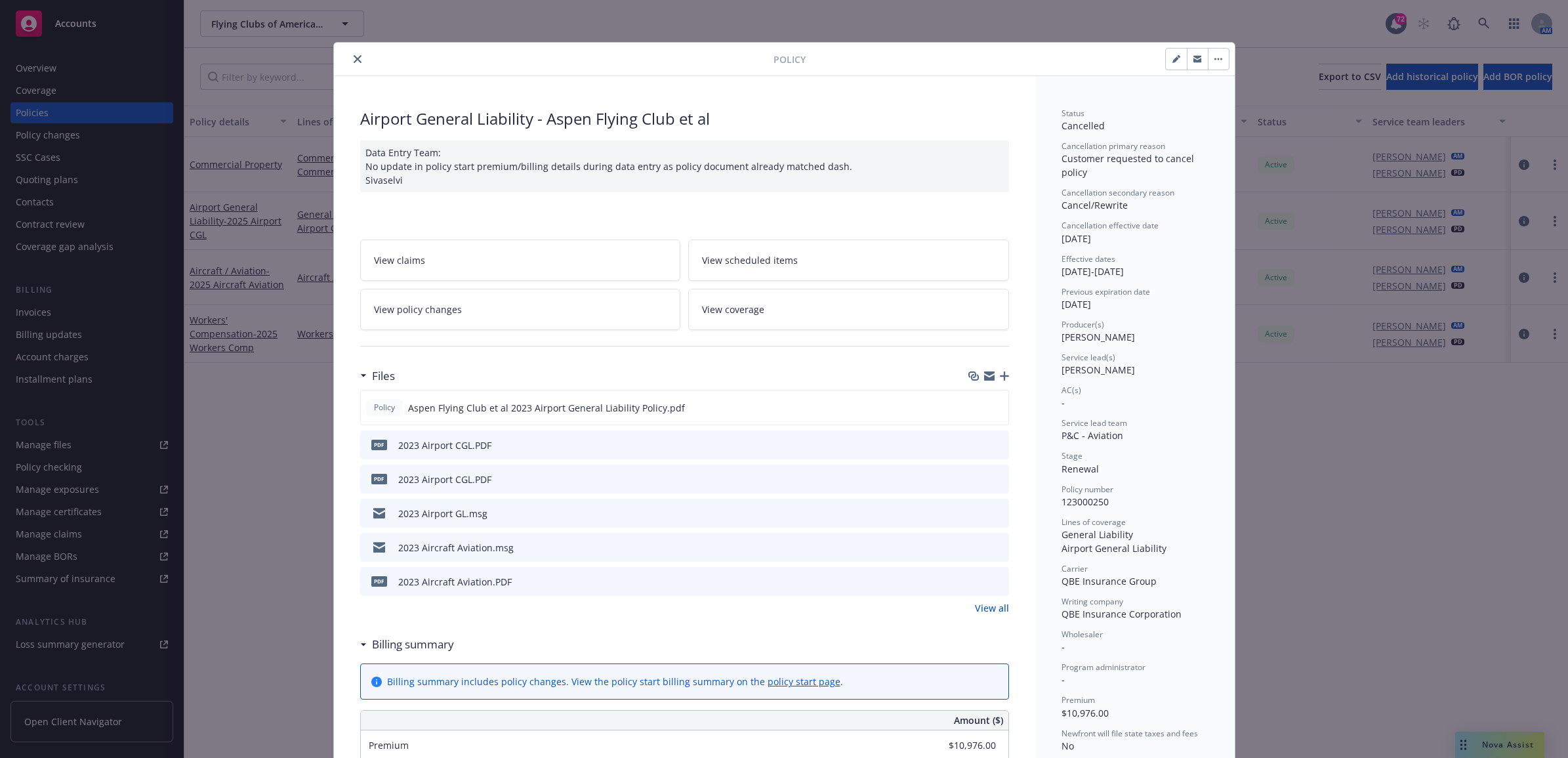
click at [361, 62] on div at bounding box center [556, 58] width 435 height 16
click at [355, 56] on icon "close" at bounding box center [358, 59] width 8 height 8
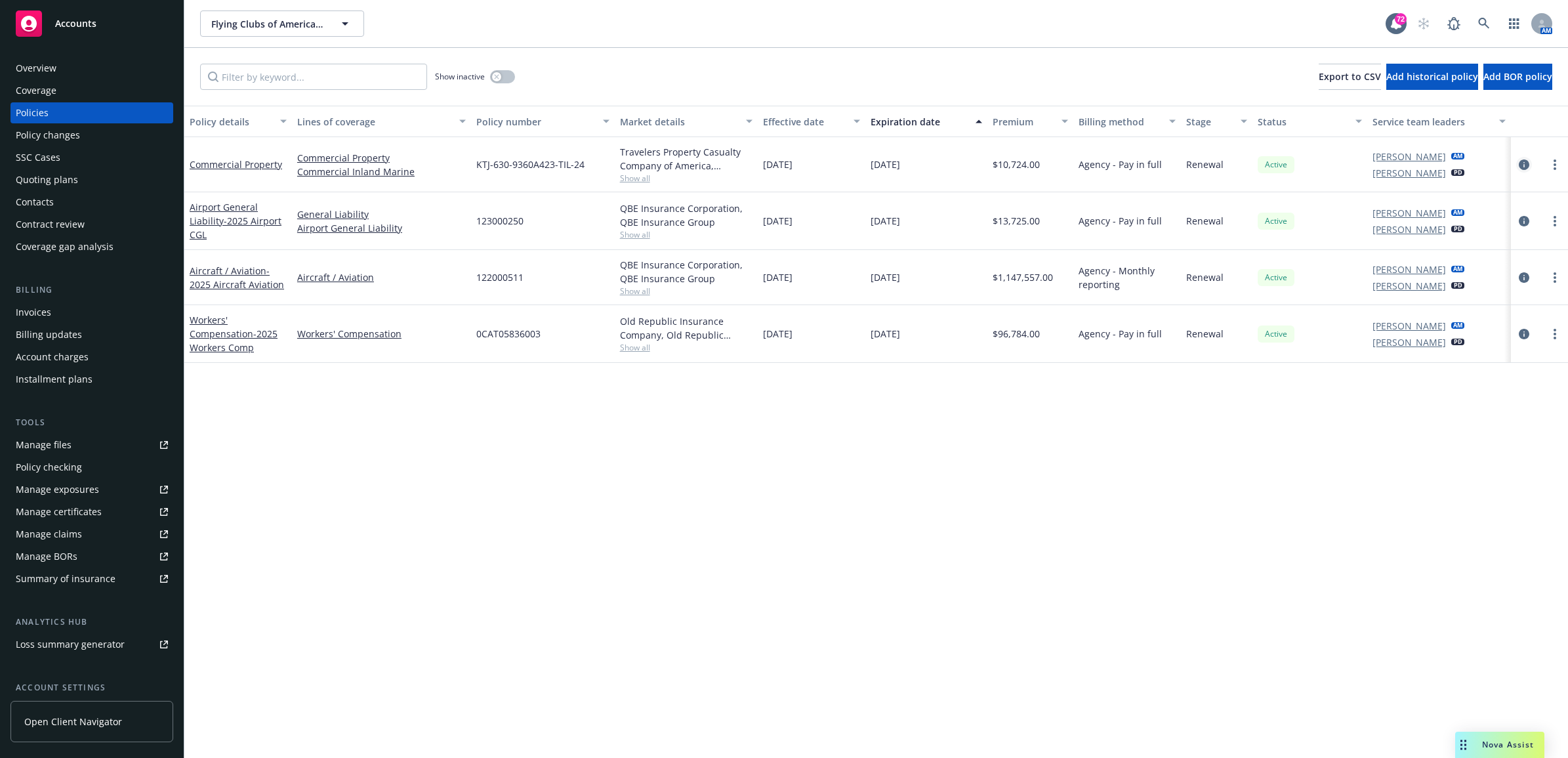
click at [1521, 163] on icon "circleInformation" at bounding box center [1524, 164] width 10 height 10
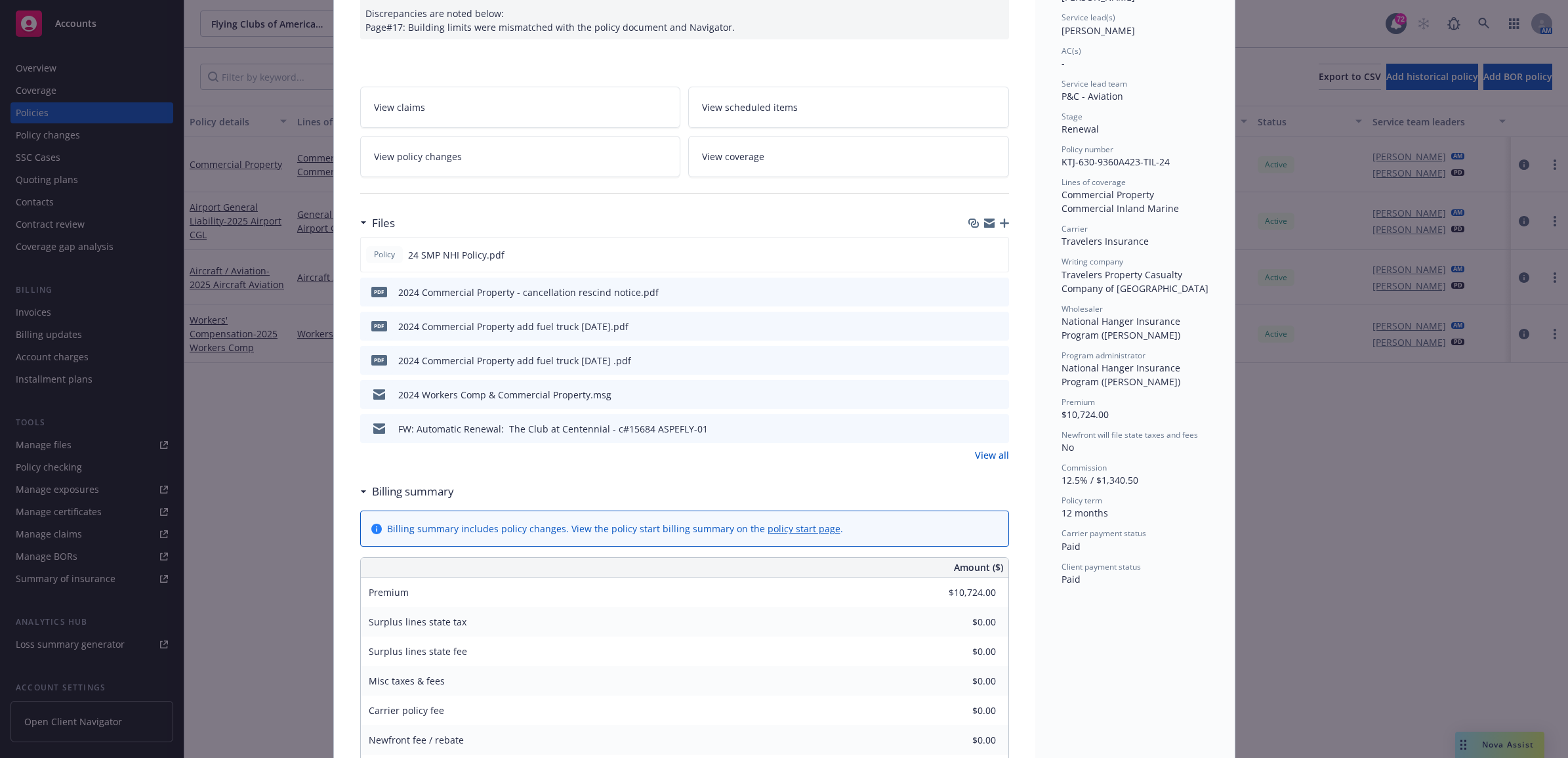
scroll to position [328, 0]
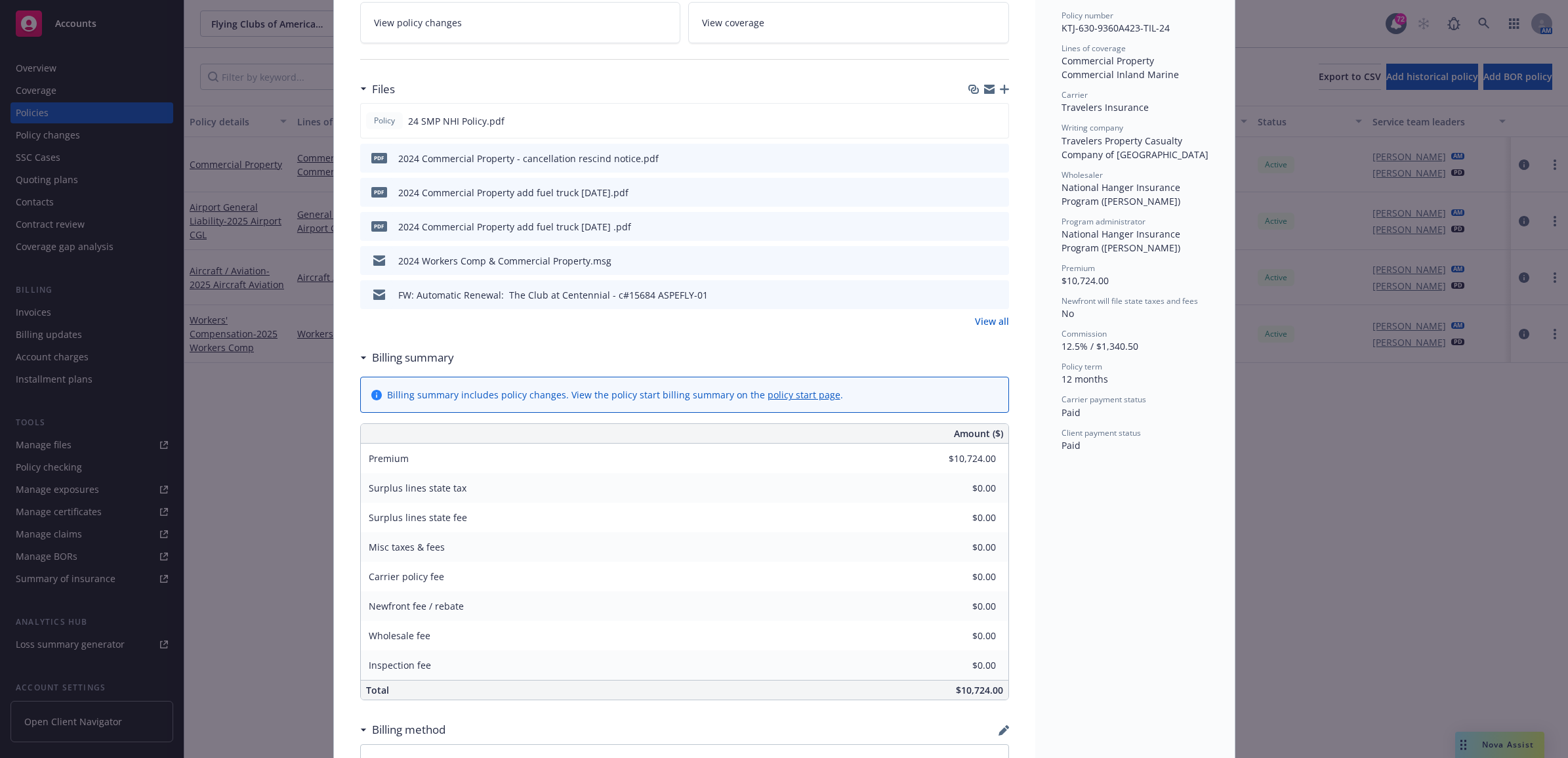
click at [981, 321] on link "View all" at bounding box center [992, 321] width 34 height 14
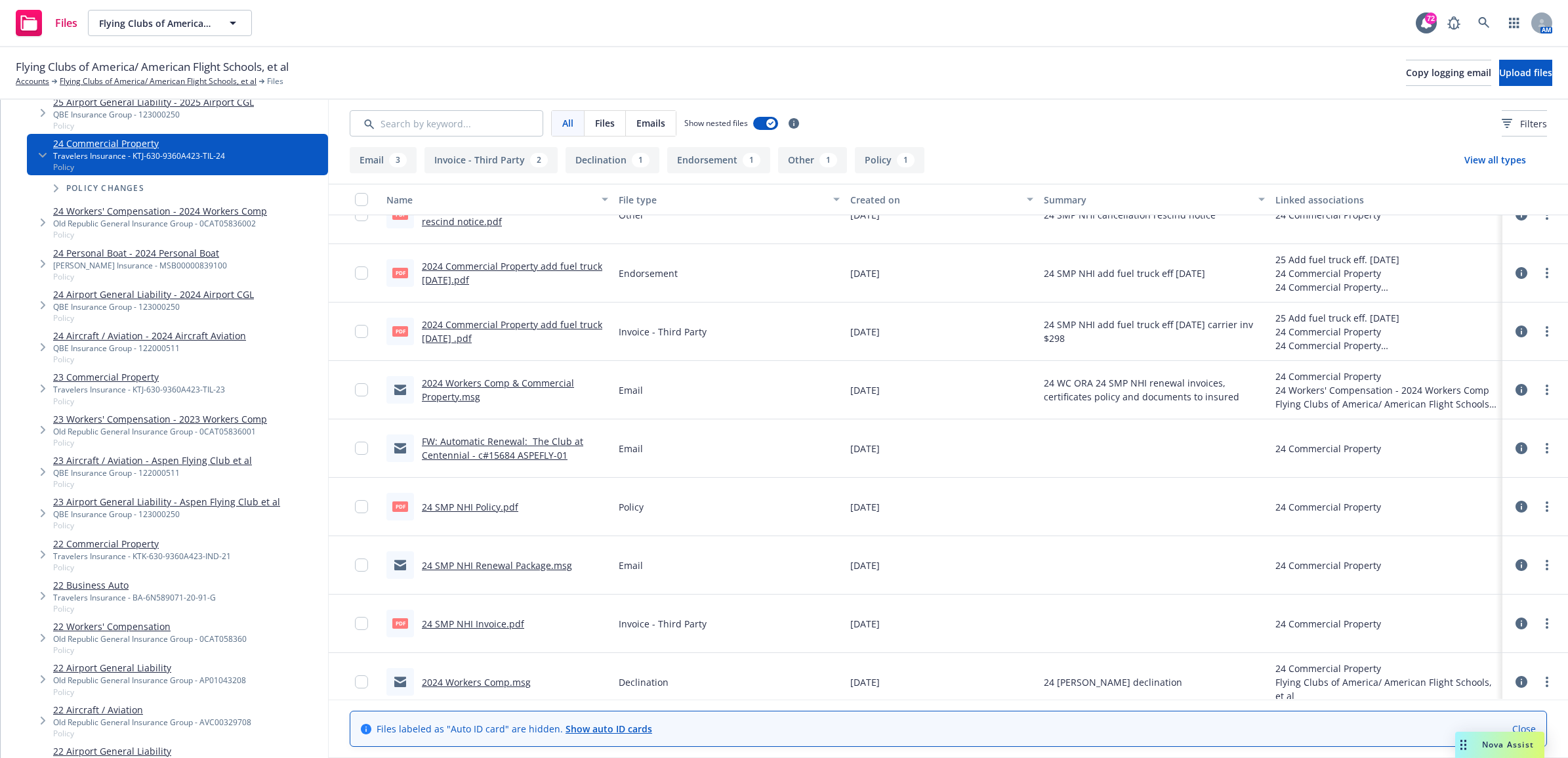
scroll to position [43, 0]
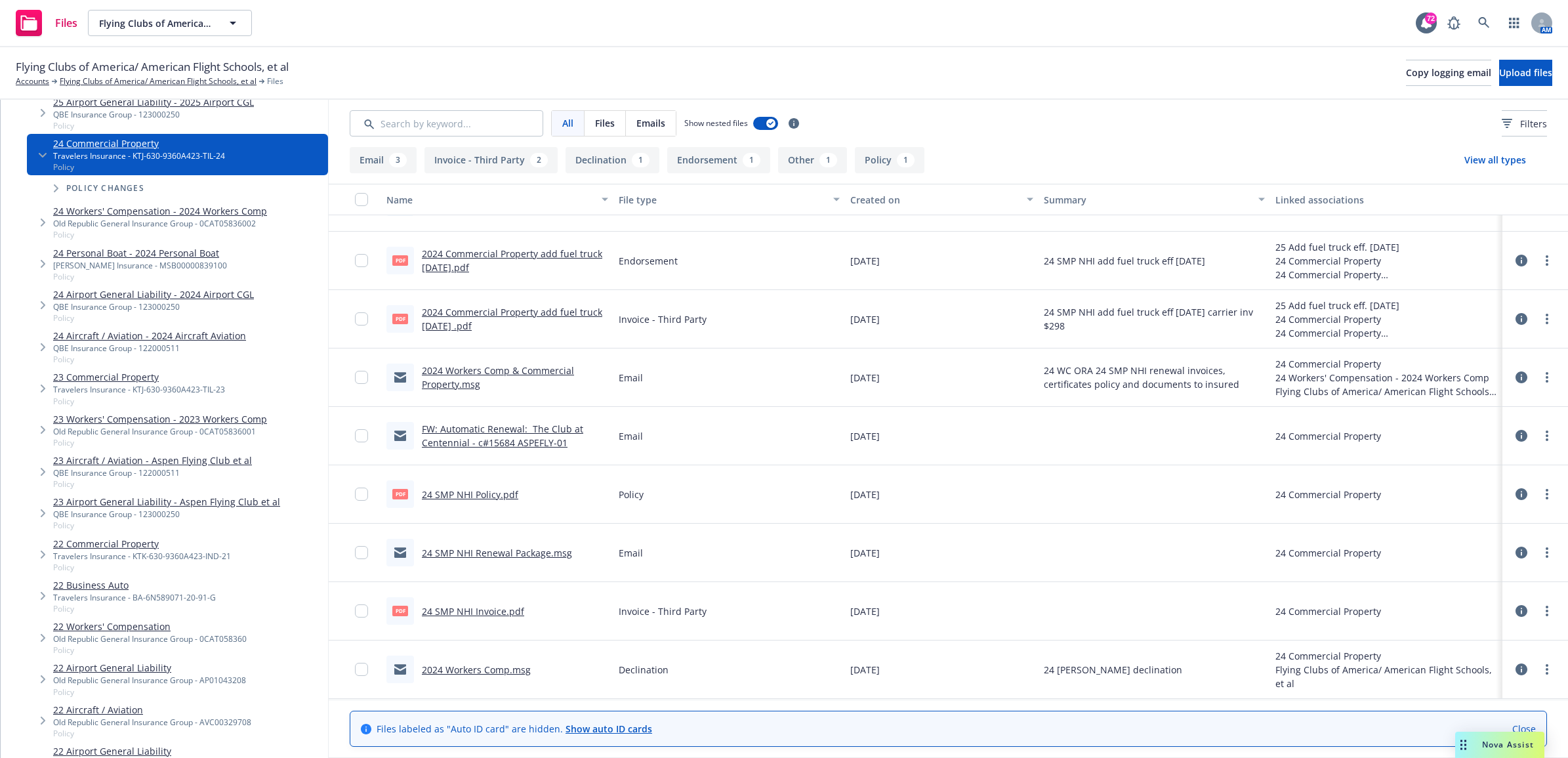
click at [475, 490] on link "24 SMP NHI Policy.pdf" at bounding box center [470, 494] width 96 height 12
